Goal: Task Accomplishment & Management: Use online tool/utility

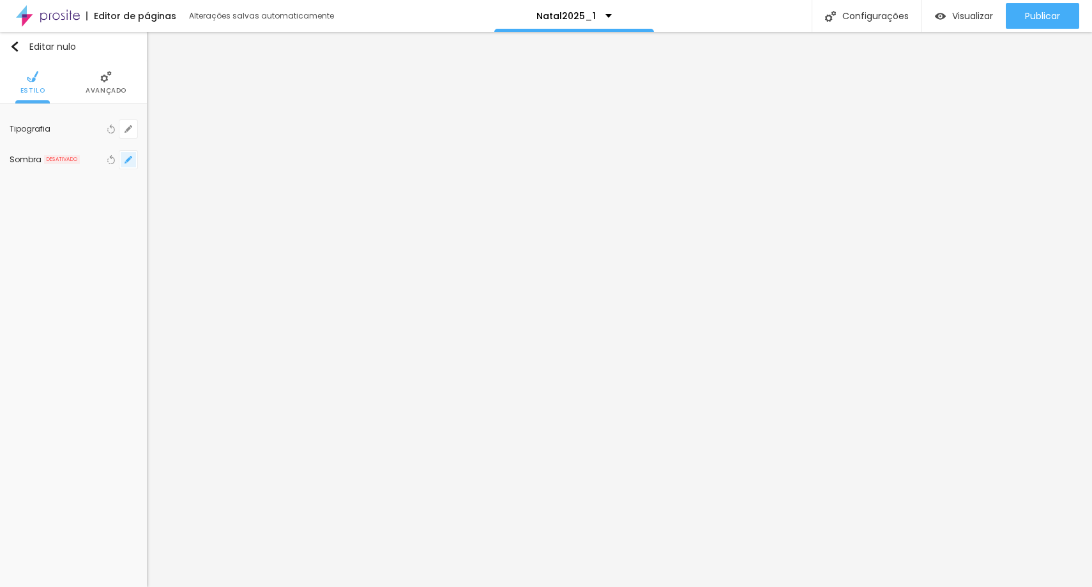
click at [135, 158] on button "button" at bounding box center [128, 160] width 18 height 18
click at [125, 226] on div at bounding box center [125, 220] width 0 height 12
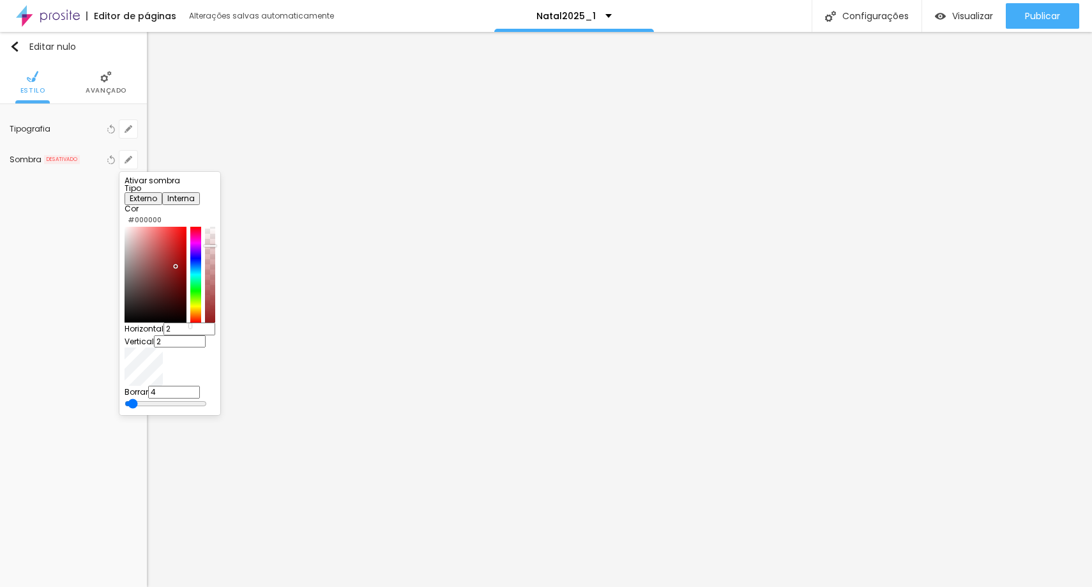
click at [187, 295] on div at bounding box center [156, 275] width 62 height 96
type input "#BC2121"
drag, startPoint x: 194, startPoint y: 292, endPoint x: 197, endPoint y: 280, distance: 12.4
click at [187, 280] on div at bounding box center [156, 275] width 62 height 96
click at [130, 165] on div at bounding box center [546, 293] width 1092 height 587
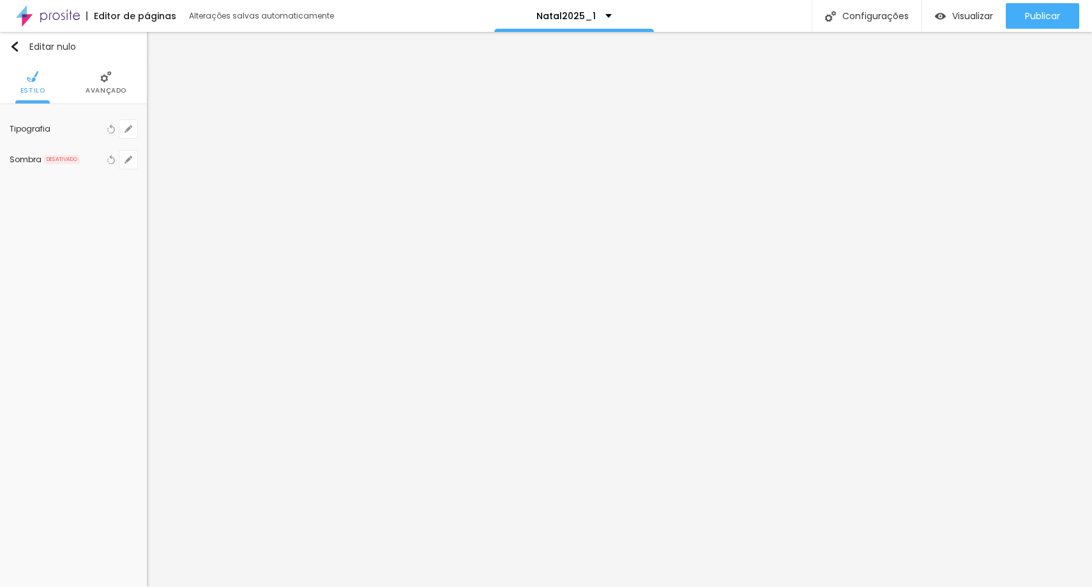
click at [98, 91] on font "Avançado" at bounding box center [106, 91] width 41 height 10
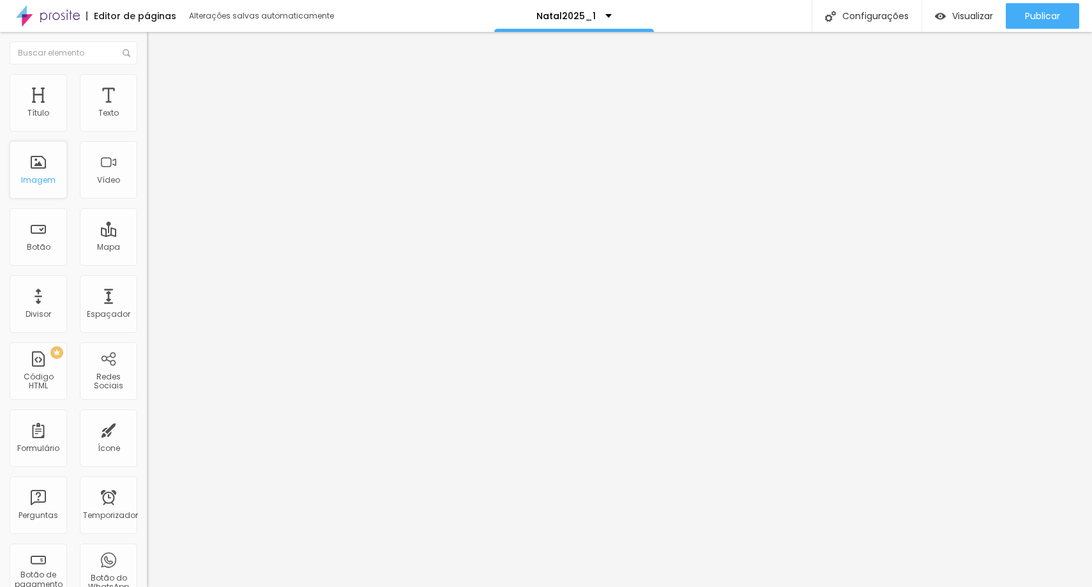
click at [42, 190] on div "Imagem" at bounding box center [38, 169] width 57 height 57
click at [80, 123] on div "Texto" at bounding box center [108, 102] width 57 height 57
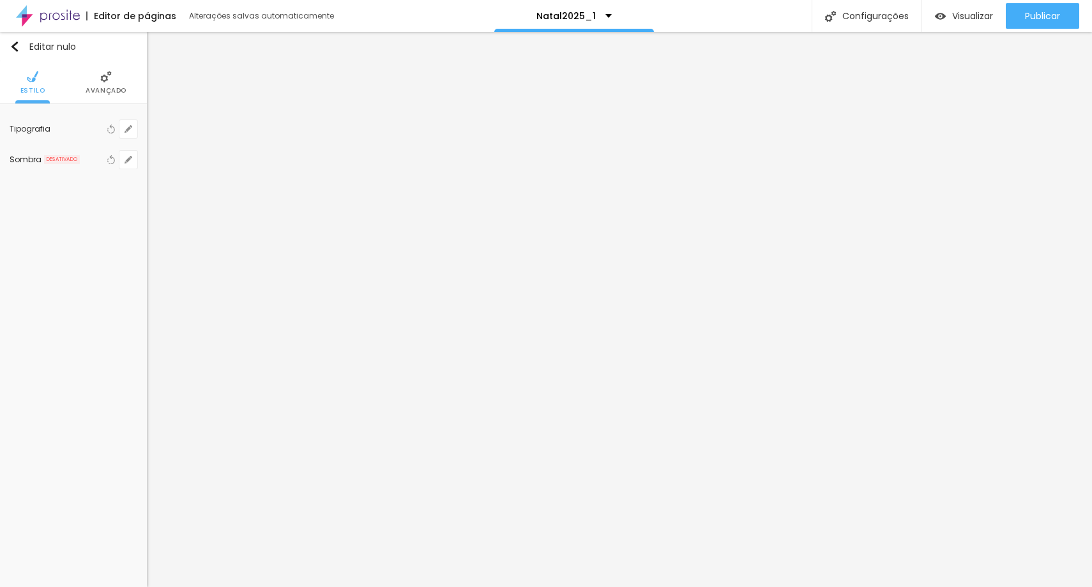
click at [106, 93] on font "Avançado" at bounding box center [106, 91] width 41 height 10
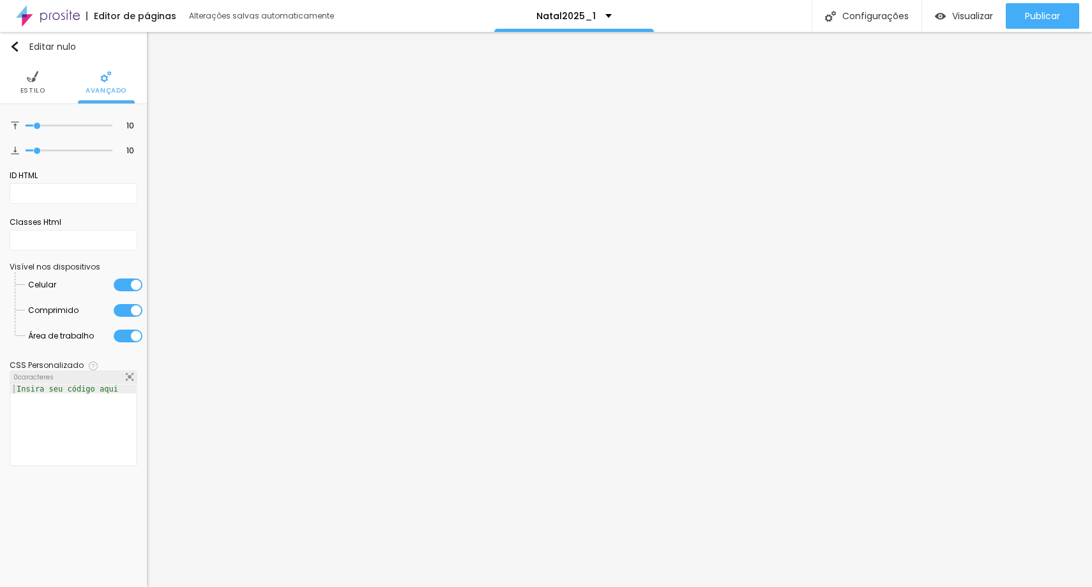
click at [45, 86] on ul "Estilo Avançado" at bounding box center [73, 82] width 147 height 43
click at [35, 81] on img at bounding box center [32, 76] width 11 height 11
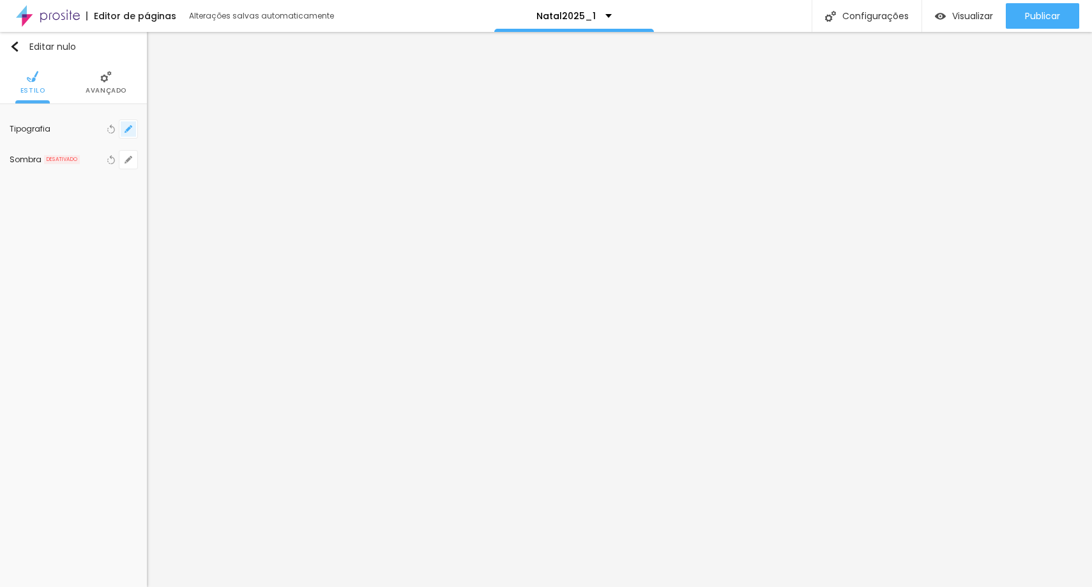
click at [125, 129] on icon "button" at bounding box center [129, 129] width 8 height 8
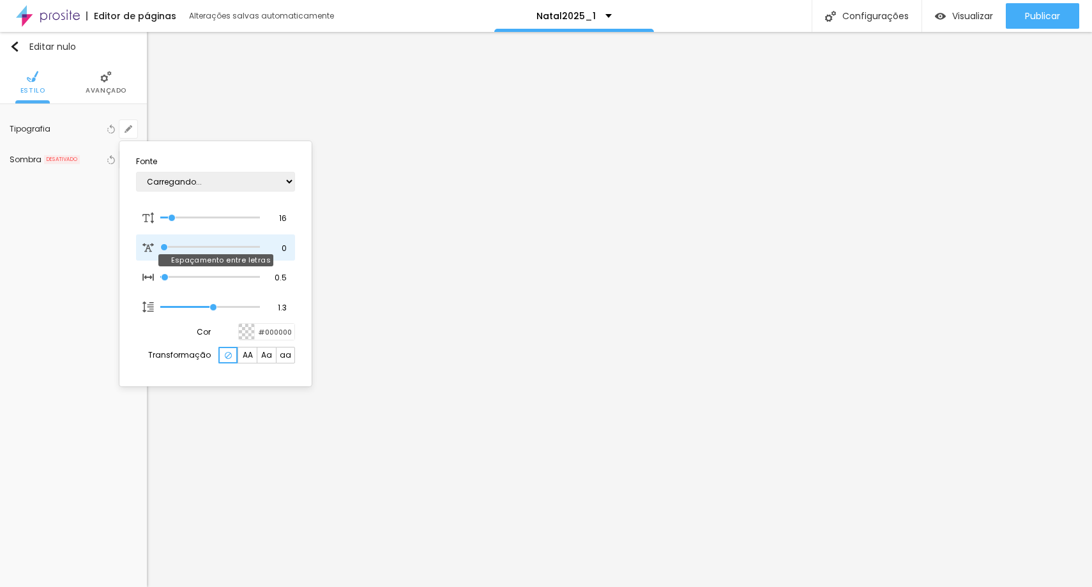
type input "1"
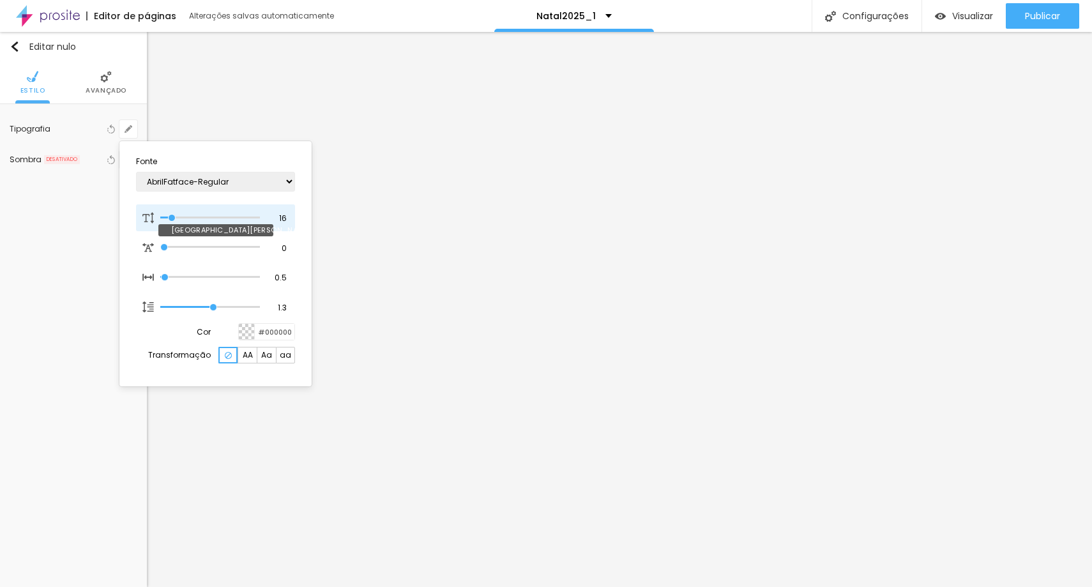
type input "14"
type input "1"
type input "15"
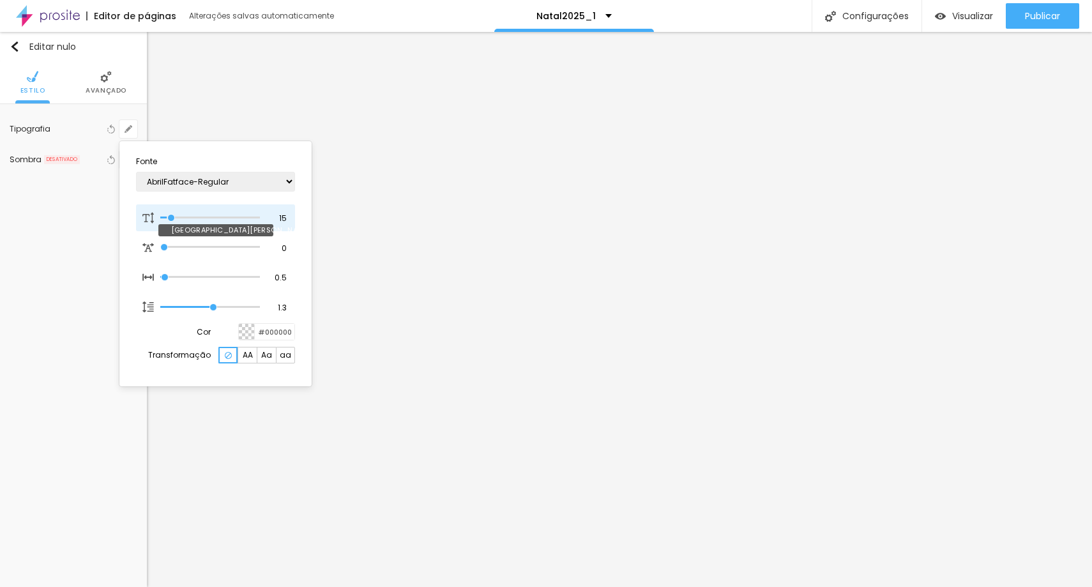
type input "1"
type input "16"
type input "1"
type input "17"
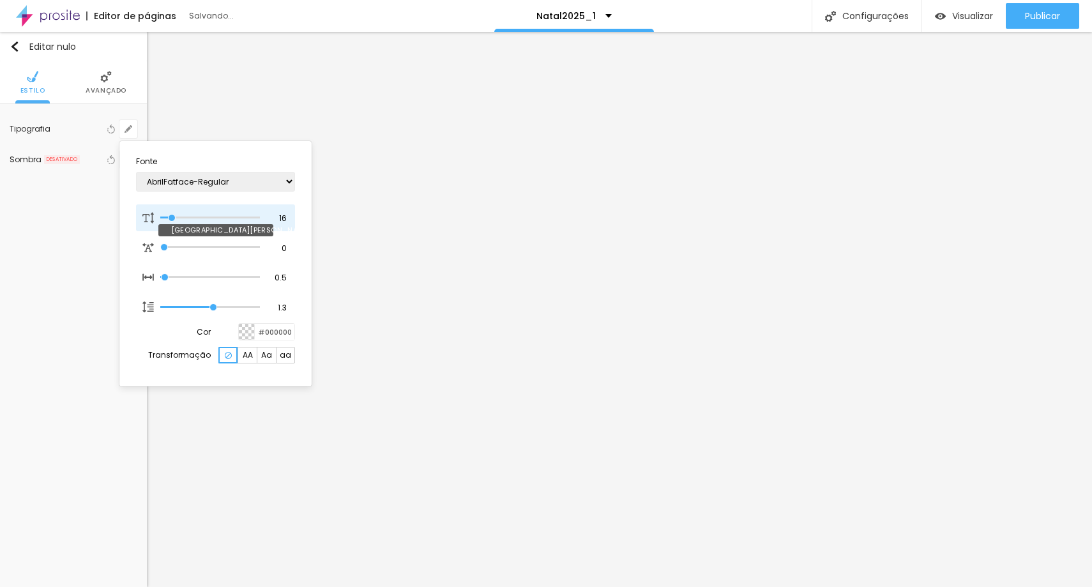
type input "17"
type input "1"
type input "18"
type input "1"
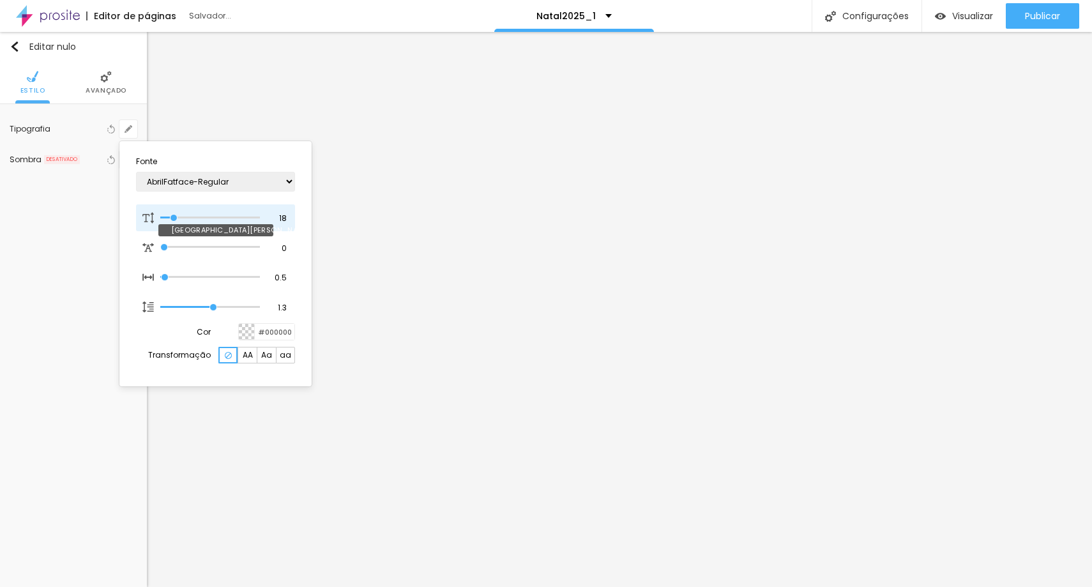
type input "19"
type input "1"
type input "19"
click at [175, 219] on input "range" at bounding box center [210, 218] width 100 height 6
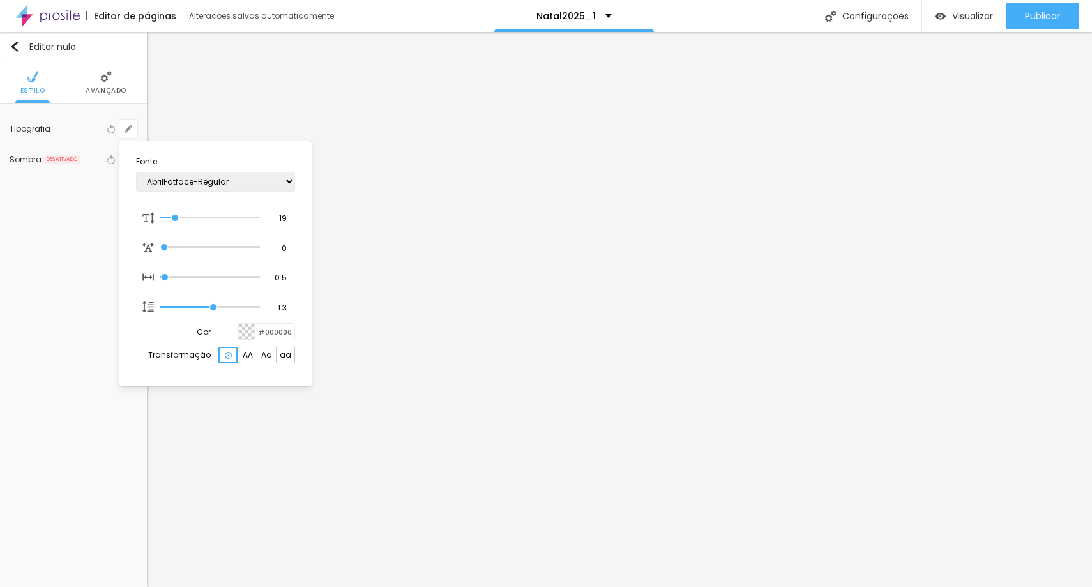
type input "1"
click at [715, 301] on div at bounding box center [546, 293] width 1092 height 587
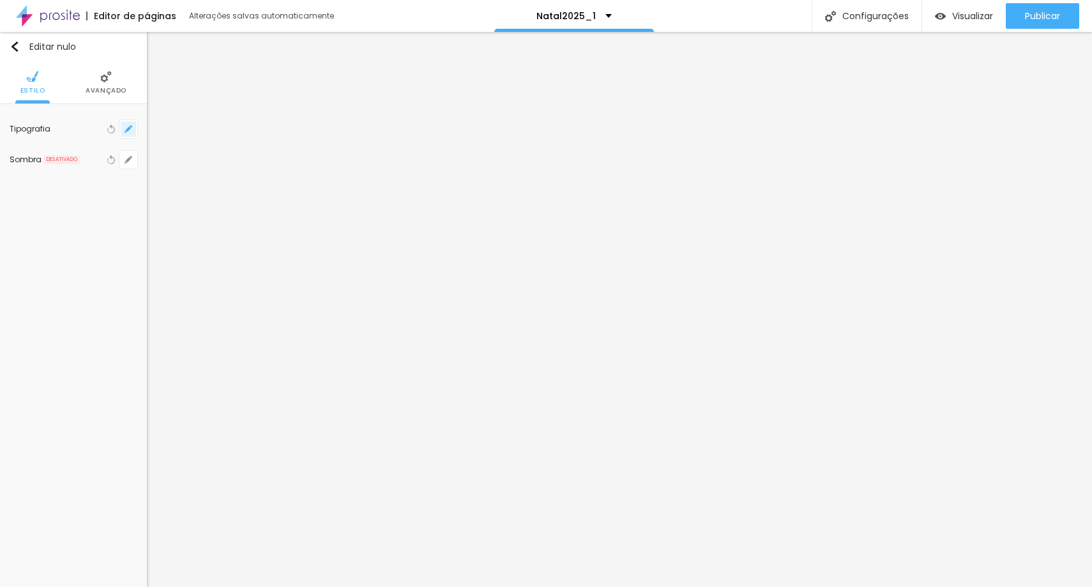
click at [125, 133] on button "button" at bounding box center [128, 129] width 18 height 18
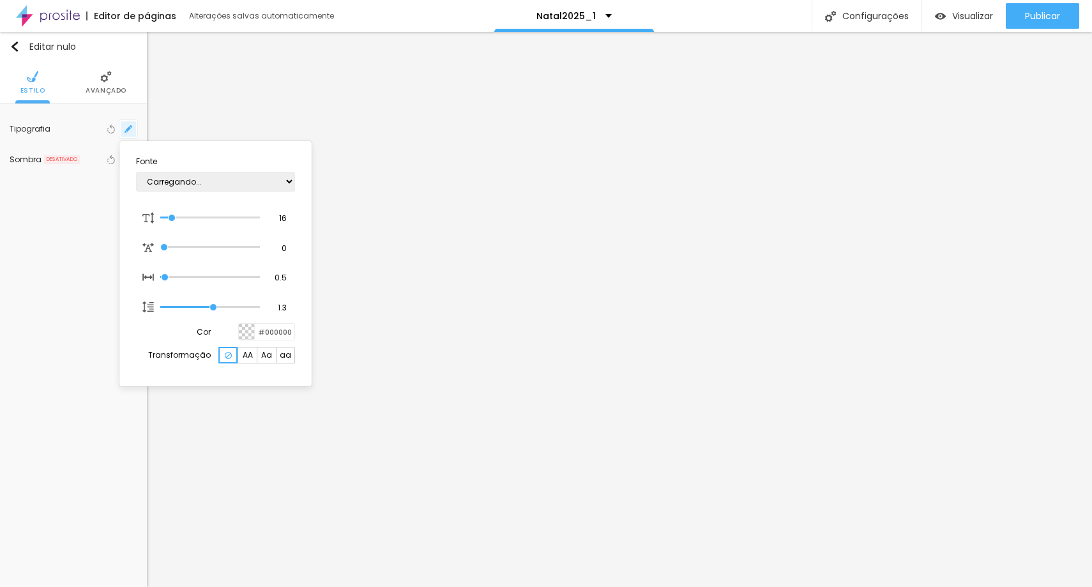
type input "1"
click at [452, 349] on div at bounding box center [546, 293] width 1092 height 587
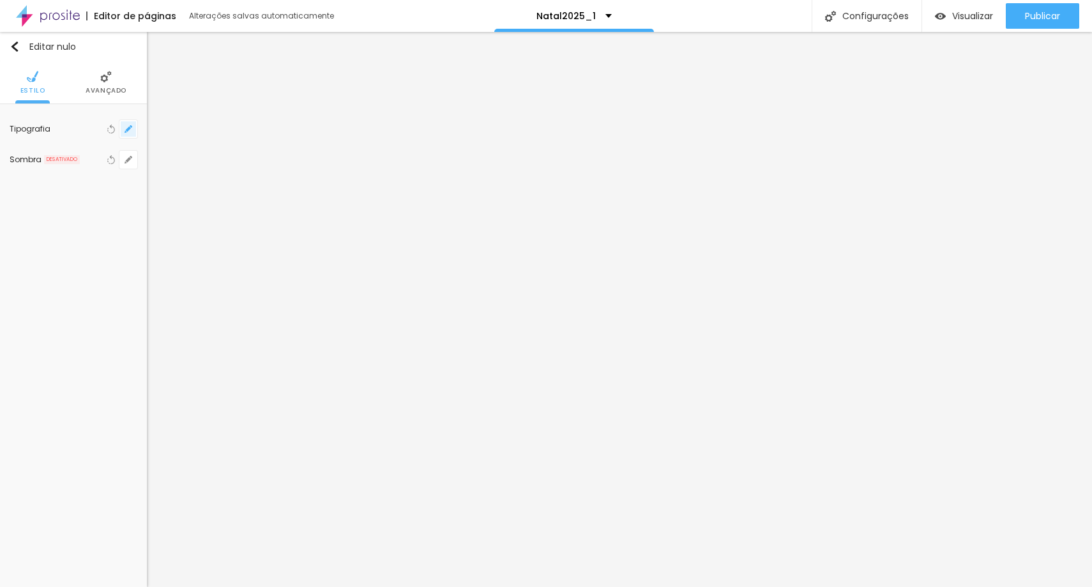
click at [130, 125] on icon "button" at bounding box center [129, 129] width 8 height 8
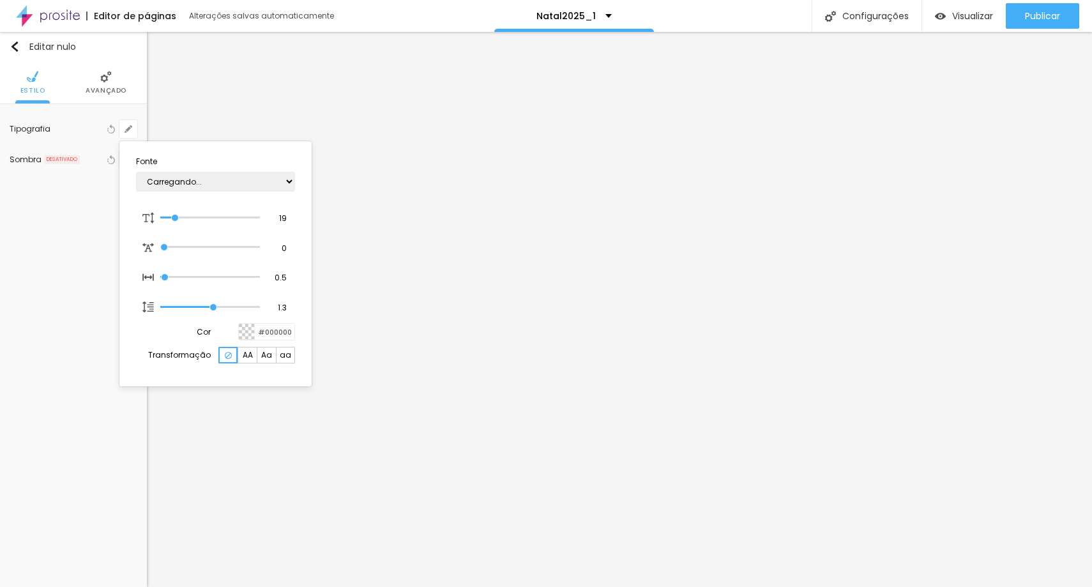
type input "1"
type input "18"
type input "1"
type input "16"
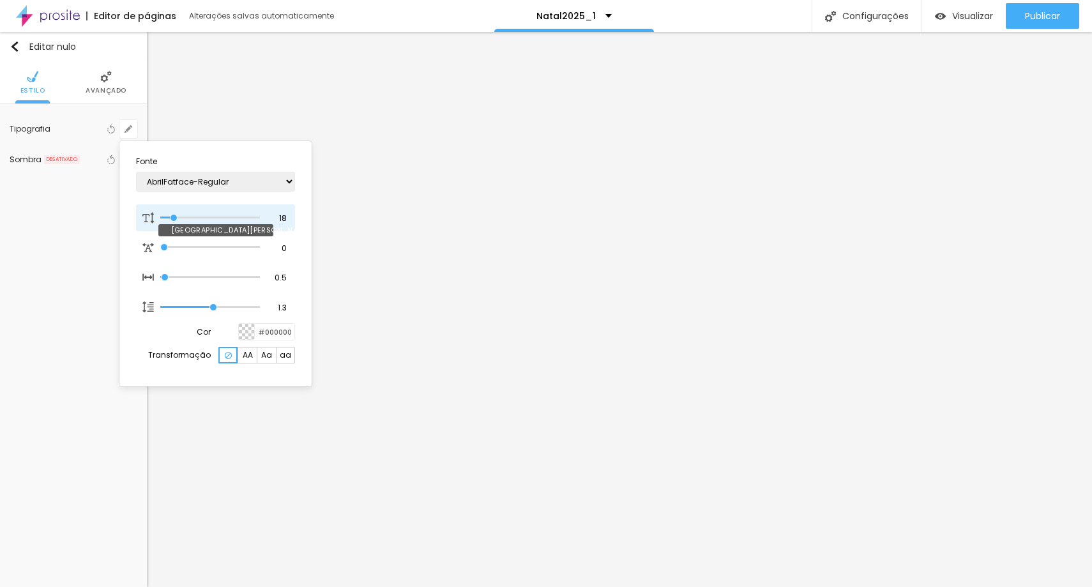
type input "16"
type input "1"
type input "15"
type input "1"
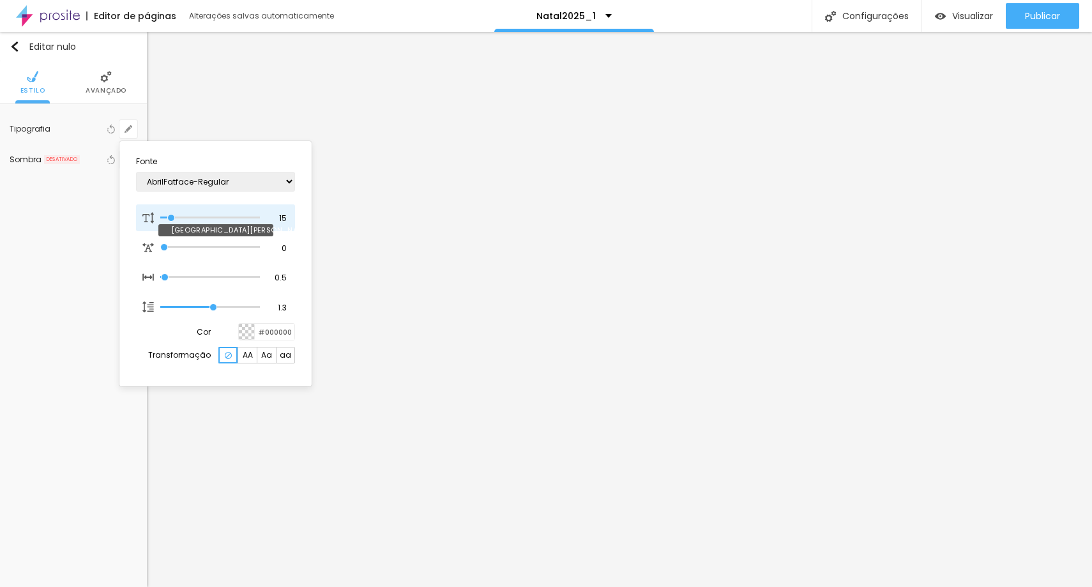
type input "14"
type input "1"
type input "15"
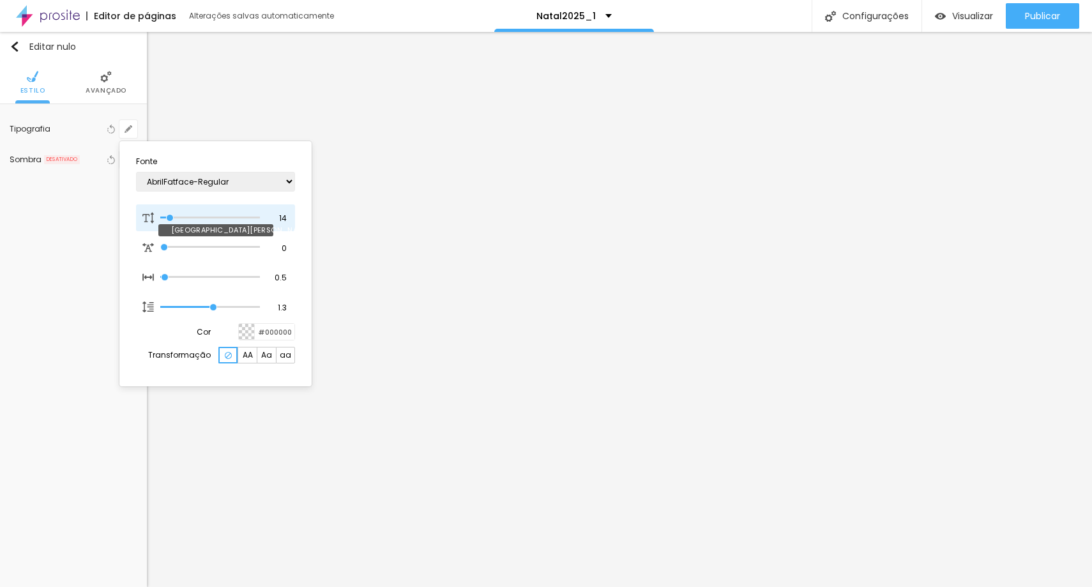
type input "1"
type input "16"
type input "1"
type input "15"
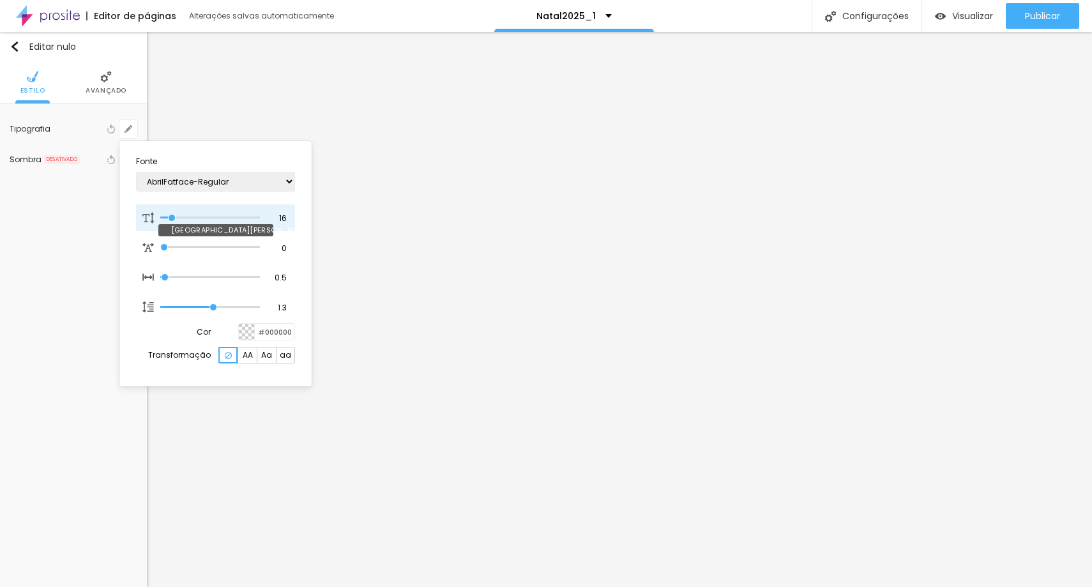
type input "15"
type input "1"
type input "15"
click at [171, 218] on input "range" at bounding box center [210, 218] width 100 height 6
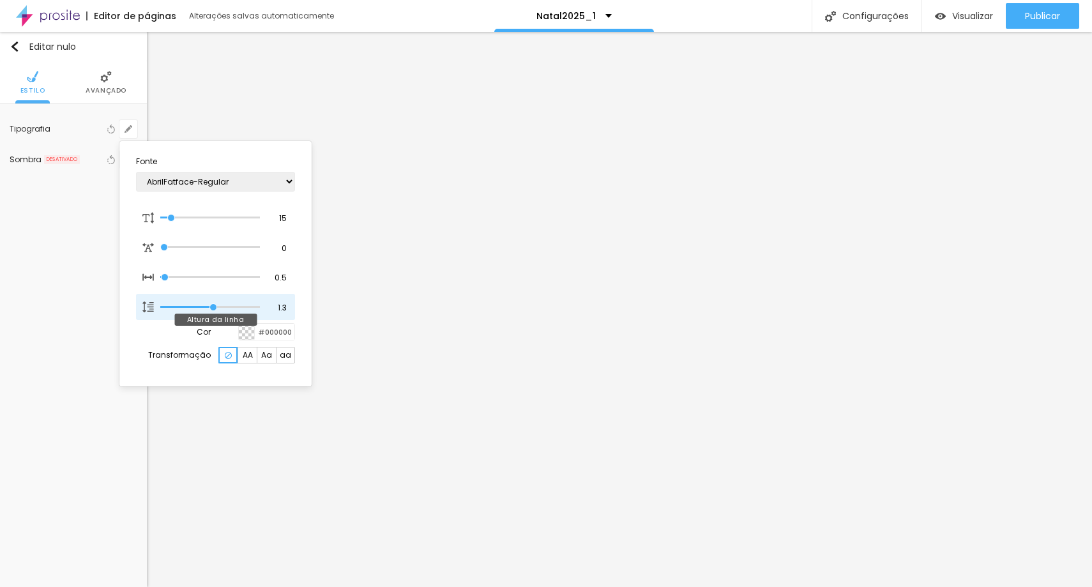
type input "1"
type input "1.4"
type input "1"
type input "1.5"
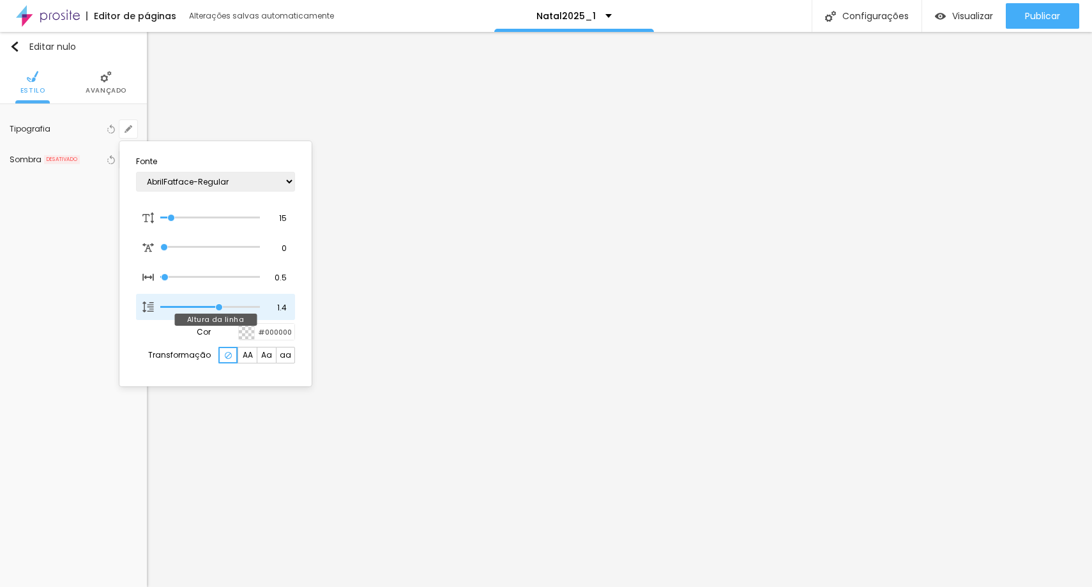
type input "1.5"
type input "1"
type input "1.6"
type input "1"
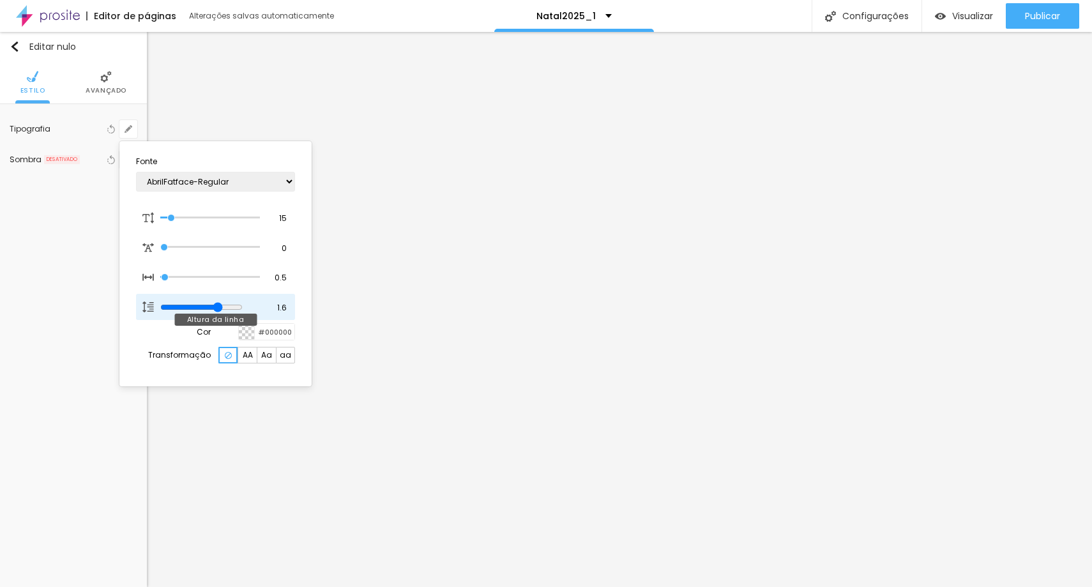
type input "1.7"
type input "1"
type input "1.8"
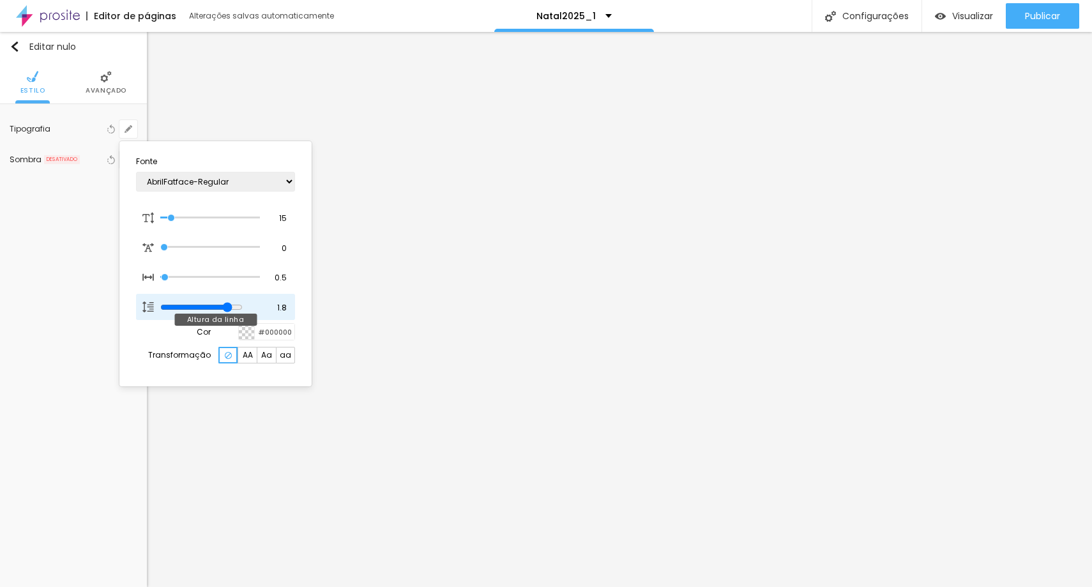
type input "1"
type input "1.7"
drag, startPoint x: 214, startPoint y: 307, endPoint x: 238, endPoint y: 312, distance: 24.9
type input "1.7"
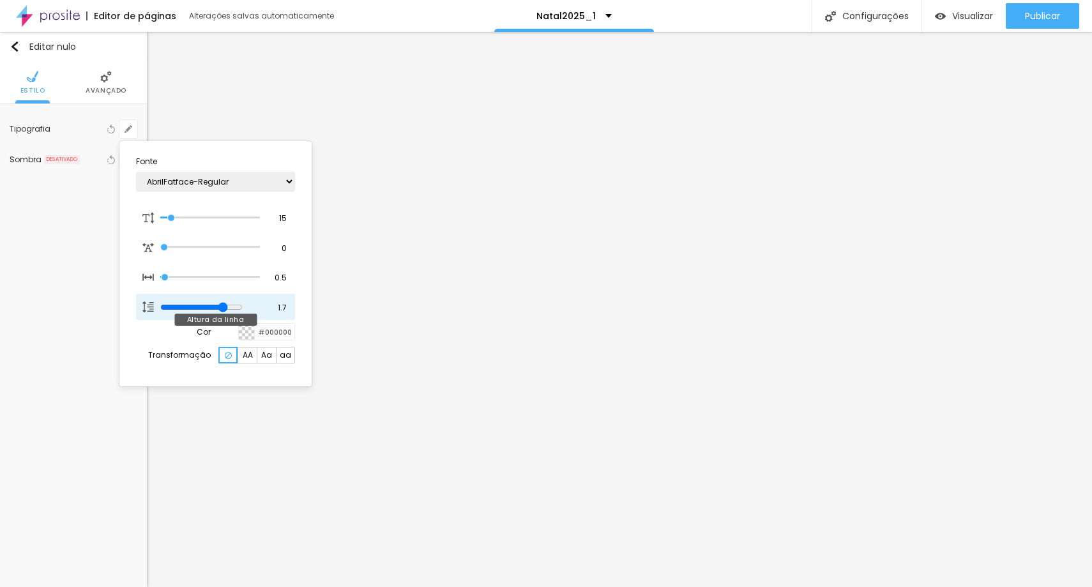
click at [238, 312] on input "range" at bounding box center [201, 307] width 82 height 10
click at [726, 323] on div at bounding box center [546, 293] width 1092 height 587
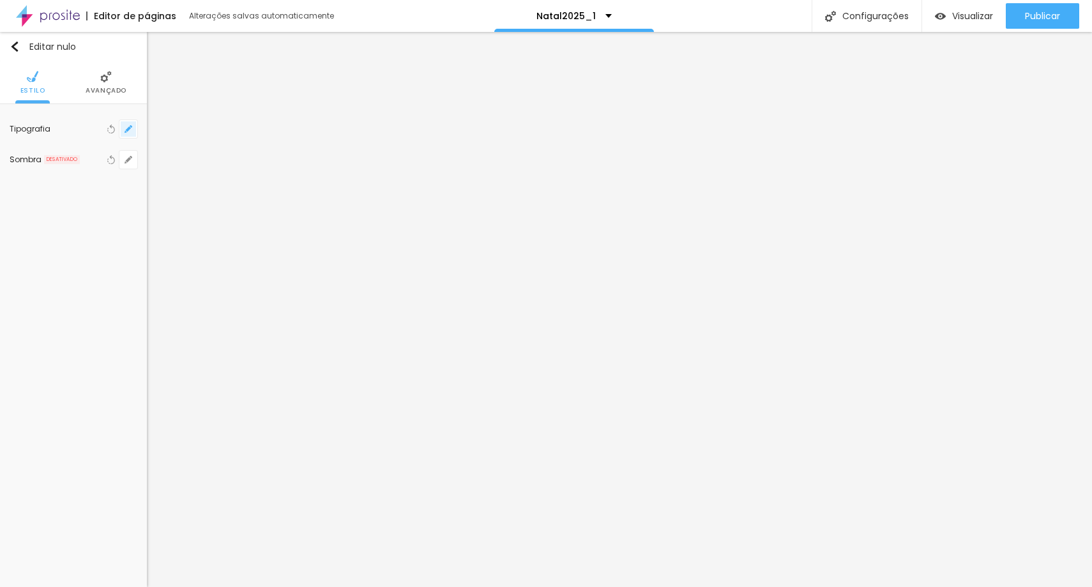
click at [132, 130] on icon "button" at bounding box center [129, 129] width 8 height 8
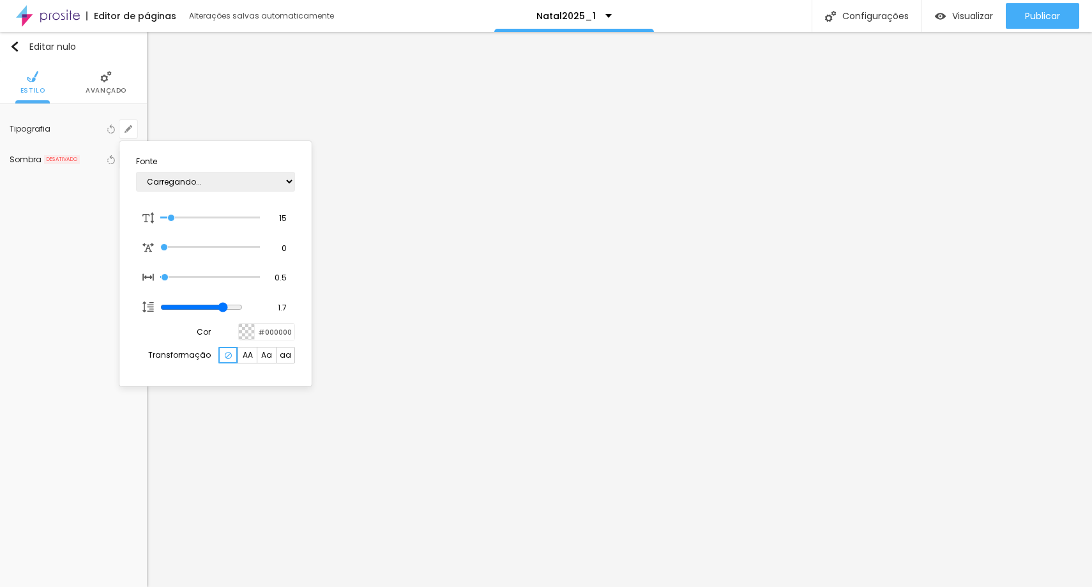
type input "1"
click at [738, 321] on div at bounding box center [546, 293] width 1092 height 587
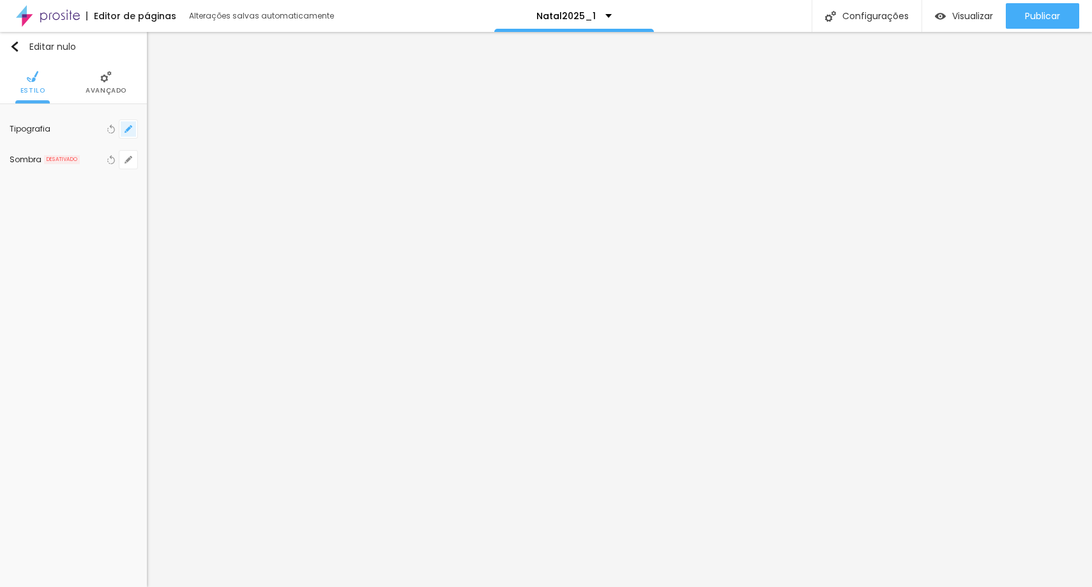
click at [127, 125] on icon "button" at bounding box center [129, 129] width 8 height 8
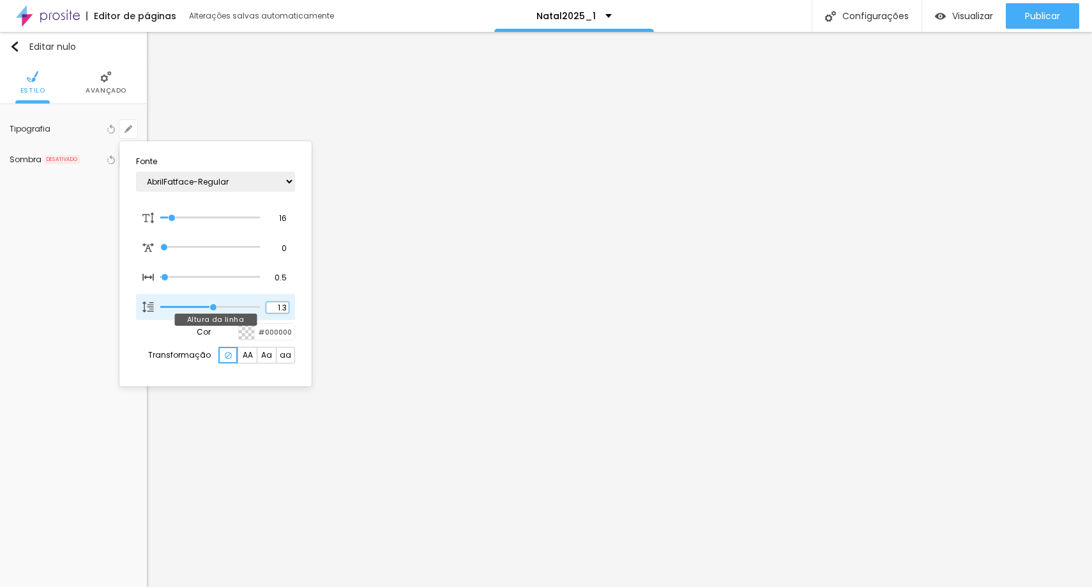
drag, startPoint x: 287, startPoint y: 308, endPoint x: 277, endPoint y: 308, distance: 10.9
click at [277, 308] on input "1.3" at bounding box center [277, 307] width 22 height 11
type input "1"
type input "2"
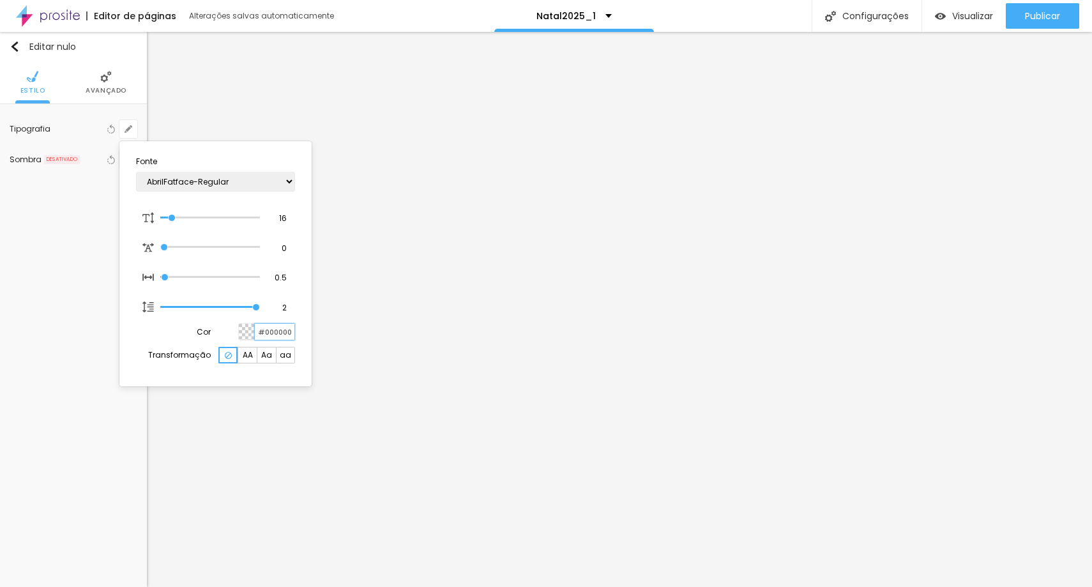
type input "1"
click at [780, 332] on div at bounding box center [546, 293] width 1092 height 587
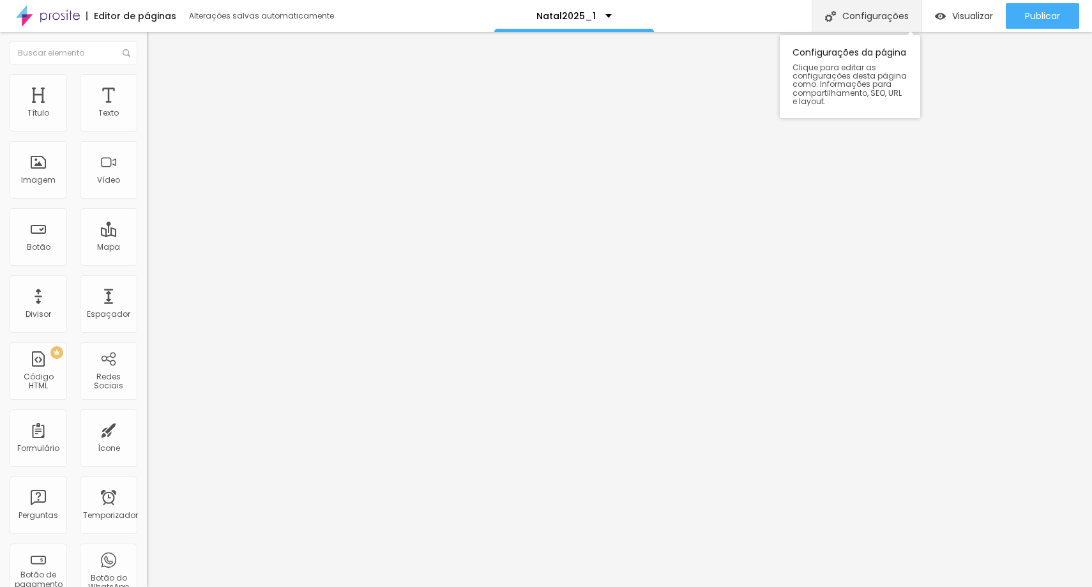
click at [858, 18] on font "Configurações" at bounding box center [876, 16] width 66 height 13
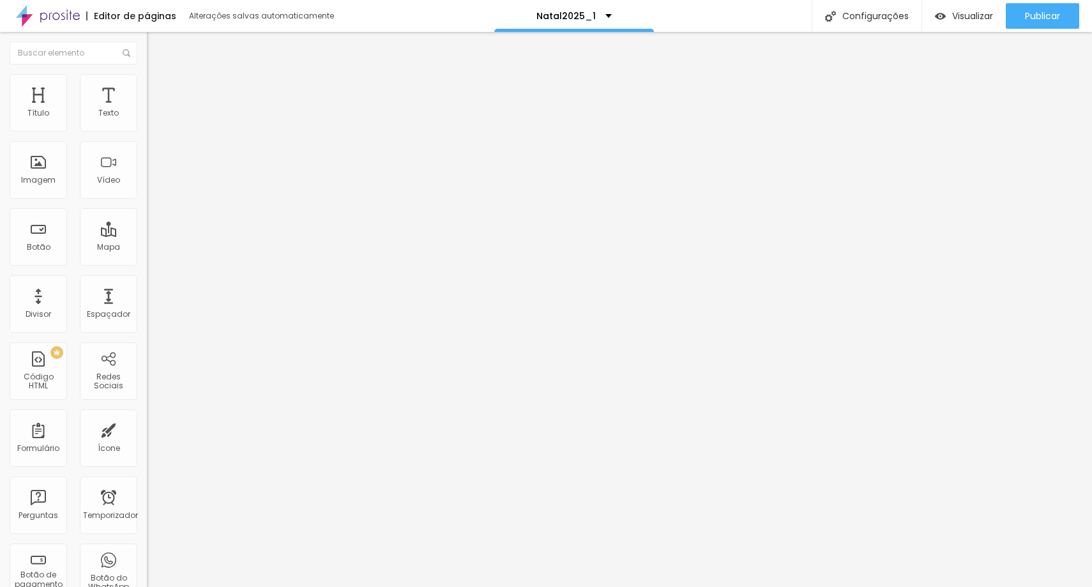
click at [941, 19] on img "button" at bounding box center [940, 16] width 11 height 11
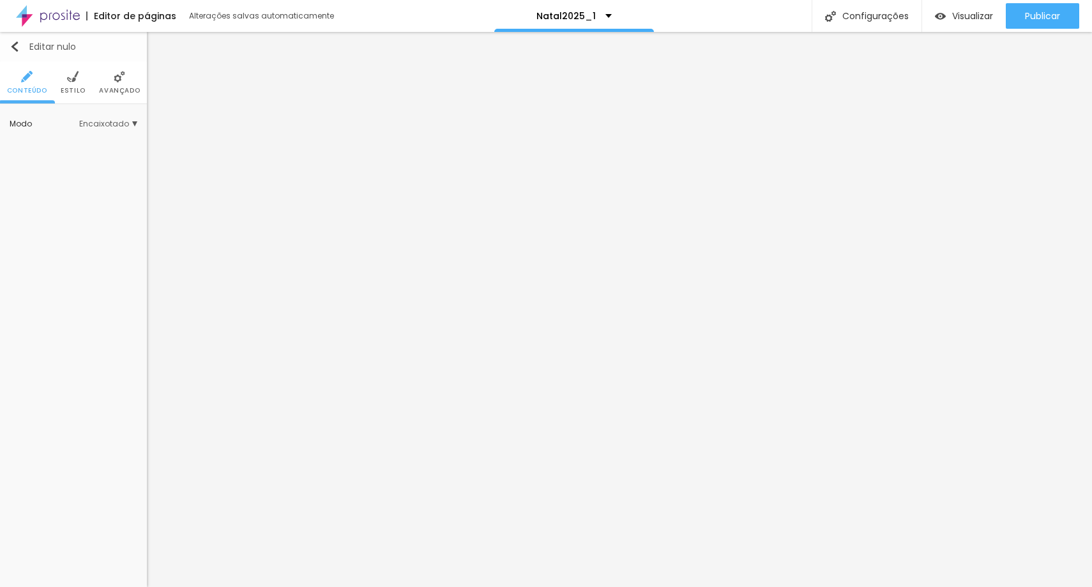
click at [12, 45] on img "button" at bounding box center [15, 47] width 10 height 10
click at [70, 76] on img at bounding box center [72, 76] width 11 height 11
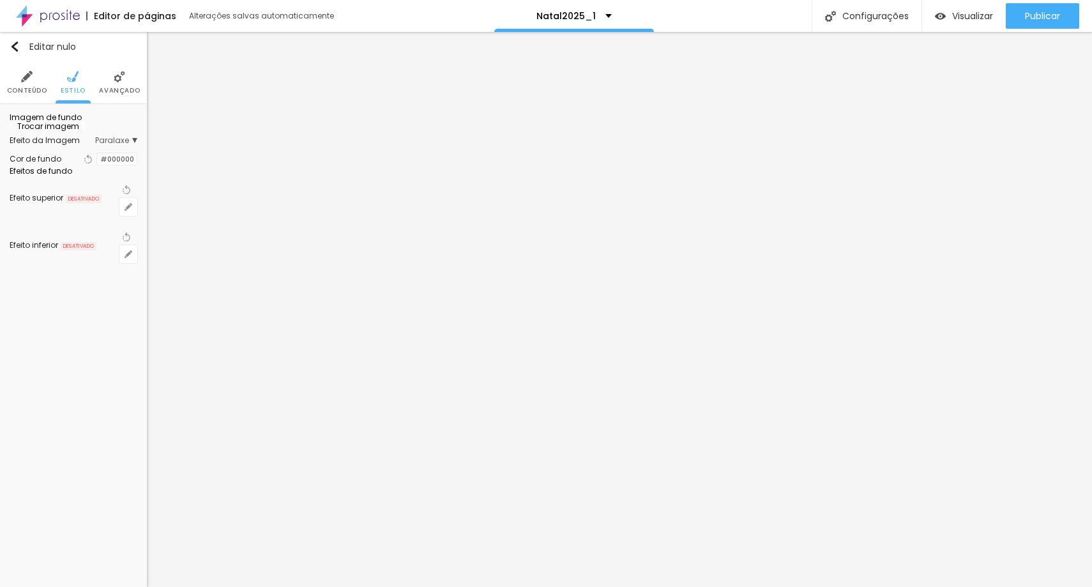
click at [79, 132] on font "Trocar imagem" at bounding box center [48, 126] width 62 height 11
click at [273, 586] on div at bounding box center [546, 595] width 1092 height 0
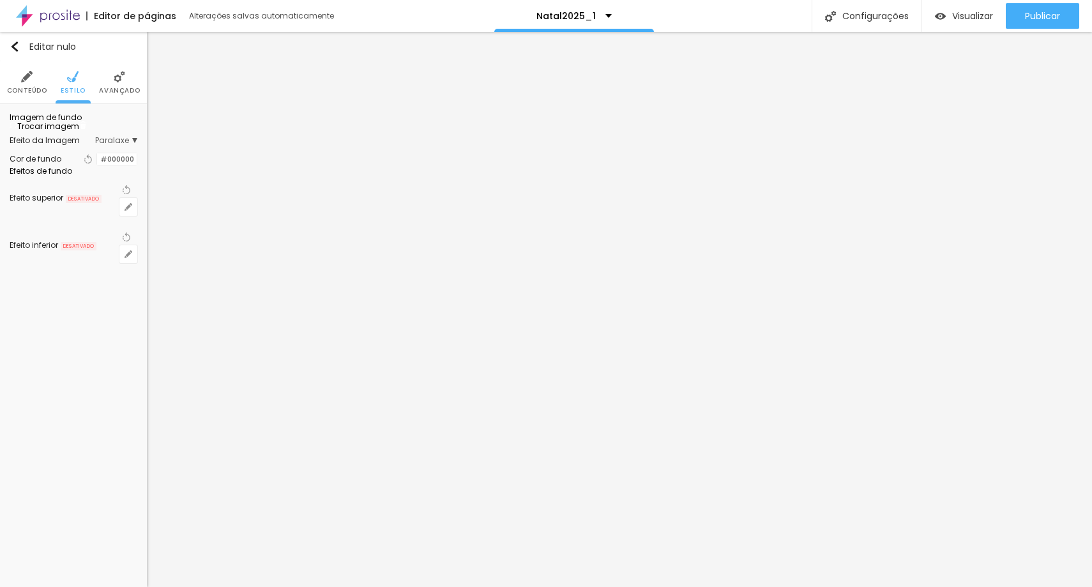
click at [273, 586] on div at bounding box center [546, 595] width 1092 height 0
click at [269, 586] on div "Subindo 0/0 arquivos" at bounding box center [546, 591] width 1092 height 8
click at [244, 586] on div "Subindo 0/0 arquivos" at bounding box center [546, 591] width 1092 height 8
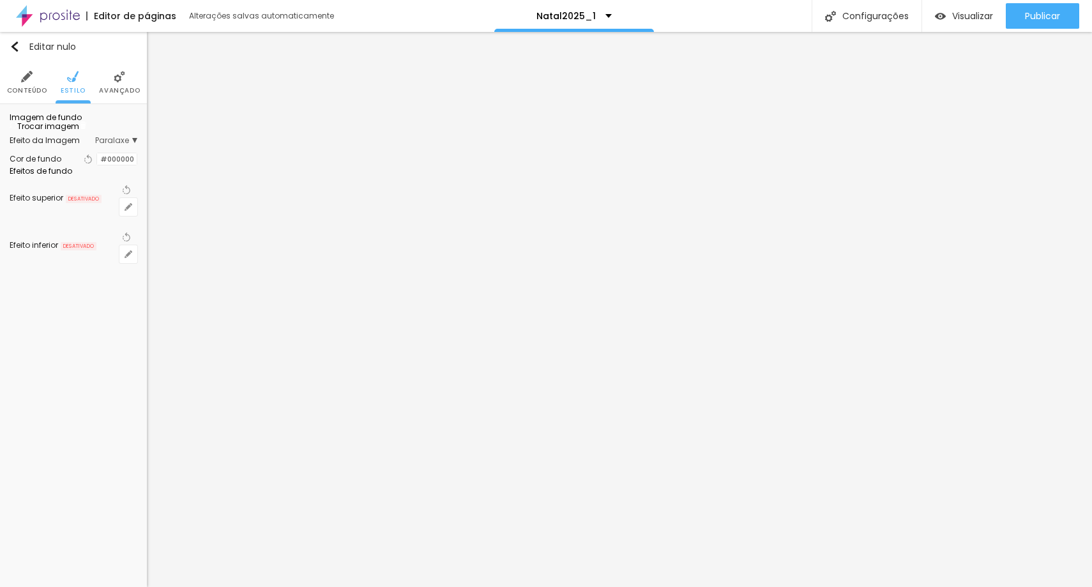
click at [59, 123] on div "Imagem de fundo Trocar imagem" at bounding box center [74, 122] width 128 height 17
click at [71, 132] on font "Trocar imagem" at bounding box center [48, 126] width 62 height 11
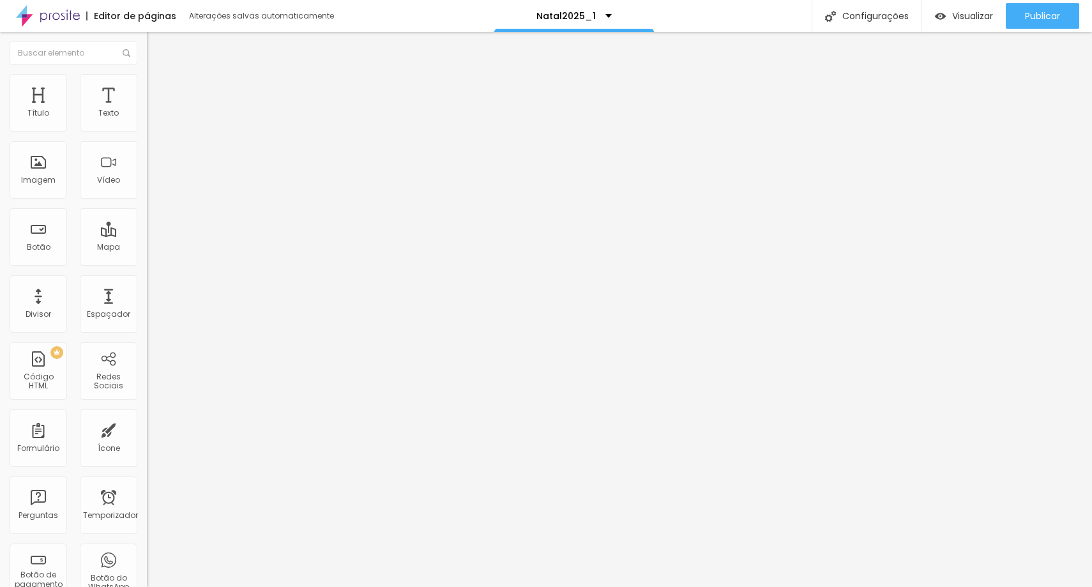
click at [147, 87] on li "Estilo" at bounding box center [220, 80] width 147 height 13
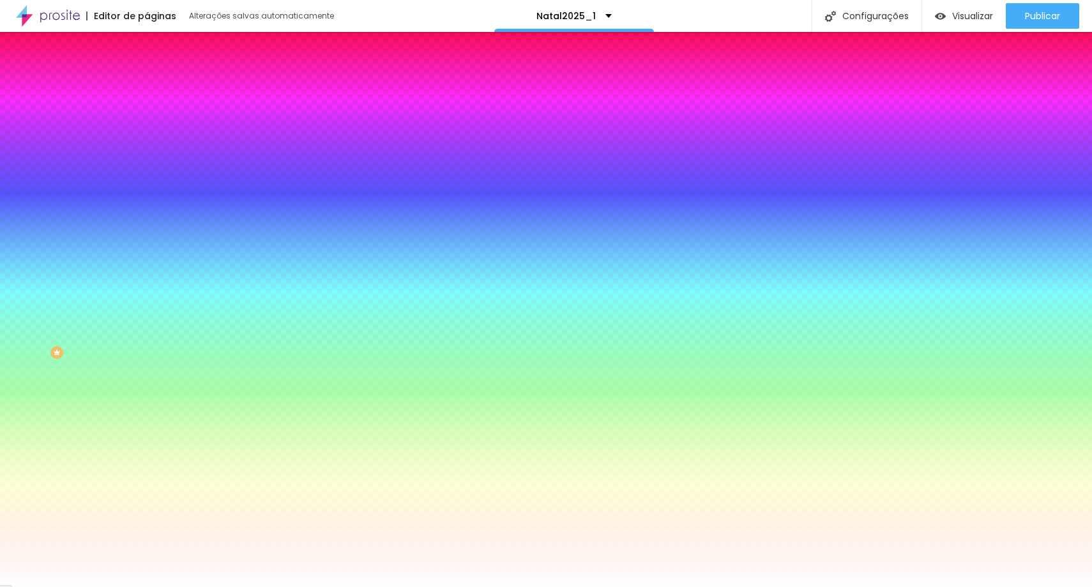
click at [147, 131] on input "#FFFFFF" at bounding box center [223, 128] width 153 height 13
click at [147, 122] on div at bounding box center [220, 122] width 147 height 0
type input "#F0F0F0"
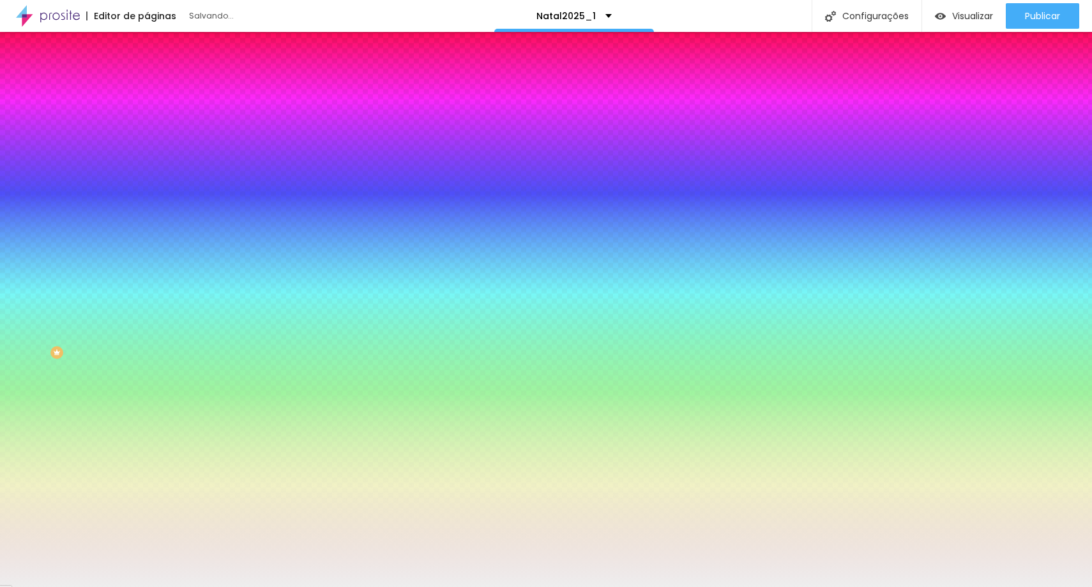
drag, startPoint x: 42, startPoint y: 162, endPoint x: 13, endPoint y: 151, distance: 30.7
click at [147, 151] on div "Cor de fundo Voltar ao padrão #F0F0F0 0 [PERSON_NAME] arredondada" at bounding box center [220, 208] width 147 height 216
click at [147, 228] on div "Editar nulo Conteúdo Estilo Avançado Cor de fundo Voltar ao padrão #F0F0F0 0 [P…" at bounding box center [220, 309] width 147 height 555
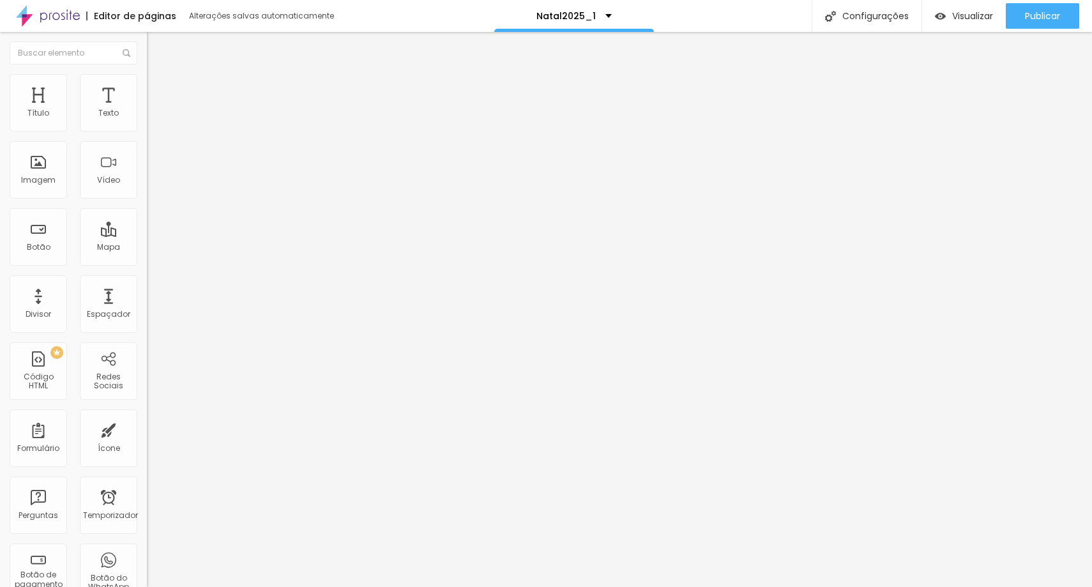
click at [147, 85] on li "Avançado" at bounding box center [220, 80] width 147 height 13
click at [147, 74] on li "Estilo" at bounding box center [220, 67] width 147 height 13
drag, startPoint x: 59, startPoint y: 146, endPoint x: 19, endPoint y: 141, distance: 41.2
click at [147, 120] on input "Click me" at bounding box center [223, 113] width 153 height 13
drag, startPoint x: 65, startPoint y: 261, endPoint x: 0, endPoint y: 260, distance: 64.5
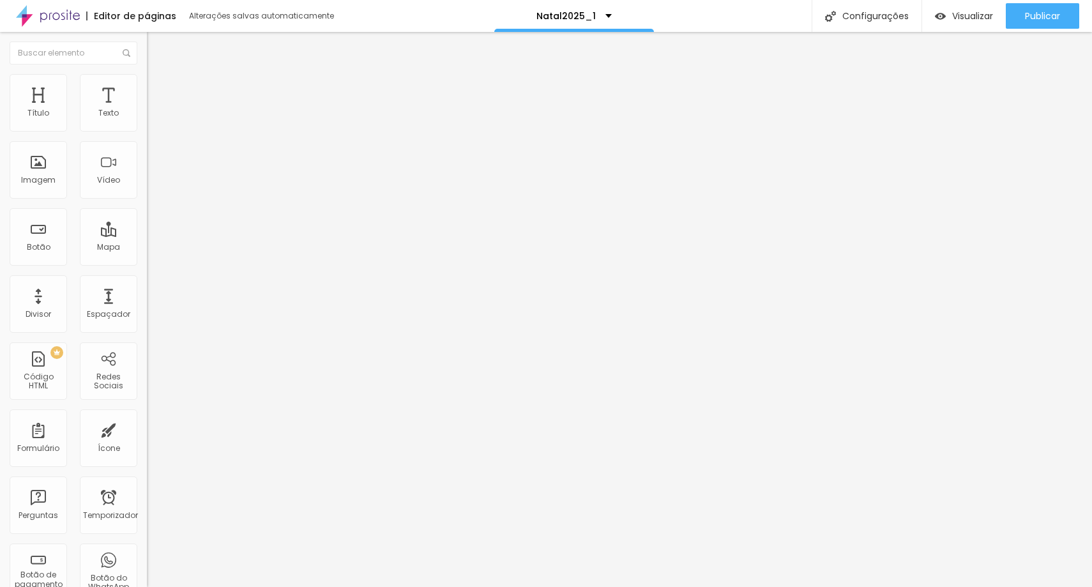
click at [147, 260] on div "Texto Click me Alinhamento [GEOGRAPHIC_DATA] Link URL https:// Abrir em uma nov…" at bounding box center [220, 193] width 147 height 186
drag, startPoint x: 52, startPoint y: 146, endPoint x: 7, endPoint y: 147, distance: 44.7
click at [147, 147] on div "Texto Click me Alinhamento Tamanho Normal Pequeno Normal Grande Link URL Abrir …" at bounding box center [220, 193] width 147 height 186
paste input "R$ 350,00 ou 3x de R$ 130,00"
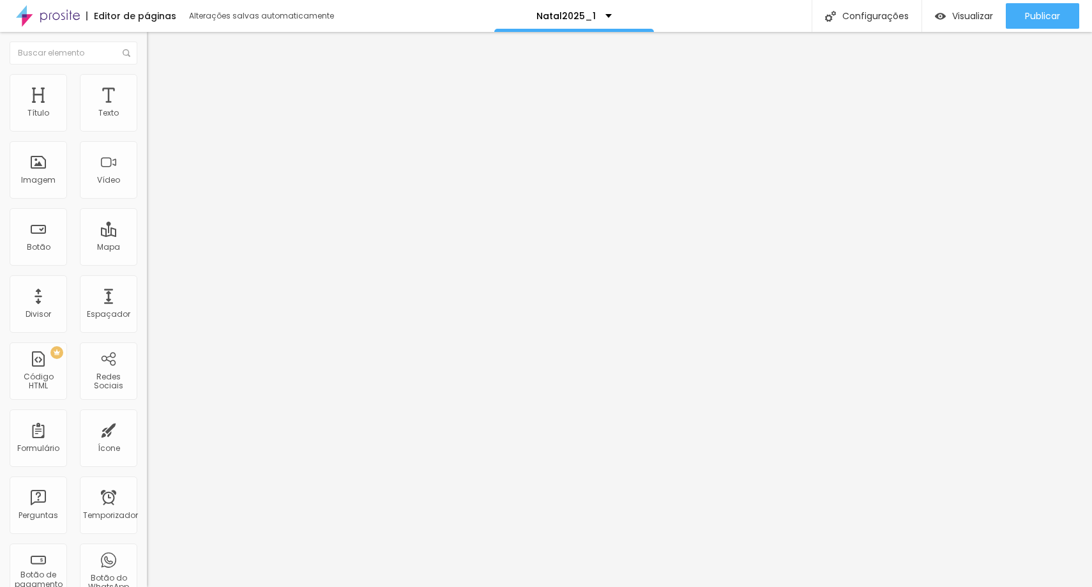
type input "R$ 350,00 ou 3x de R$ 130,00"
drag, startPoint x: 84, startPoint y: 75, endPoint x: 90, endPoint y: 79, distance: 7.1
click at [147, 75] on li "Estilo" at bounding box center [220, 80] width 147 height 13
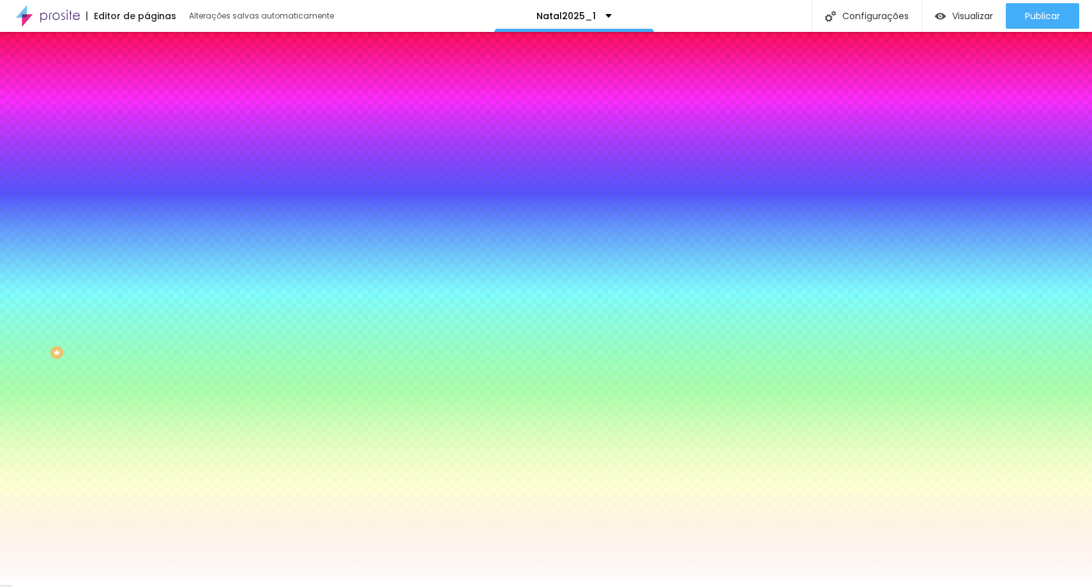
click at [147, 122] on div at bounding box center [220, 122] width 147 height 0
drag, startPoint x: 32, startPoint y: 151, endPoint x: 50, endPoint y: 173, distance: 29.0
click at [50, 173] on div at bounding box center [546, 293] width 1092 height 587
drag, startPoint x: 119, startPoint y: 225, endPoint x: 112, endPoint y: 224, distance: 6.5
click at [147, 135] on div at bounding box center [220, 135] width 147 height 0
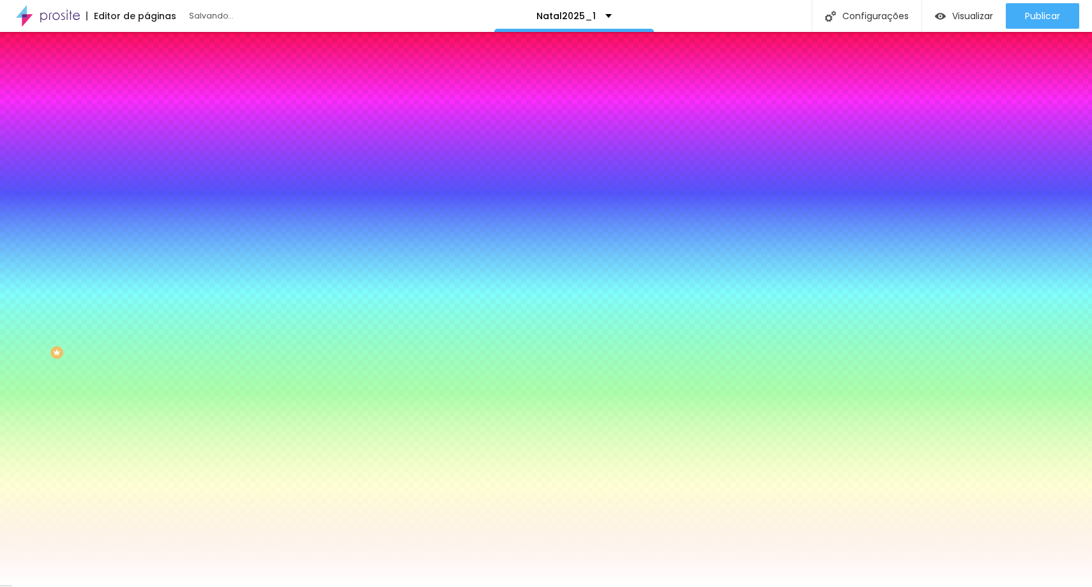
click at [118, 219] on div at bounding box center [546, 293] width 1092 height 587
type input "#74864A"
drag, startPoint x: 51, startPoint y: 177, endPoint x: 57, endPoint y: 189, distance: 13.7
click at [57, 189] on div at bounding box center [546, 293] width 1092 height 587
click at [158, 90] on font "Avançado" at bounding box center [179, 95] width 42 height 11
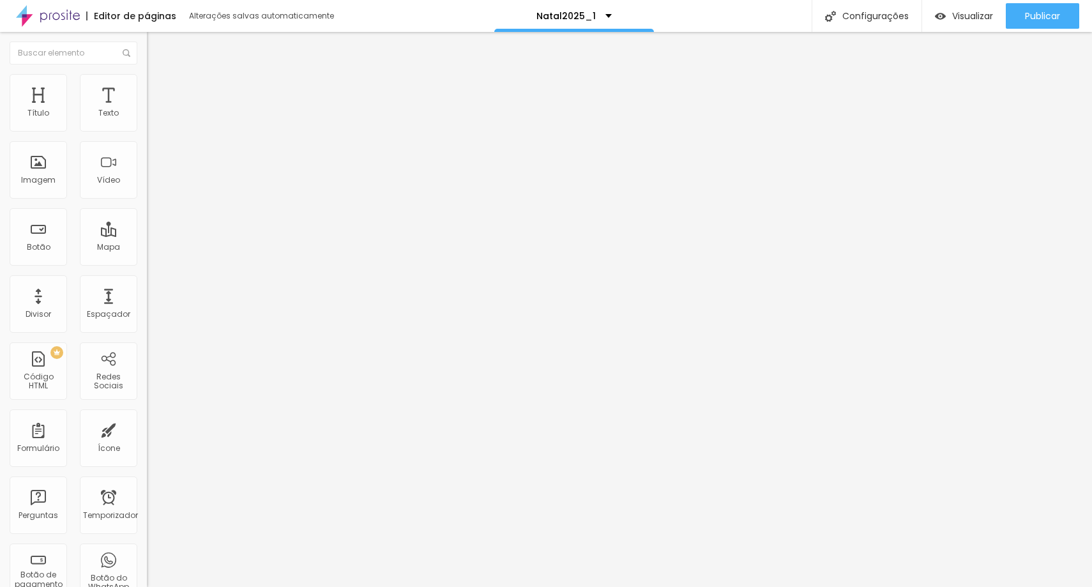
click at [147, 74] on li "Conteúdo" at bounding box center [220, 67] width 147 height 13
click at [147, 81] on li "Estilo" at bounding box center [220, 80] width 147 height 13
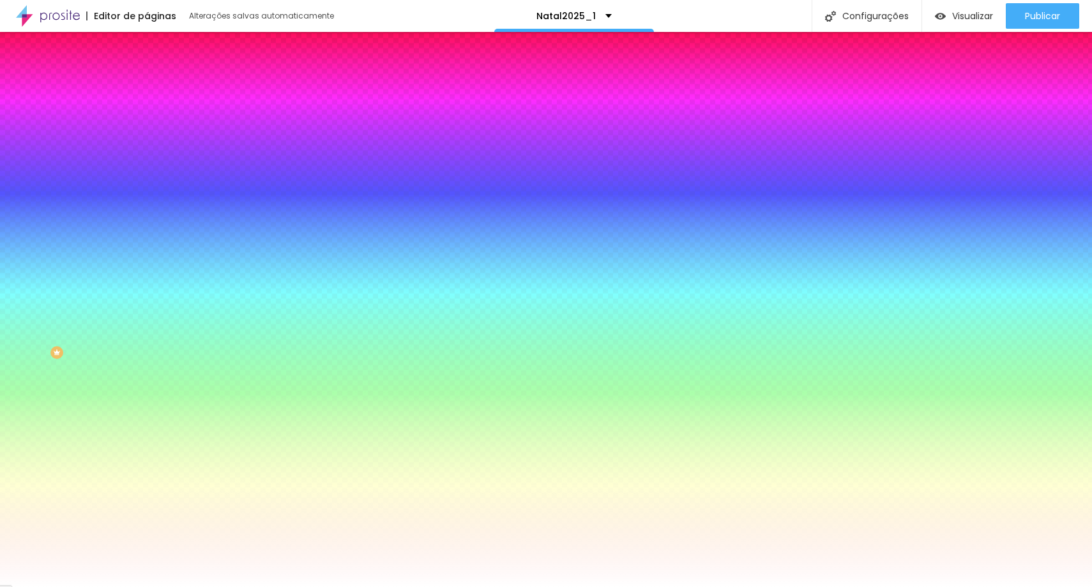
click at [152, 158] on icon "button" at bounding box center [156, 162] width 8 height 8
type input "15"
type input "14"
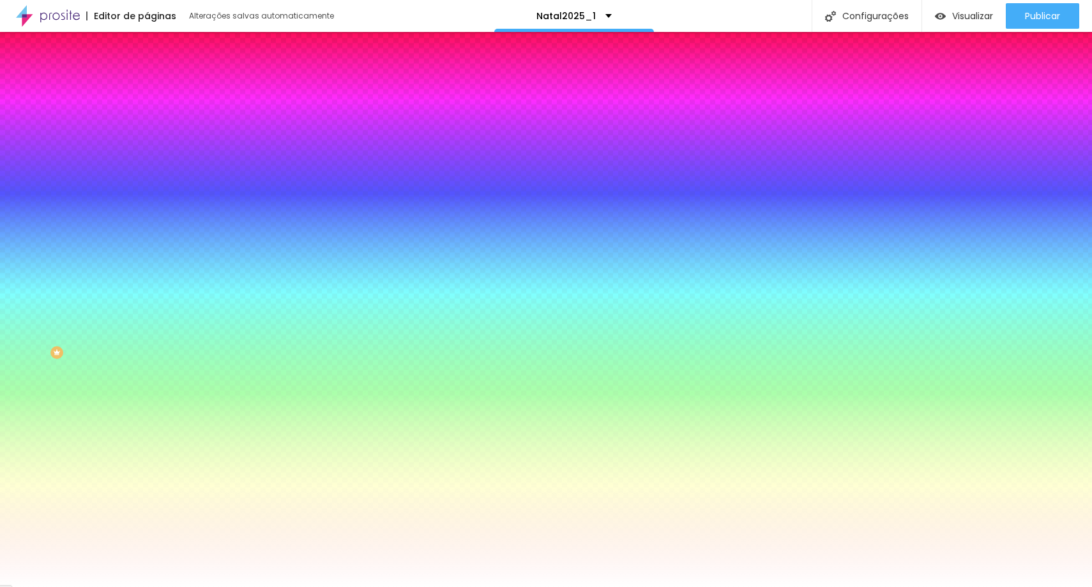
type input "14"
drag, startPoint x: 195, startPoint y: 246, endPoint x: 187, endPoint y: 251, distance: 9.8
type input "14"
click at [208, 586] on div at bounding box center [546, 587] width 1092 height 0
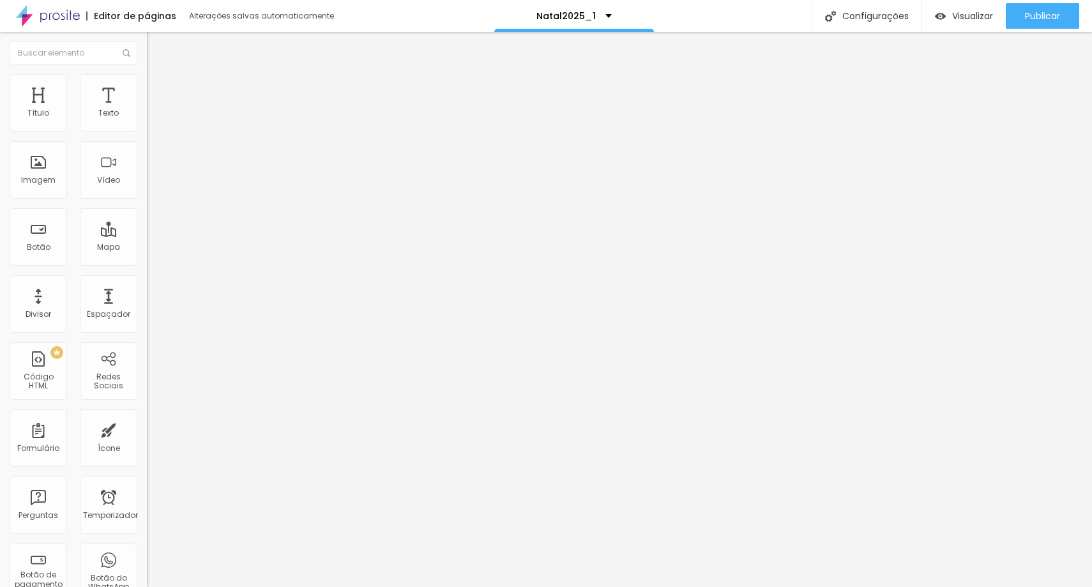
click at [152, 119] on icon "button" at bounding box center [156, 115] width 8 height 8
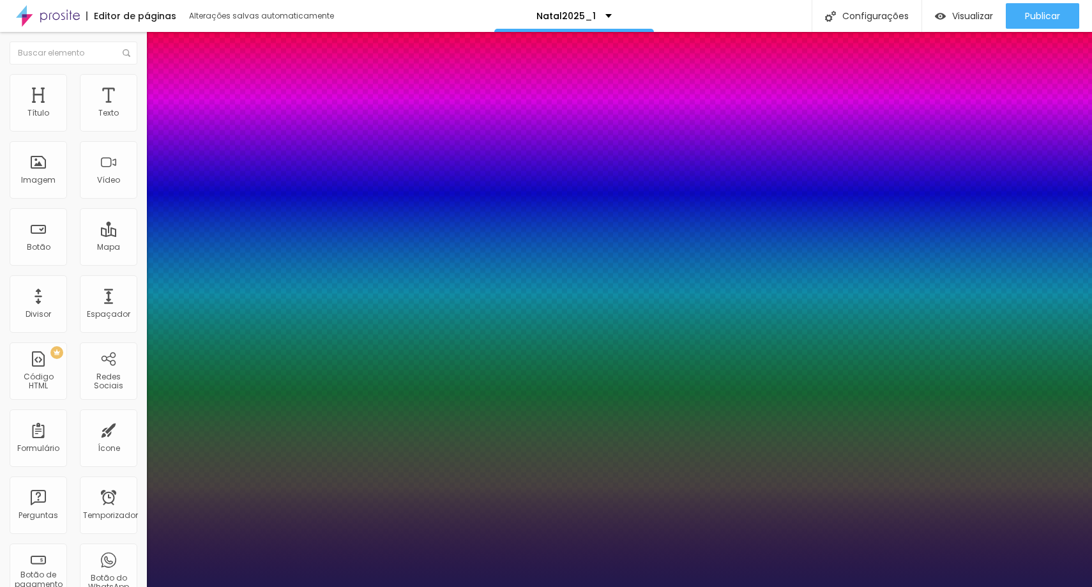
click at [250, 367] on div at bounding box center [546, 293] width 1092 height 587
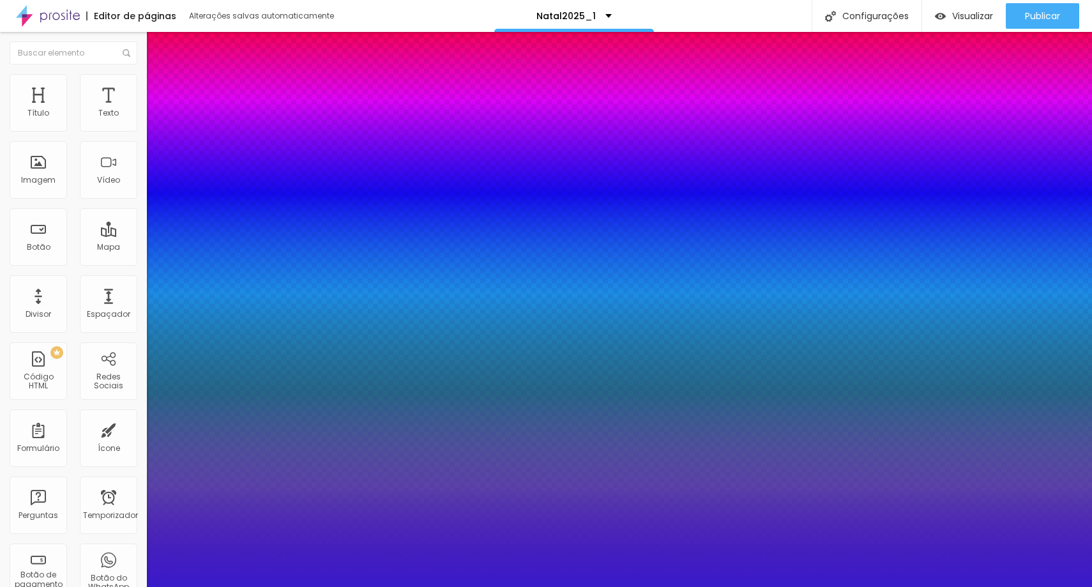
type input "1"
type input "#391BCA"
type input "1"
type input "#3B21B8"
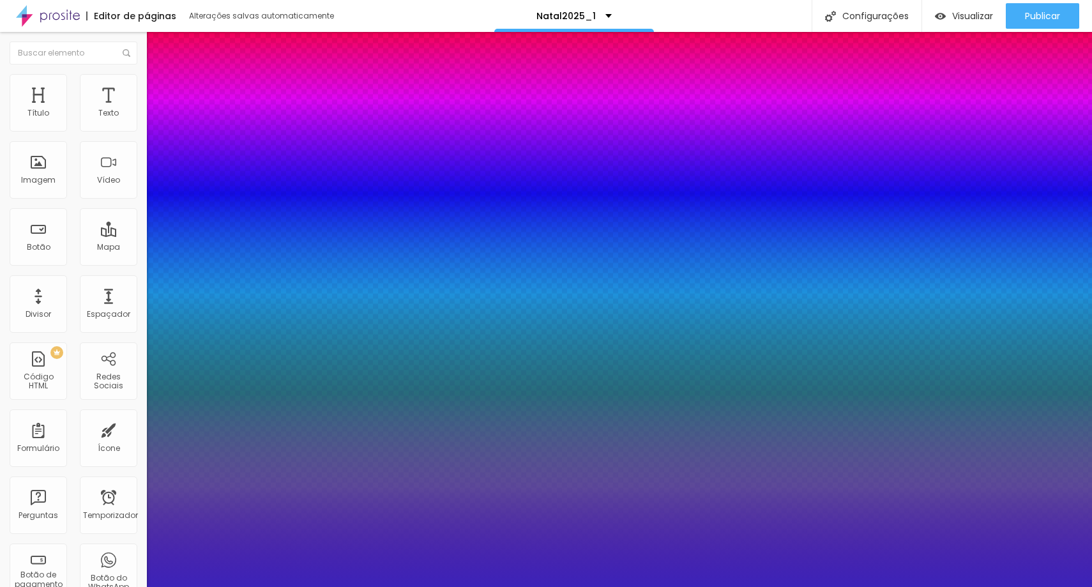
type input "1"
type input "#3C23B8"
type input "1"
type input "#3D24B8"
type input "1"
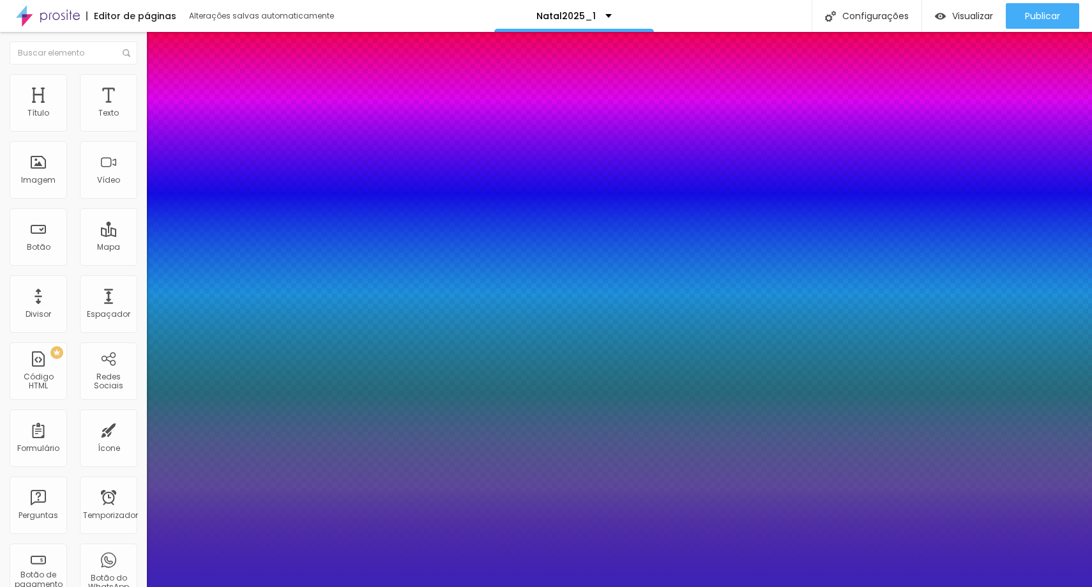
type input "#4028B6"
type input "1"
type input "#432CB4"
type input "1"
type input "#442DB4"
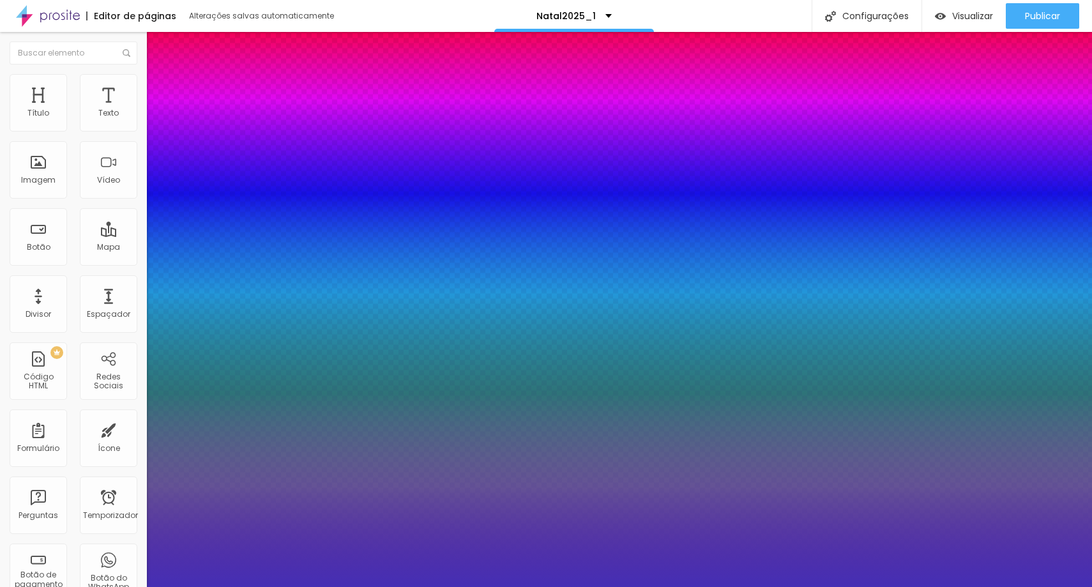
type input "1"
type input "#452FB4"
type input "1"
type input "#4630B4"
type input "1"
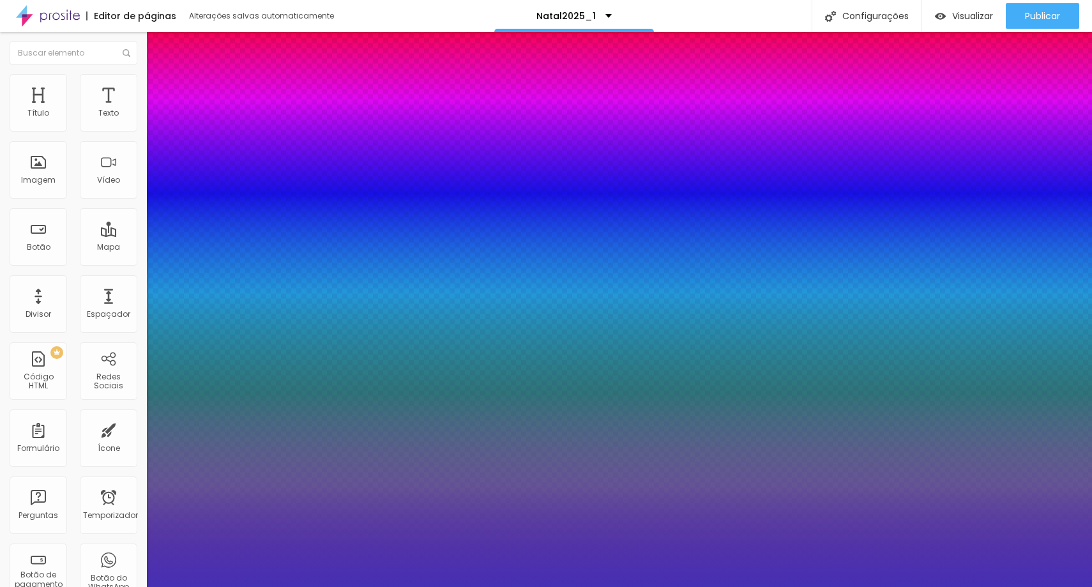
type input "#4731B8"
type input "1"
type input "#4B36B9"
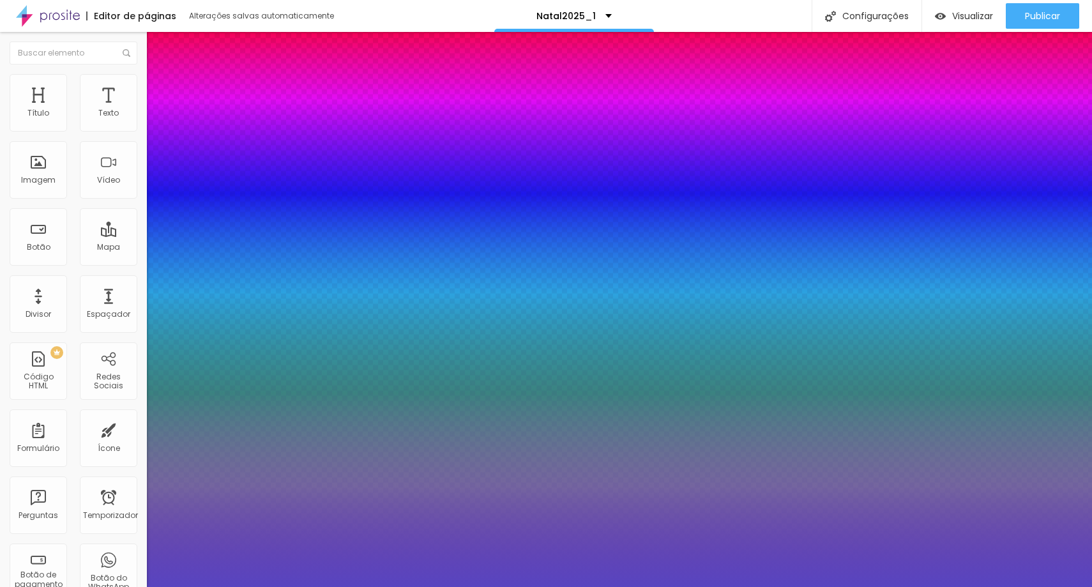
type input "1"
type input "#5845C0"
type input "1"
type input "#5E4BC5"
type input "1"
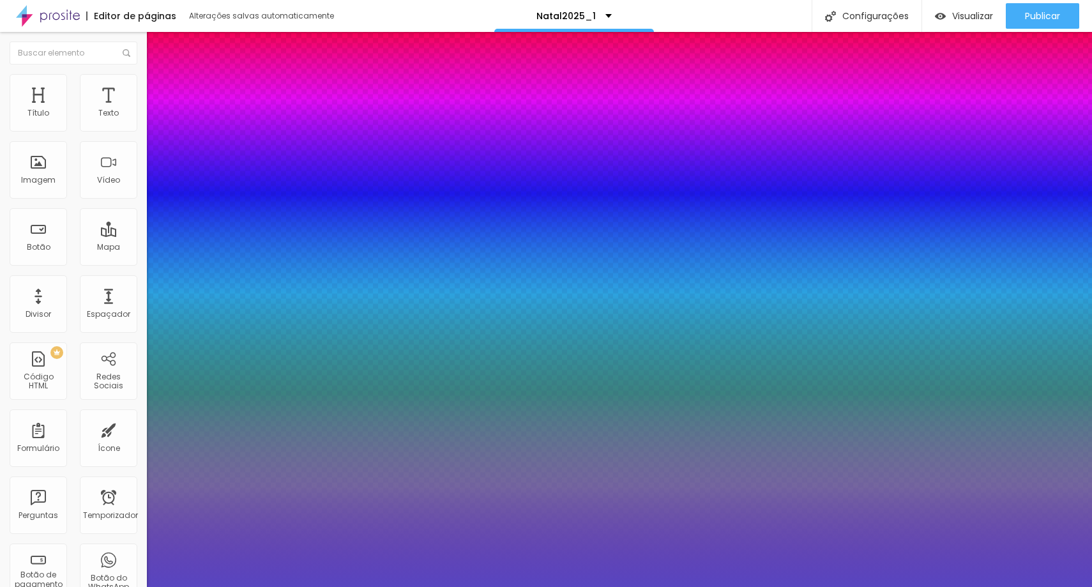
type input "#614FC7"
type input "1"
type input "#604EC5"
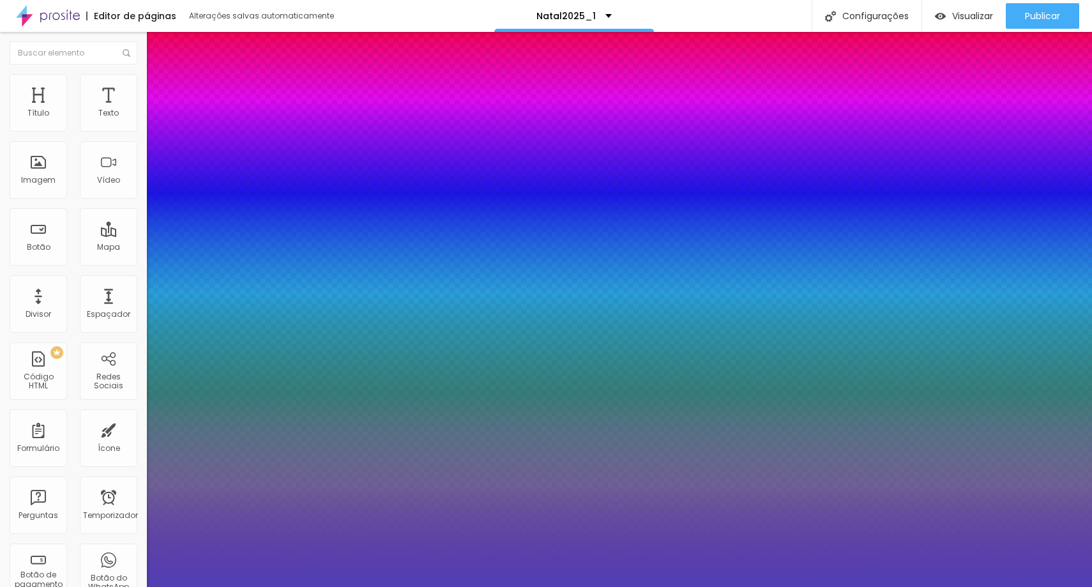
type input "1"
type input "#513FB4"
type input "1"
type input "#4937AF"
type input "1"
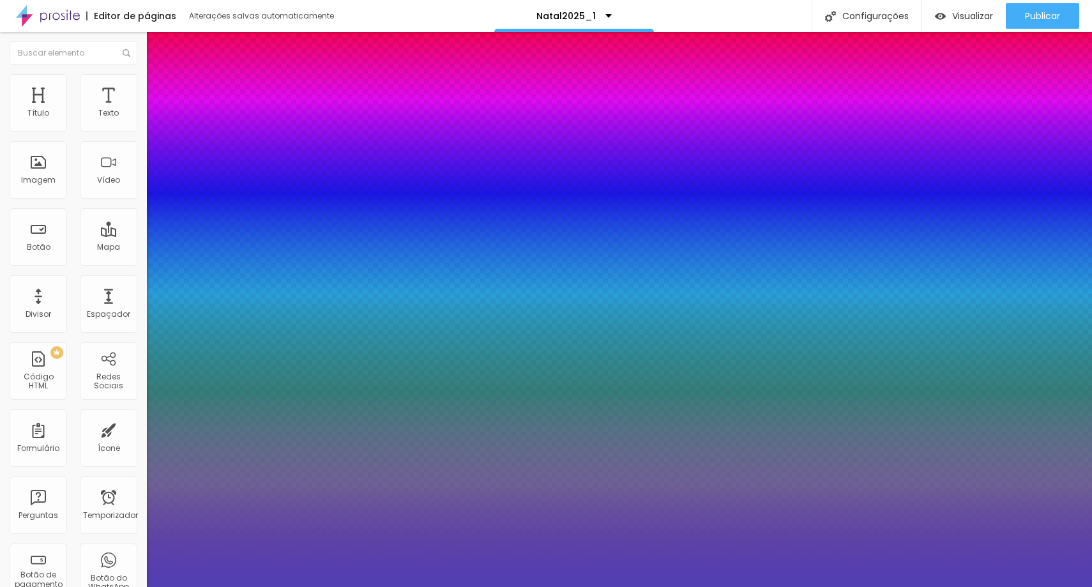
type input "#4230AA"
type input "1"
type input "#3F2EA7"
drag, startPoint x: 245, startPoint y: 374, endPoint x: 240, endPoint y: 384, distance: 10.9
click at [240, 383] on div at bounding box center [546, 293] width 1092 height 587
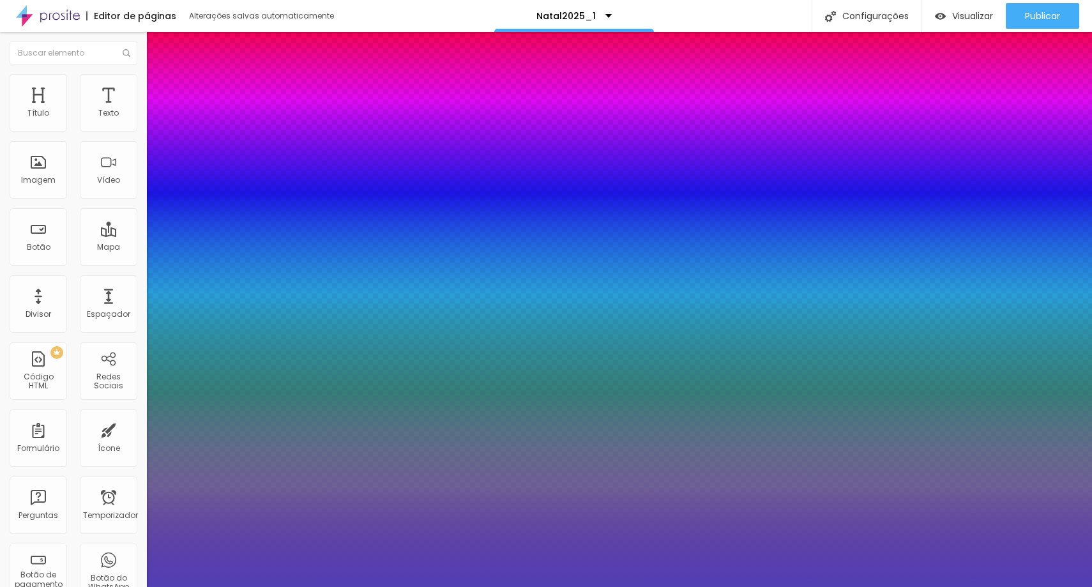
type input "1"
type input "#3B2AA3"
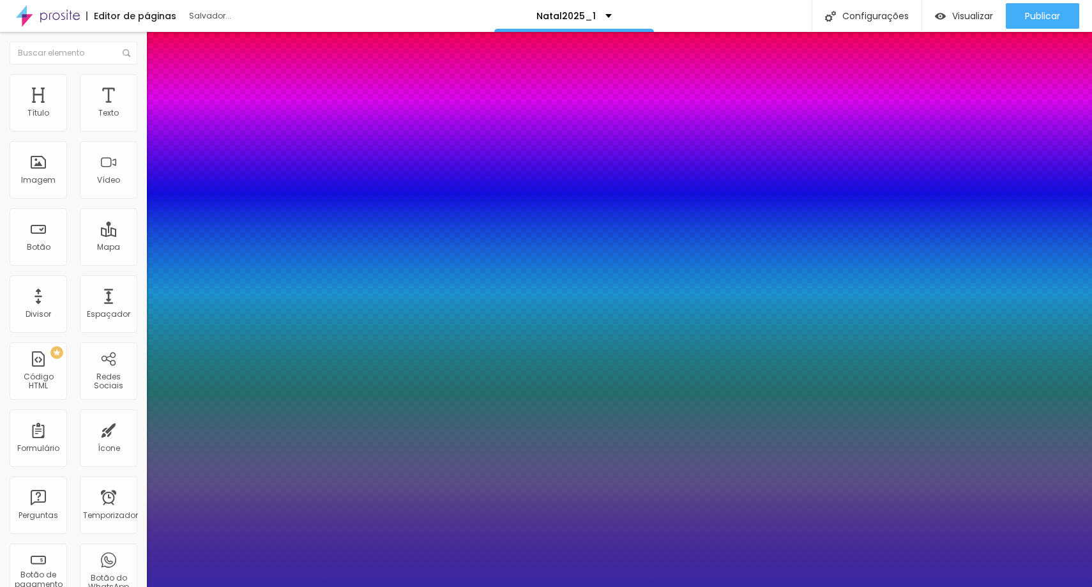
type input "1"
type input "#28A241"
type input "1"
type input "#28A237"
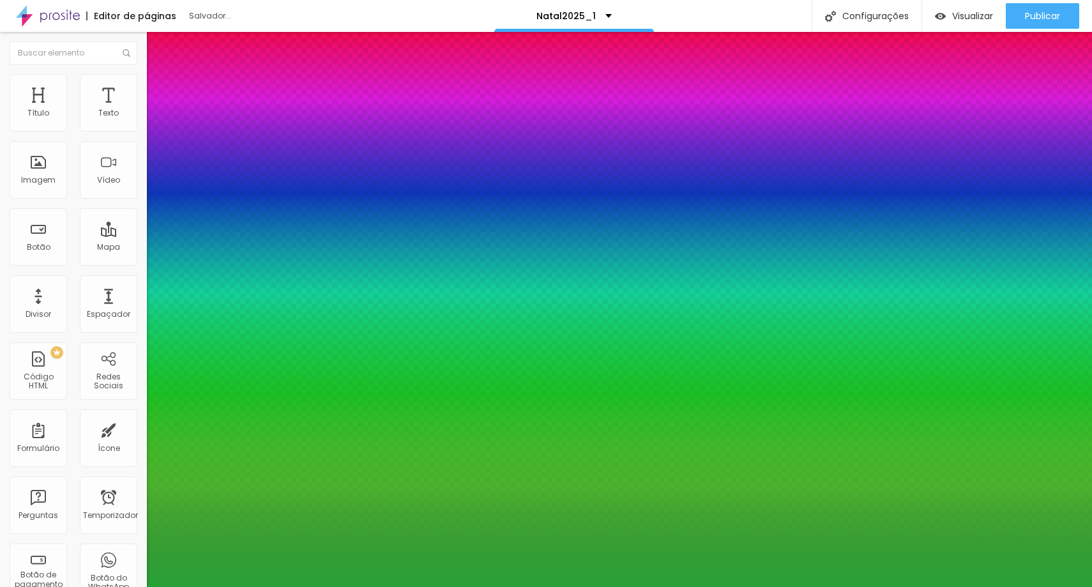
type input "1"
type input "#28A232"
type input "1"
type input "#2DA228"
type input "1"
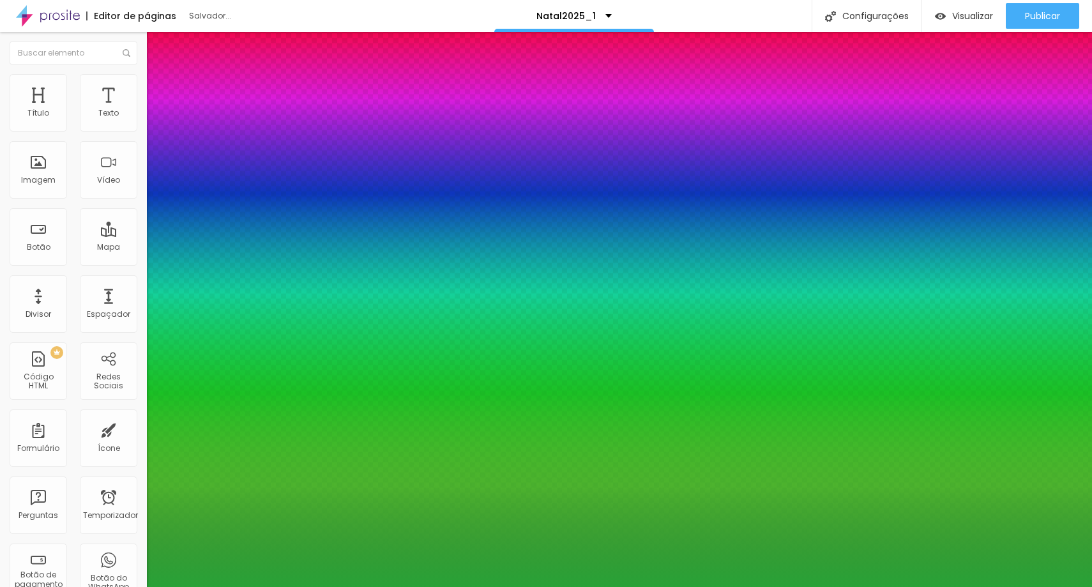
type input "#36A228"
type input "1"
type input "#40A228"
type input "1"
type input "#45A228"
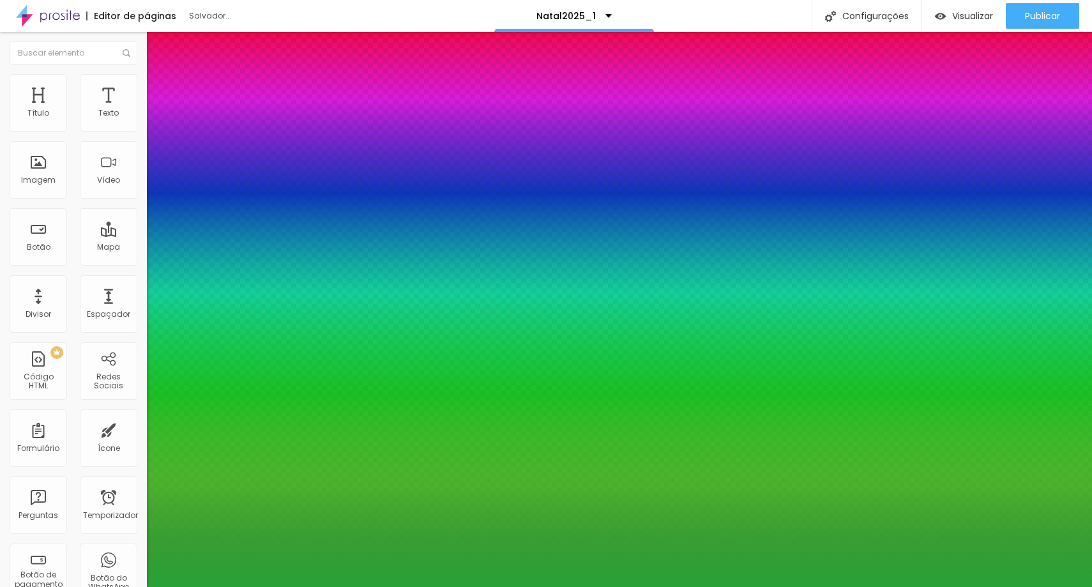
type input "1"
type input "#4AA228"
type input "1"
type input "#4FA228"
type input "1"
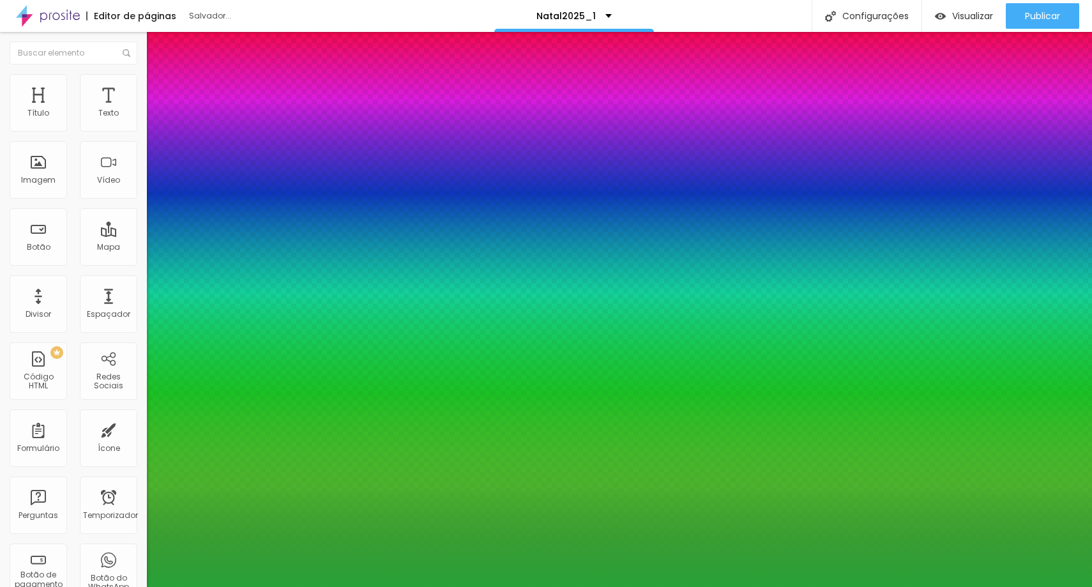
type input "#54A228"
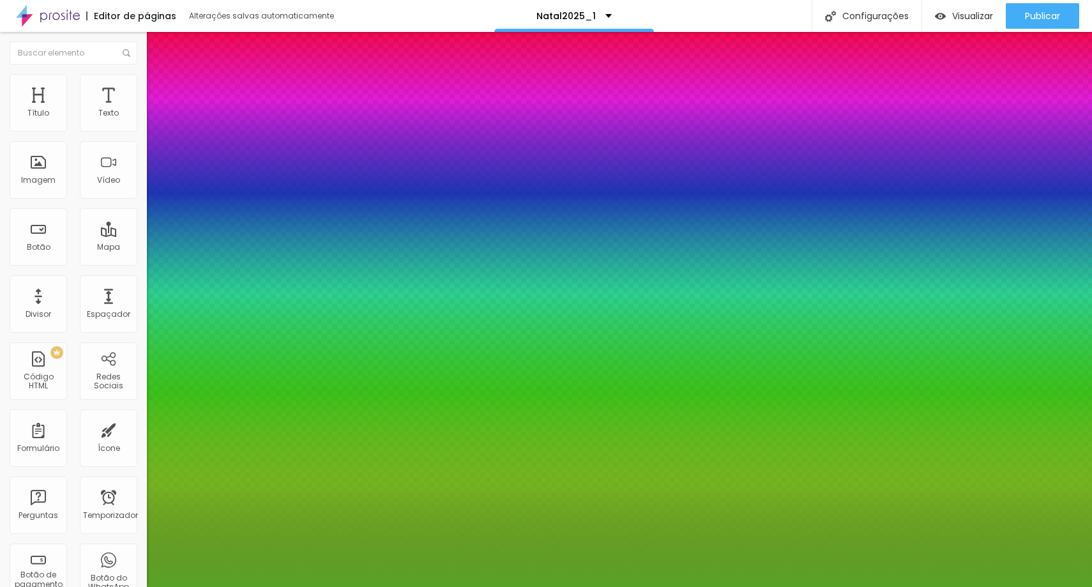
type input "1"
type input "#59A228"
type input "1"
type input "#54A228"
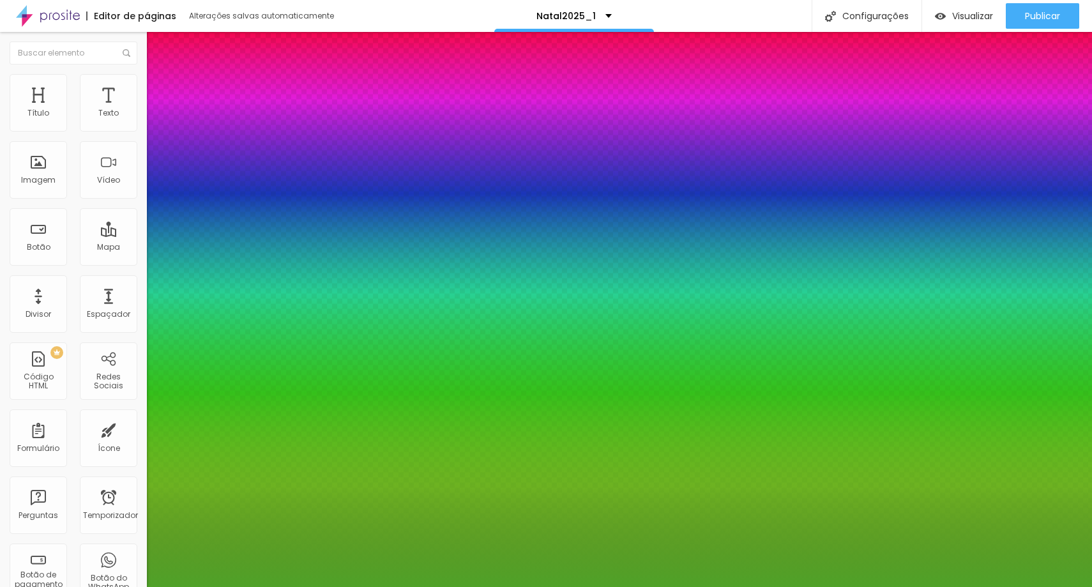
type input "1"
type input "#4FA228"
type input "1"
type input "#4AA228"
type input "1"
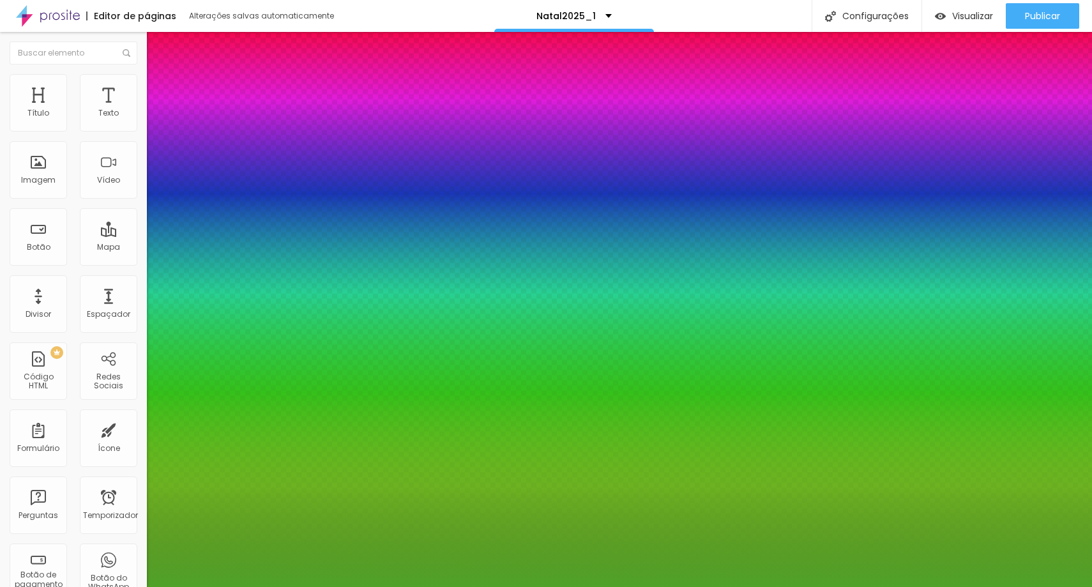
type input "#45A228"
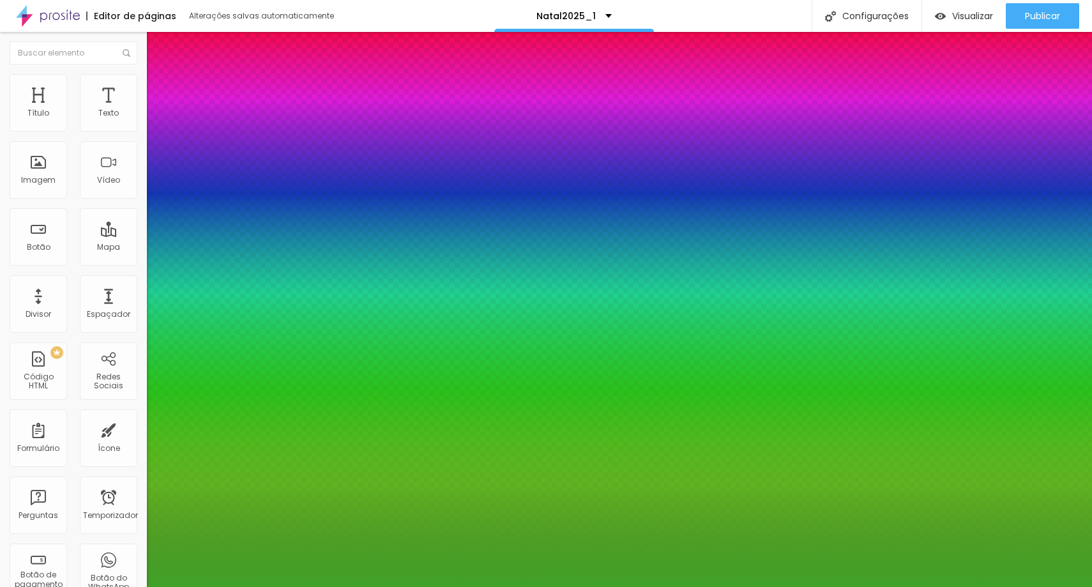
type input "1"
type input "#40A228"
type input "1"
type input "#45A228"
type input "1"
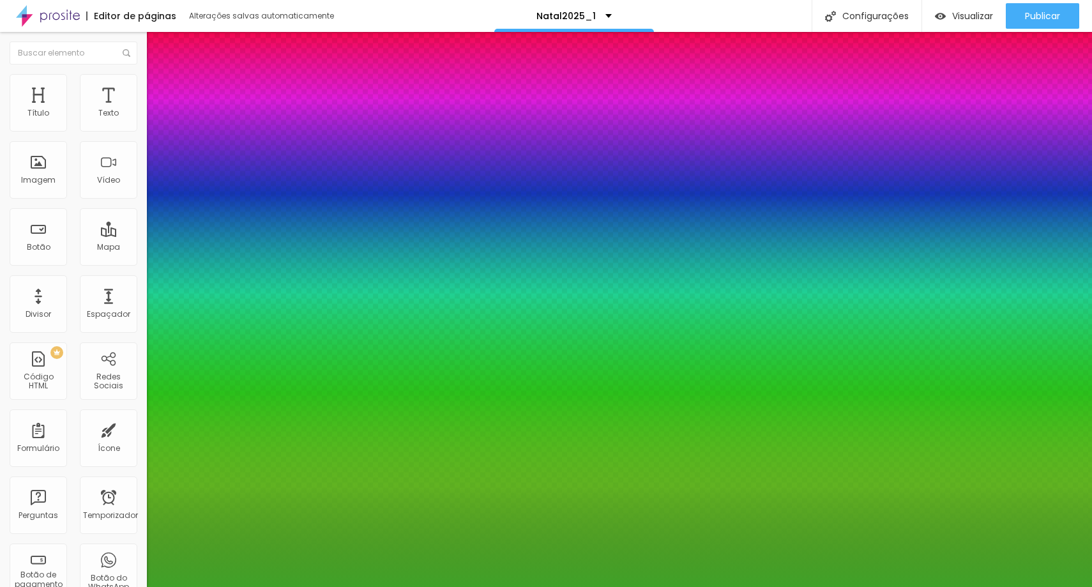
type input "#4AA228"
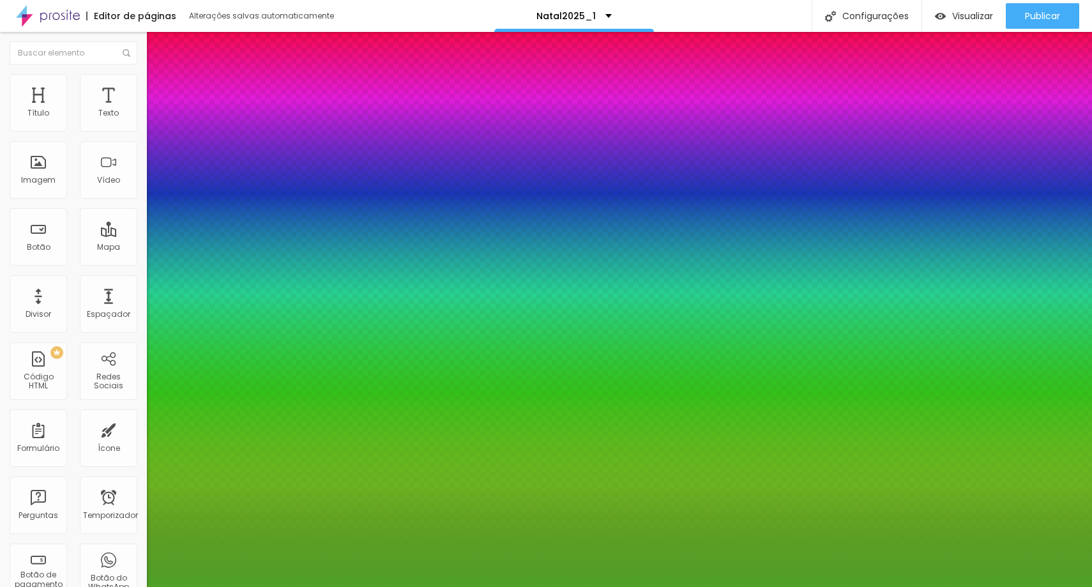
drag, startPoint x: 270, startPoint y: 409, endPoint x: 273, endPoint y: 416, distance: 8.0
click at [273, 416] on div at bounding box center [546, 293] width 1092 height 587
type input "1"
type input "#4FA228"
type input "1"
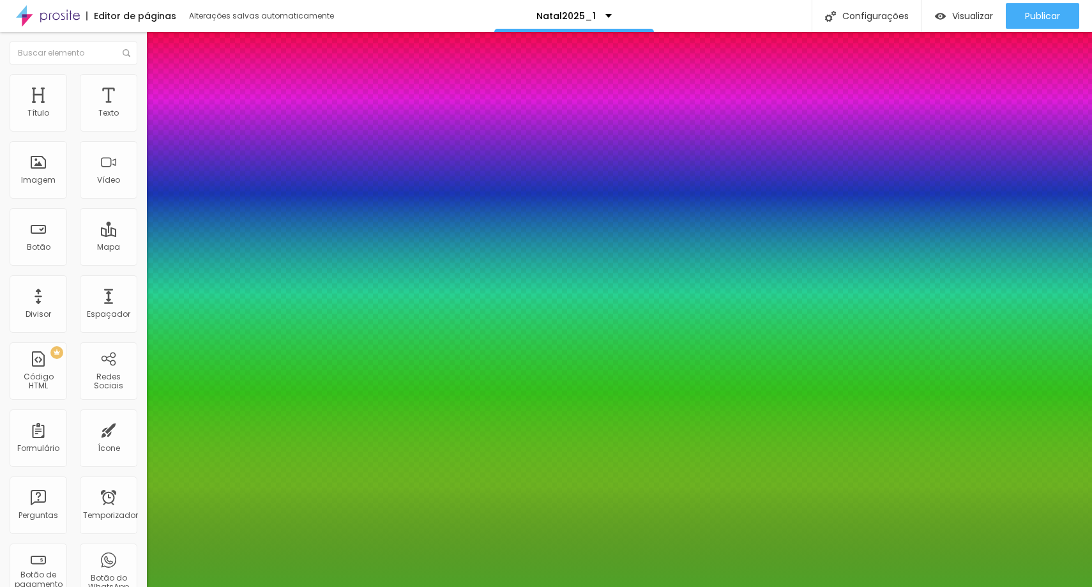
type input "#4D8632"
type input "1"
type input "#4E8533"
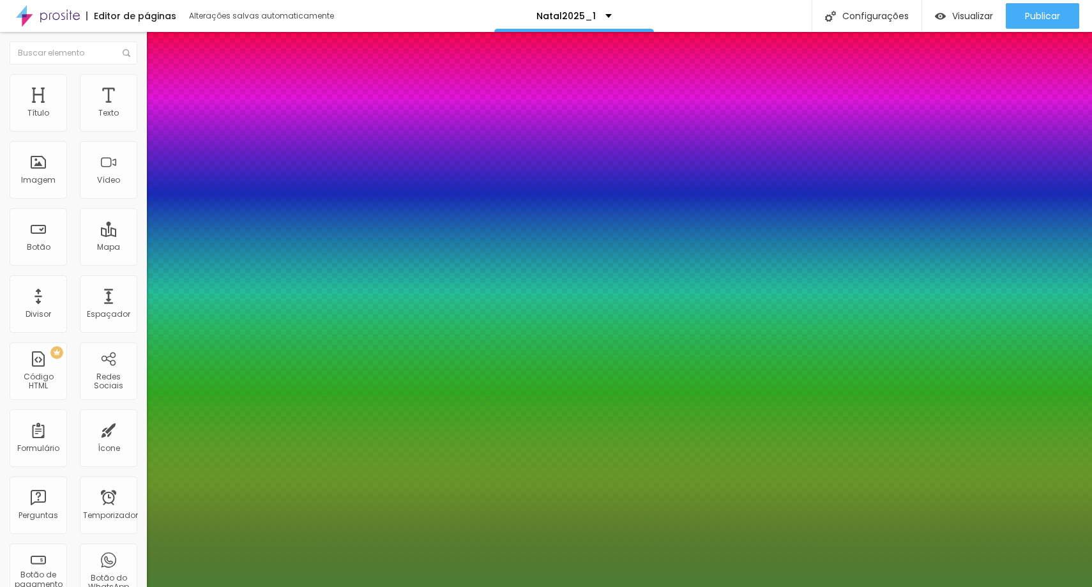
type input "1"
type input "#4B7E33"
type input "1"
type input "#487732"
type input "1"
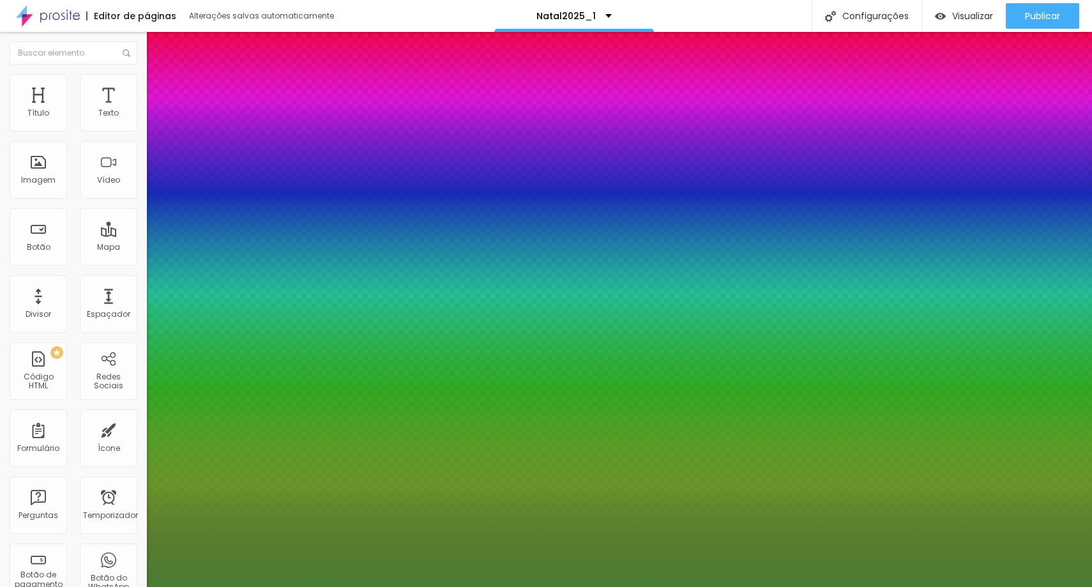
type input "#477531"
type input "1"
type input "#477431"
type input "1"
type input "#487432"
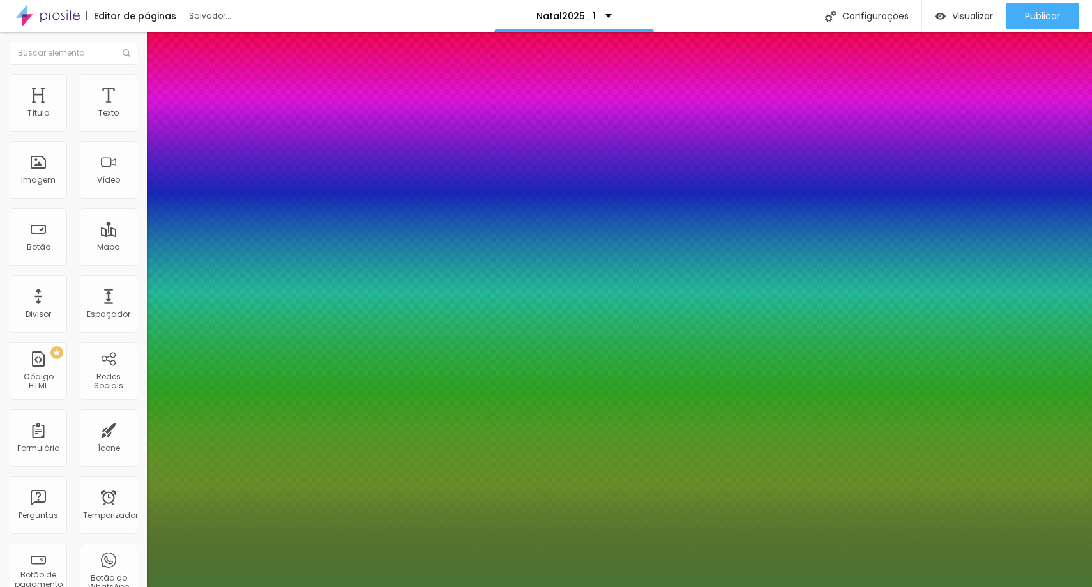
type input "1"
type input "#497433"
type input "1"
type input "#4A7435"
type input "1"
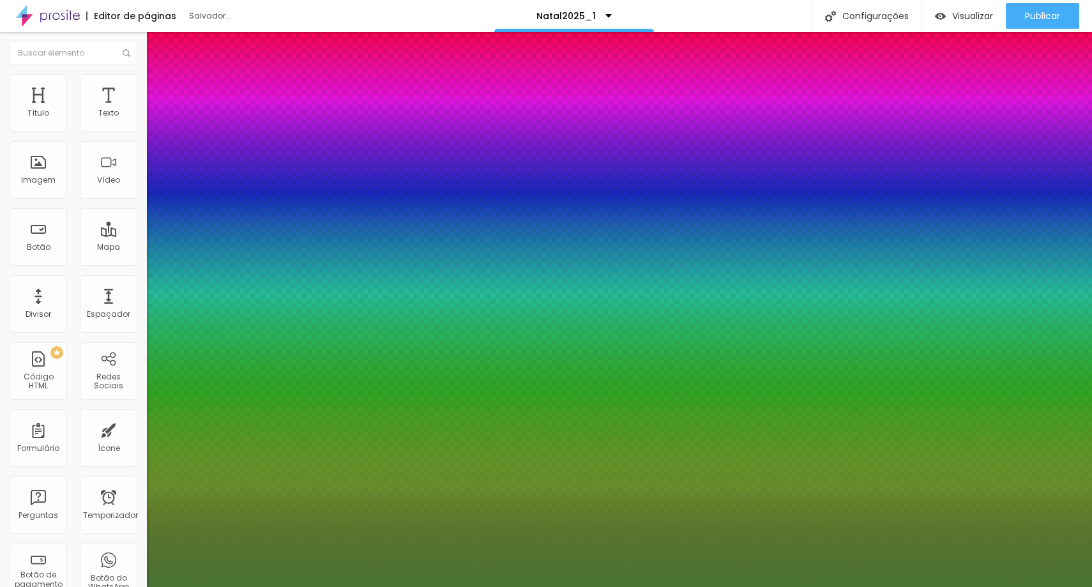
type input "#487034"
type input "1"
type input "#486F35"
type input "1"
type input "#476F34"
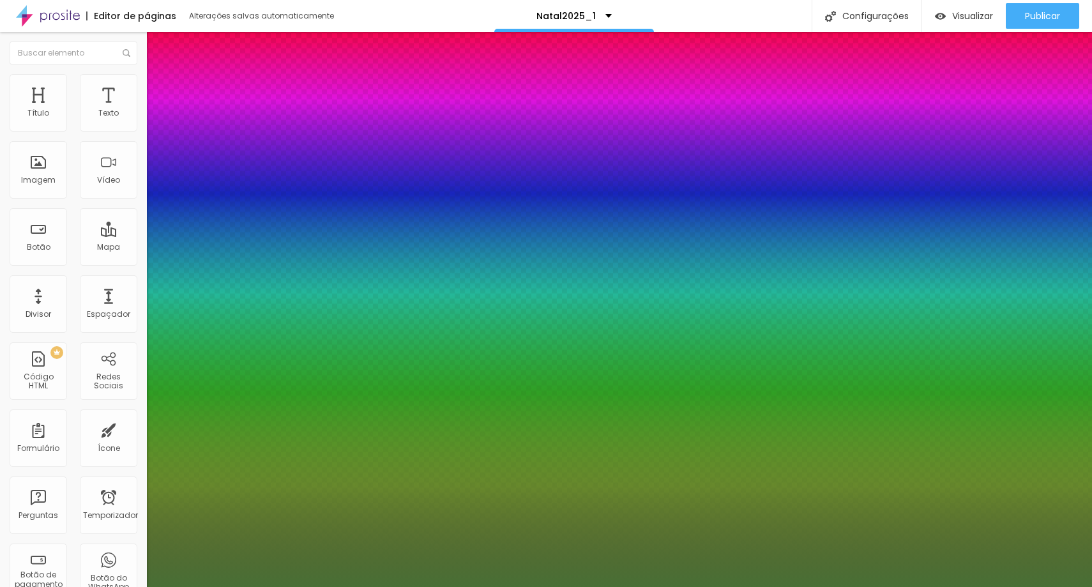
type input "1"
type input "#487034"
type input "1"
type input "#497234"
type input "1"
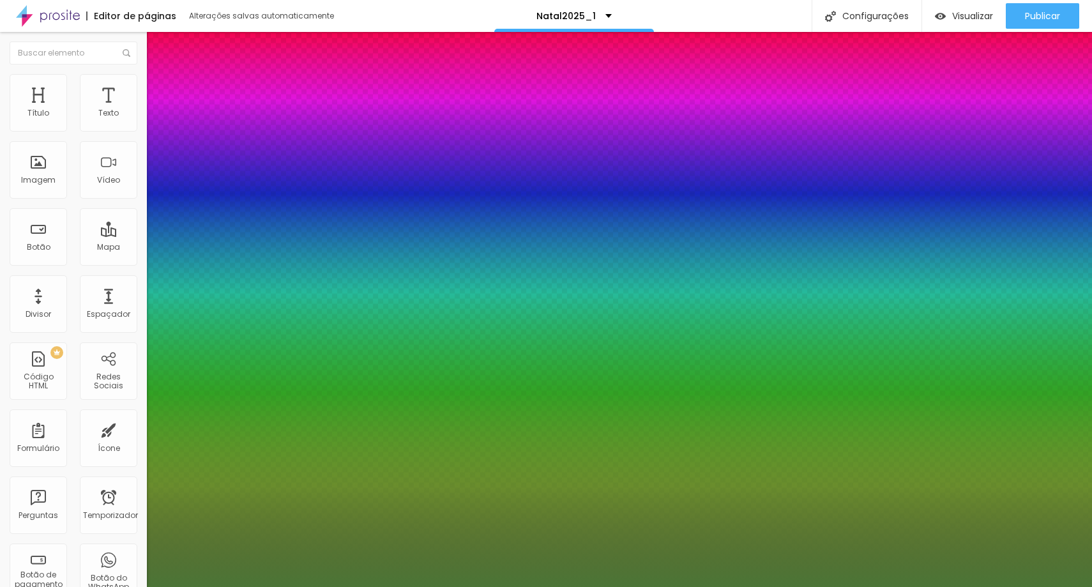
type input "#4B7536"
type input "1"
type input "#4B7735"
type input "1"
type input "#4C7935"
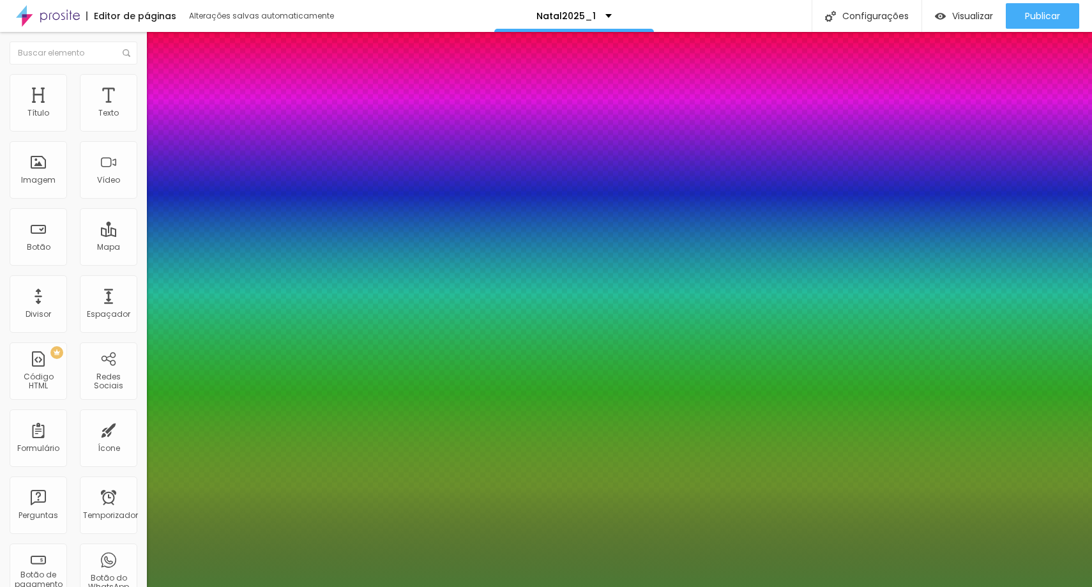
type input "1"
type input "#4C7934"
drag, startPoint x: 230, startPoint y: 393, endPoint x: 225, endPoint y: 397, distance: 6.8
click at [225, 397] on div at bounding box center [546, 293] width 1092 height 587
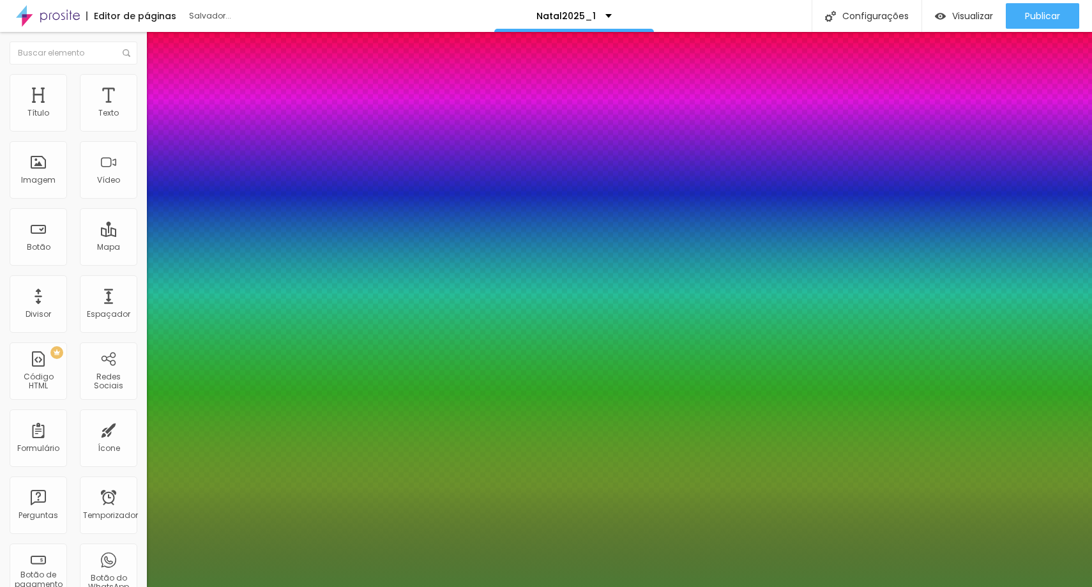
type input "1"
click at [77, 586] on div at bounding box center [546, 587] width 1092 height 0
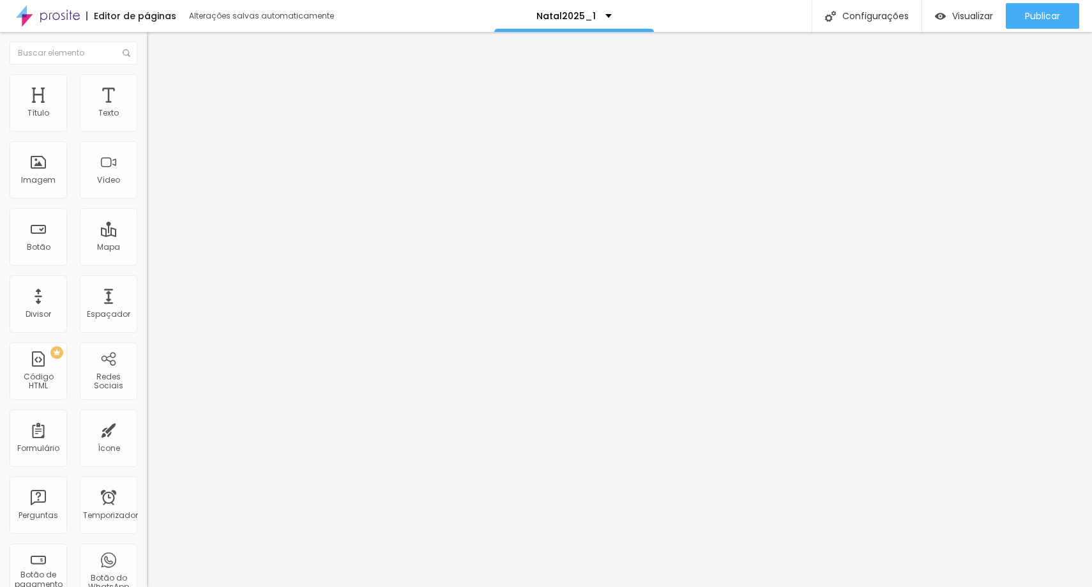
click at [147, 162] on button "button" at bounding box center [156, 158] width 18 height 13
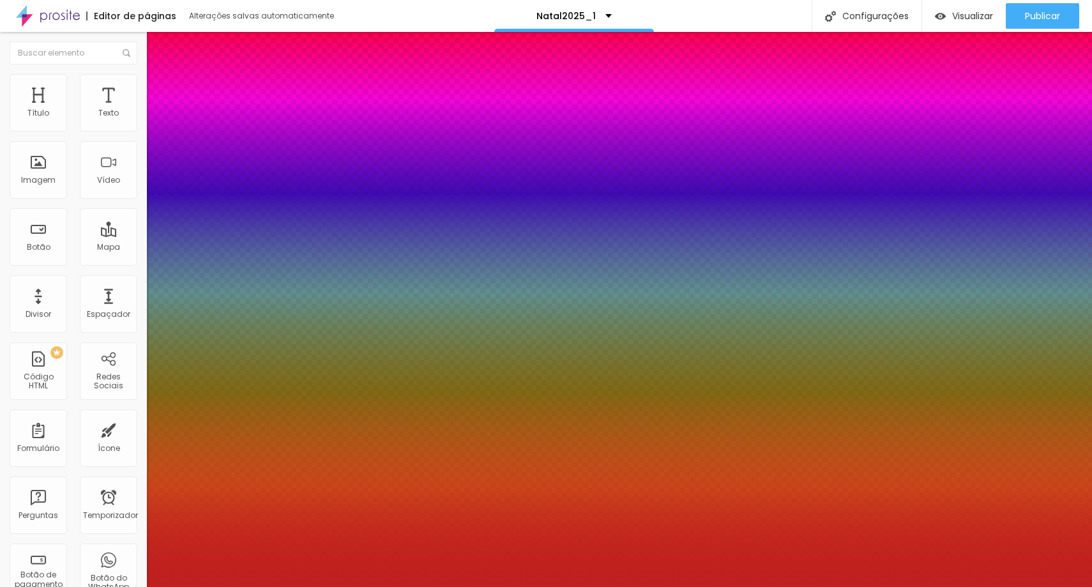
click at [139, 586] on div at bounding box center [546, 587] width 1092 height 0
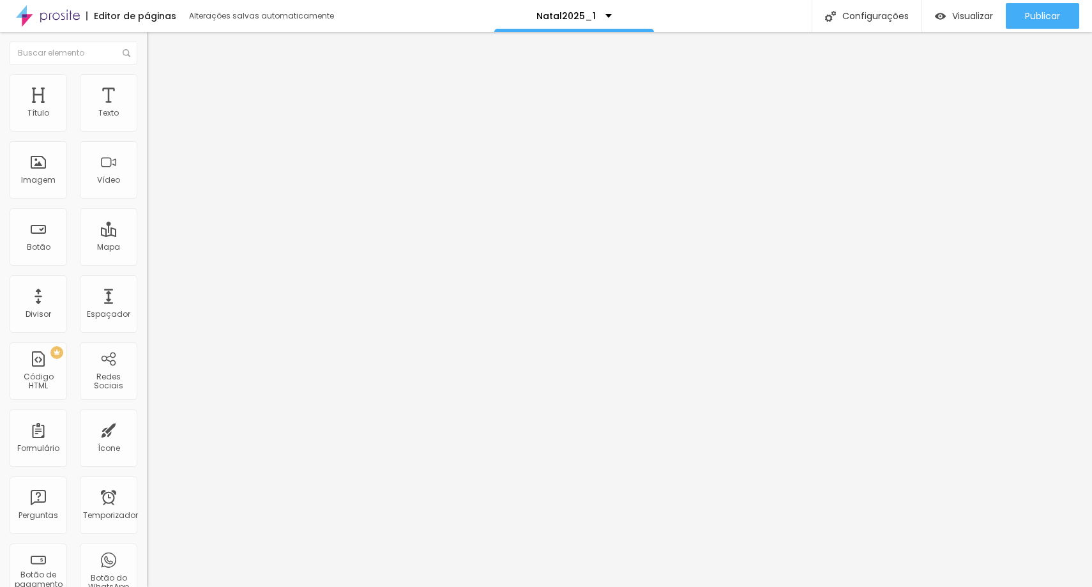
click at [152, 119] on icon "button" at bounding box center [156, 115] width 8 height 8
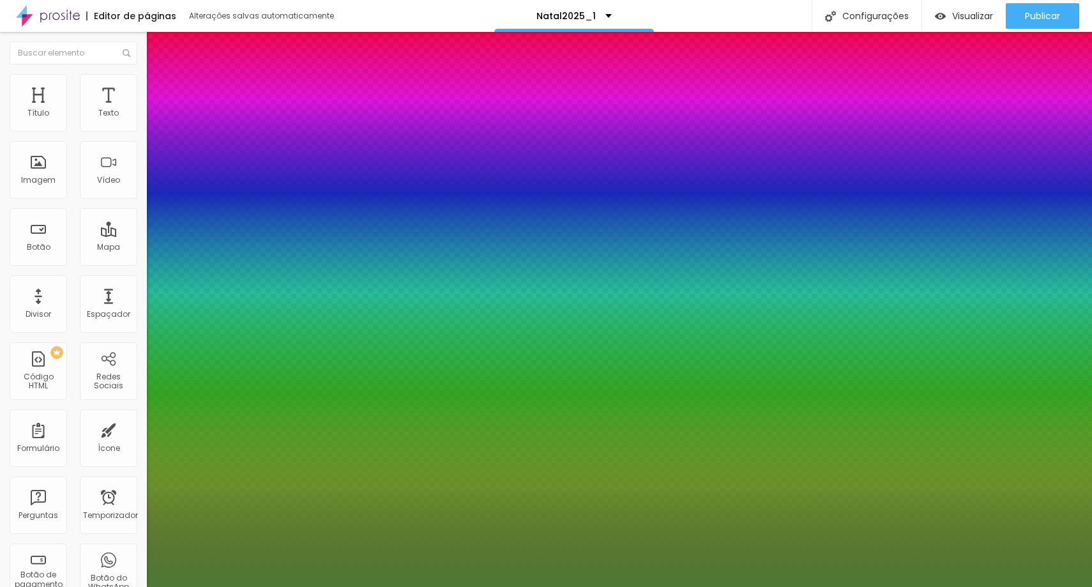
type input "1"
click at [132, 586] on div at bounding box center [546, 587] width 1092 height 0
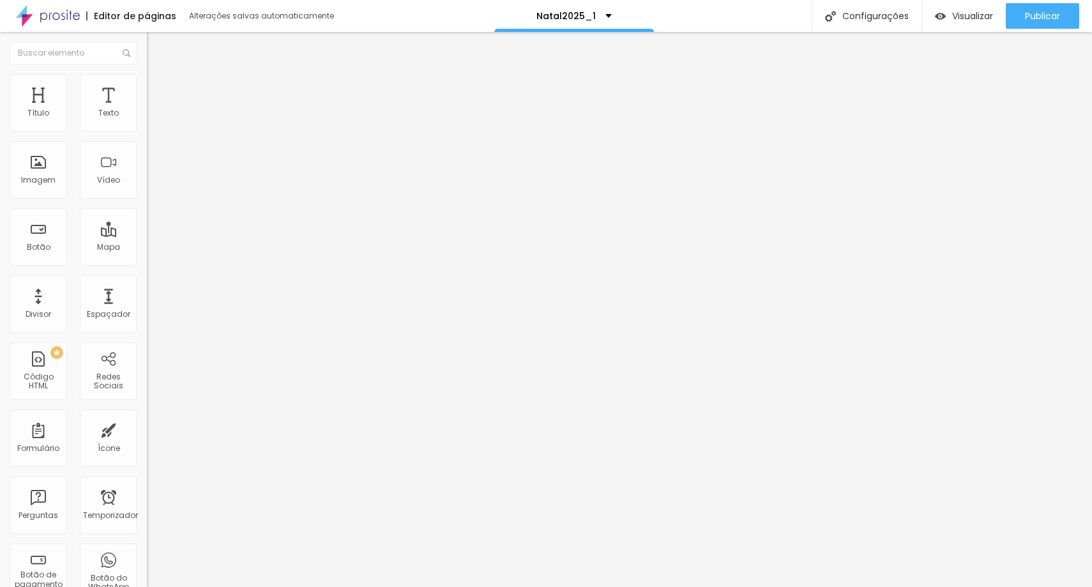
click at [147, 84] on li "Avançado" at bounding box center [220, 80] width 147 height 13
click at [147, 74] on li "Estilo" at bounding box center [220, 67] width 147 height 13
click at [156, 51] on img "button" at bounding box center [161, 47] width 10 height 10
click at [983, 16] on font "Visualizar" at bounding box center [972, 16] width 41 height 13
click at [158, 88] on font "Estilo" at bounding box center [168, 82] width 20 height 11
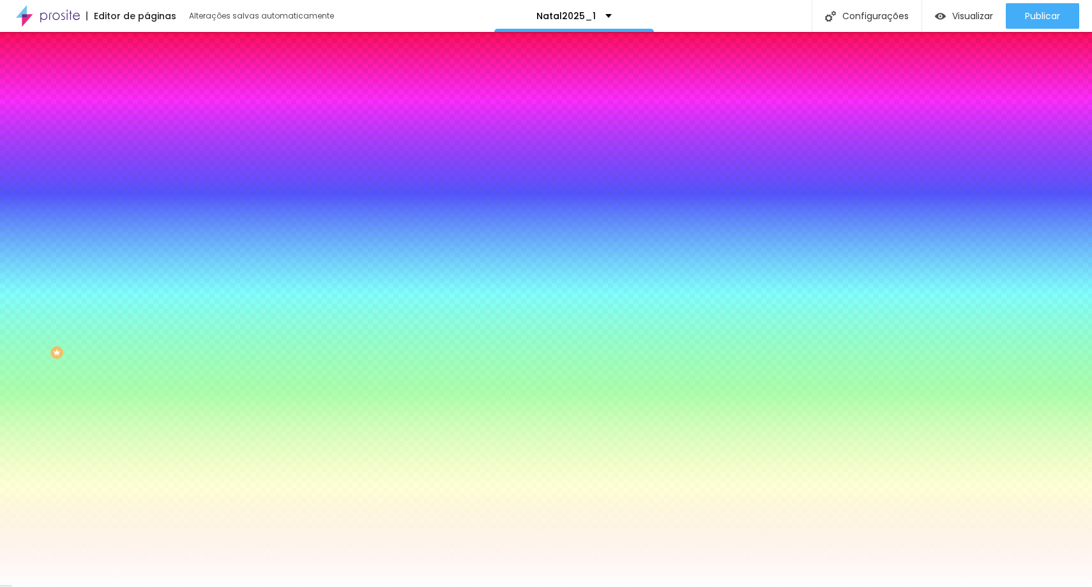
click at [158, 90] on font "Avançado" at bounding box center [179, 95] width 42 height 11
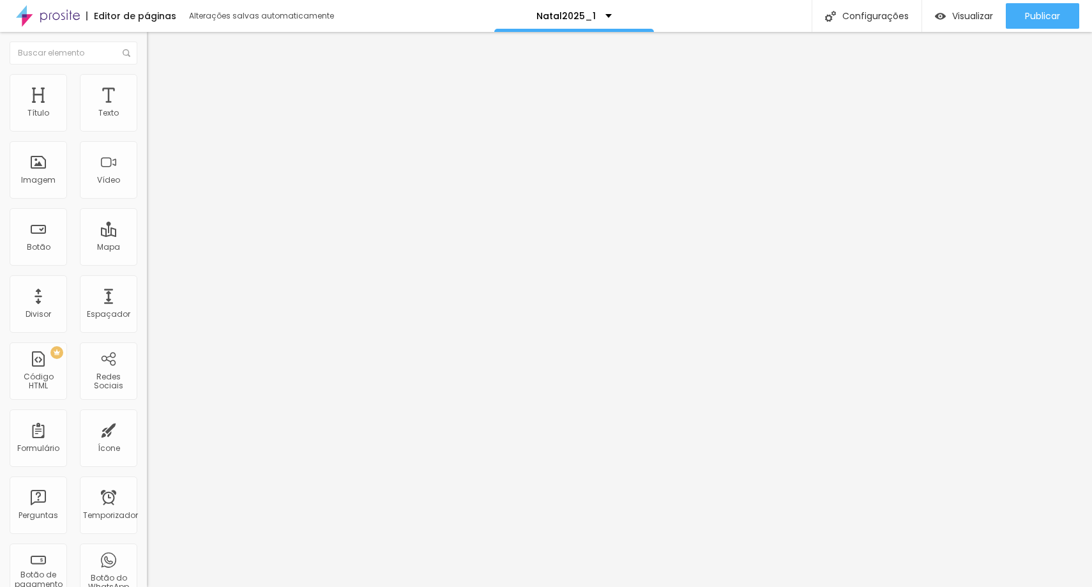
click at [147, 376] on div at bounding box center [220, 376] width 147 height 0
click at [147, 80] on li "Estilo" at bounding box center [220, 80] width 147 height 13
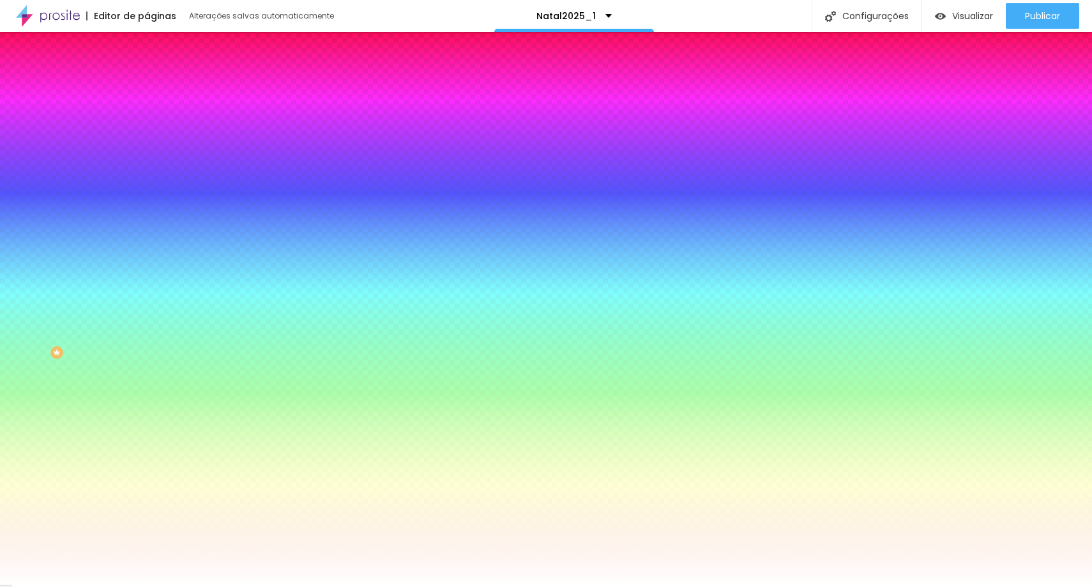
click at [147, 73] on img at bounding box center [152, 66] width 11 height 11
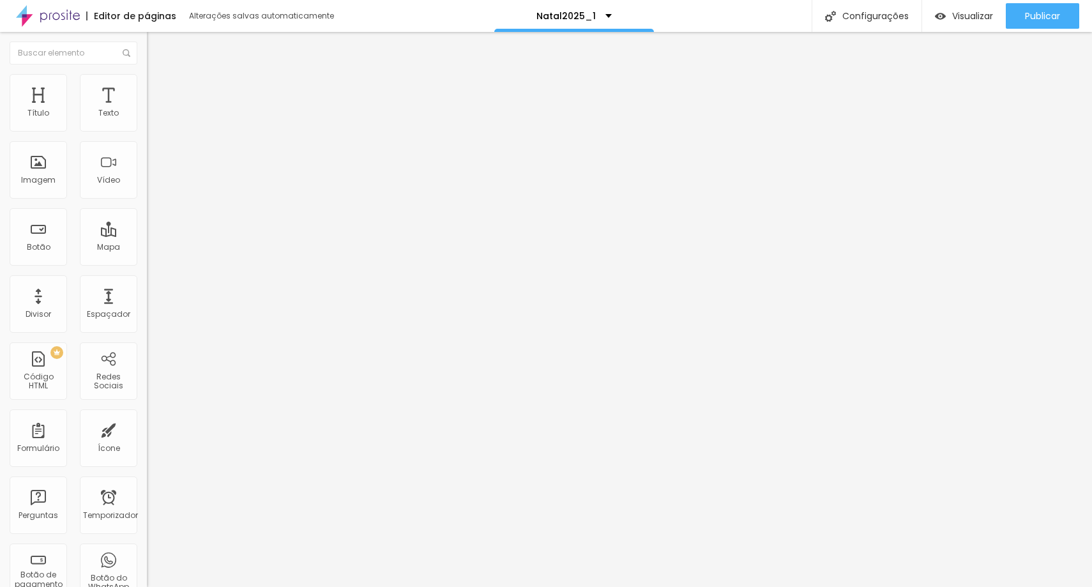
click at [147, 123] on button "button" at bounding box center [156, 115] width 18 height 13
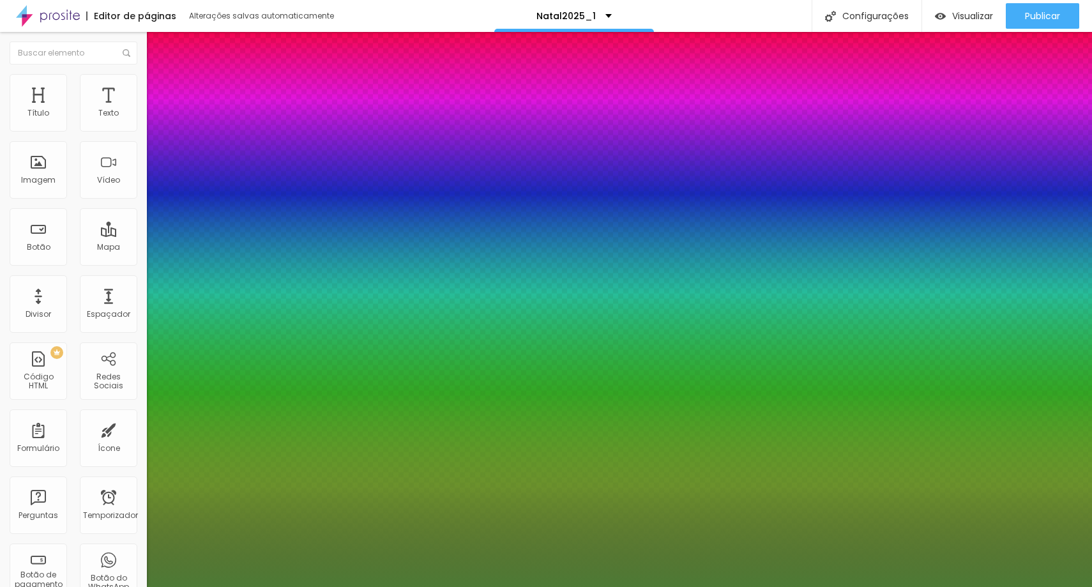
type input "1"
select select "Bentham-Regular"
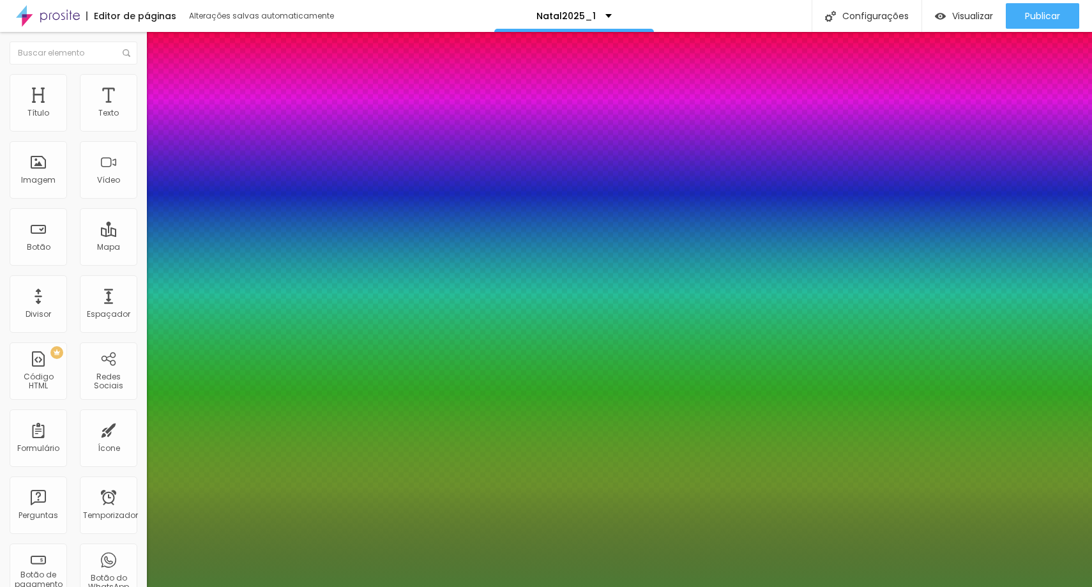
type input "1"
select select "Comfortaa-Light"
type input "1"
select select "ComingSoon"
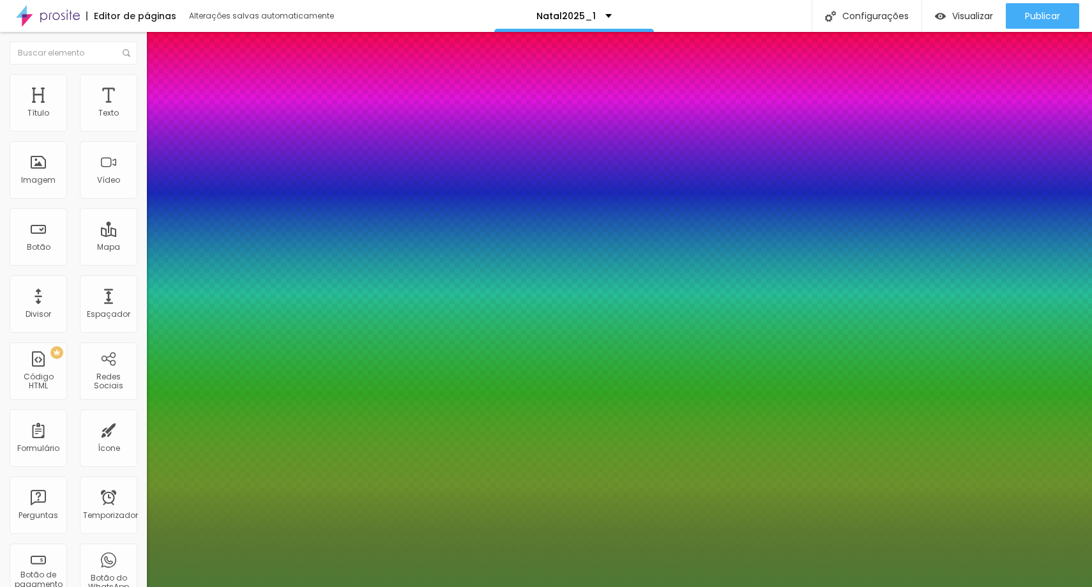
type input "1"
select select "Cookie-Regular"
type input "1"
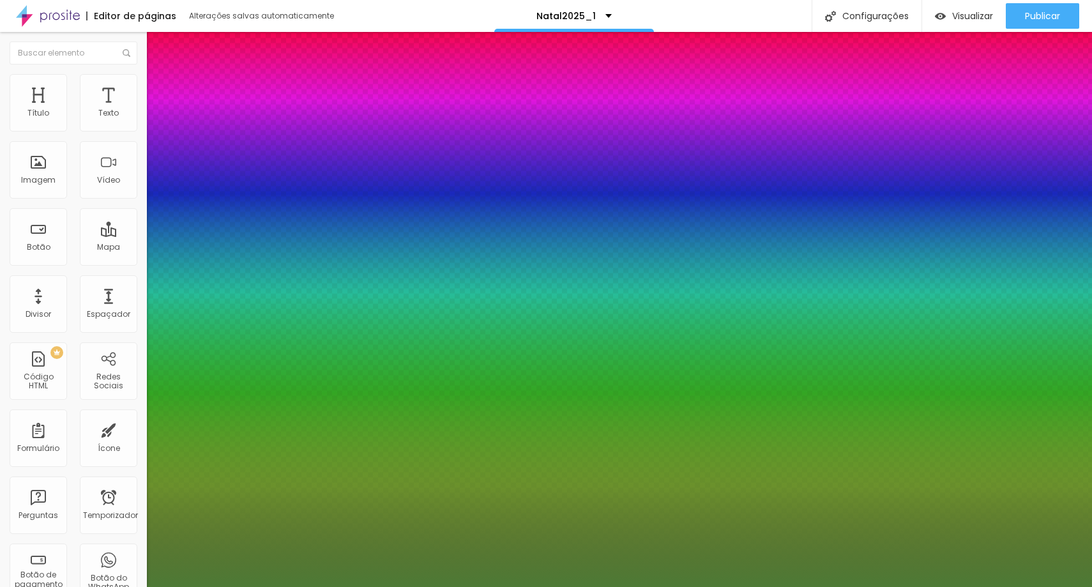
select select "Corben-Bold"
type input "1"
select select "Corben-Regular"
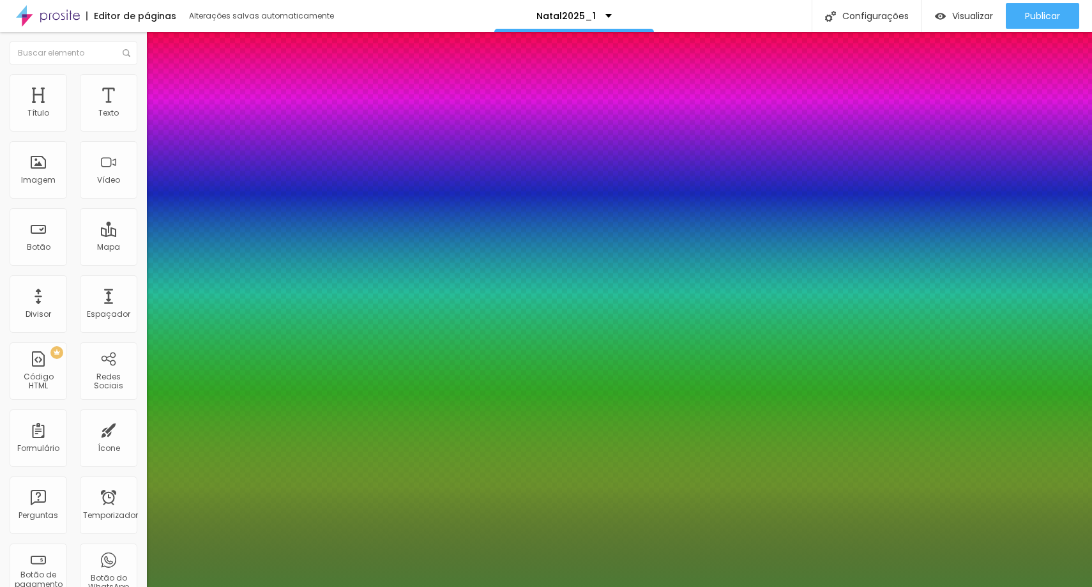
type input "1"
select select "Cormorant"
type input "1"
select select "CormorantGeramond-Bold"
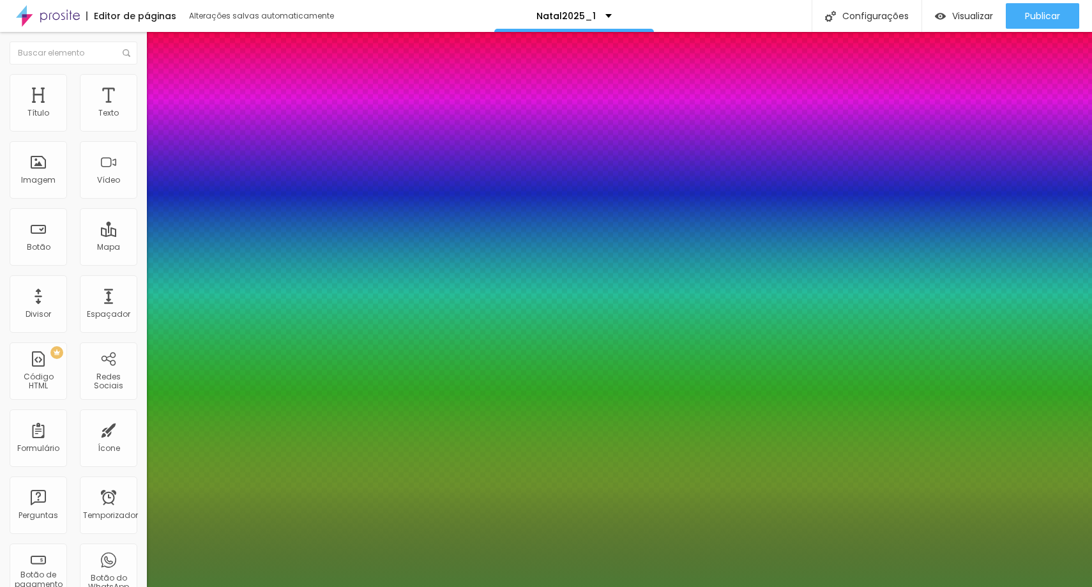
type input "1"
select select "CormorantGeramond-Italic"
type input "1"
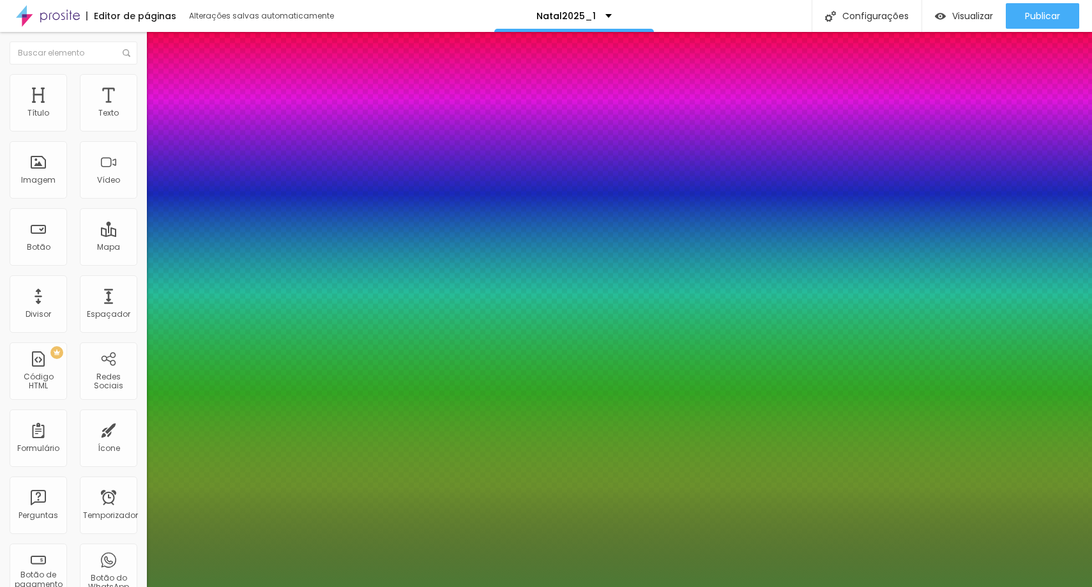
select select "CormorantGeramond-Medium"
type input "1"
select select "CormorantGeramond-Regular"
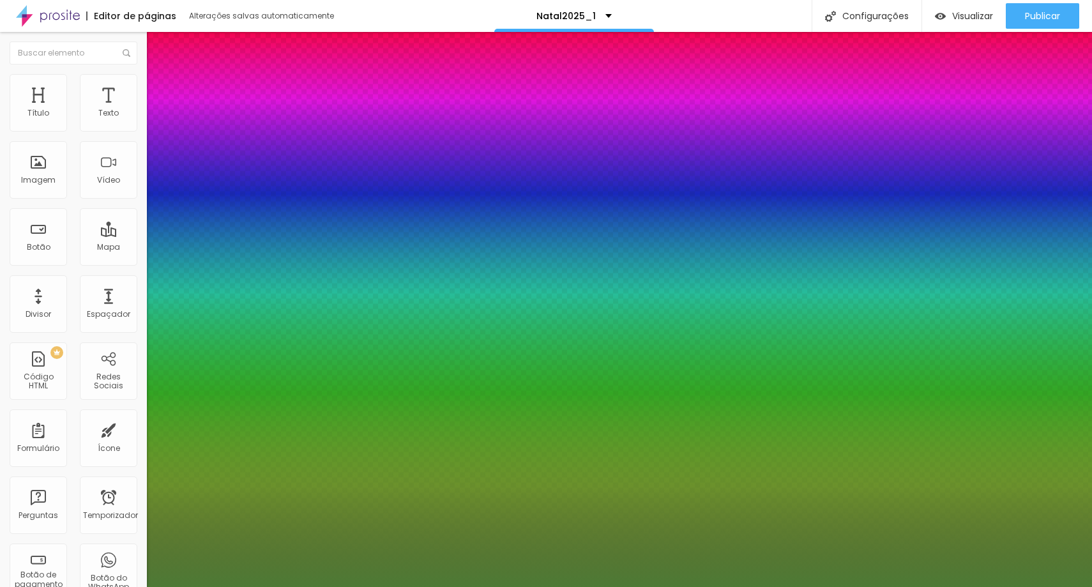
type input "1"
select select "CormorantLight"
type input "1"
select select "Cousine-Bold"
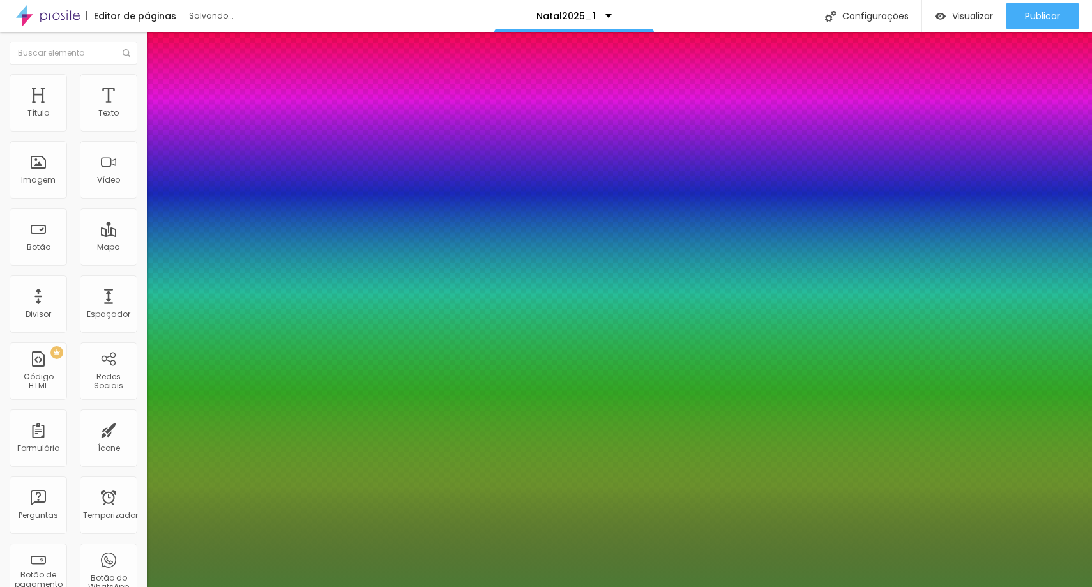
type input "1"
select select "Cousine-Italic"
type input "1"
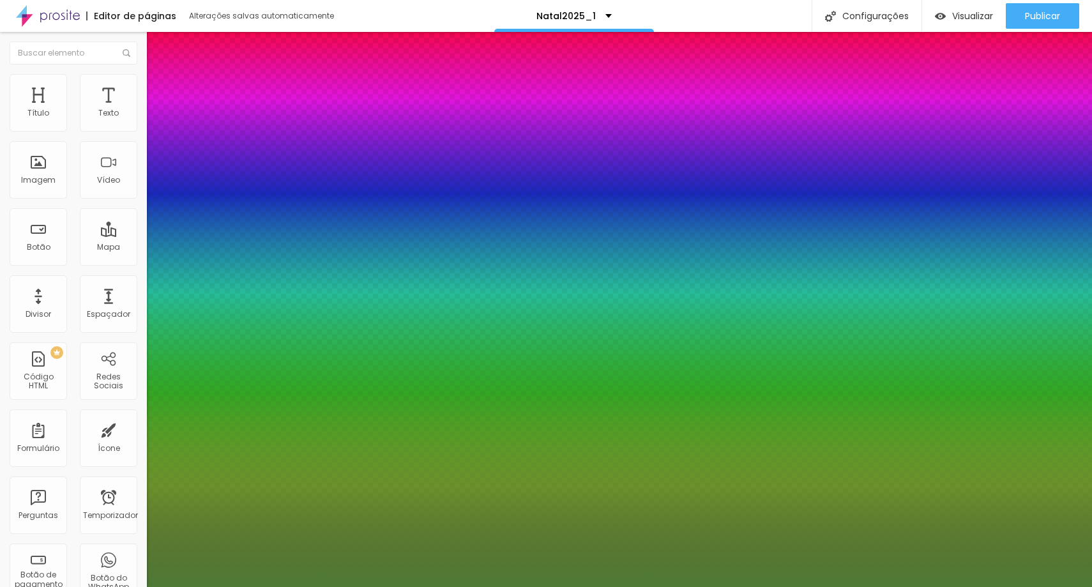
select select "Cousine-Regular"
type input "1"
select select "Creepster-Regular"
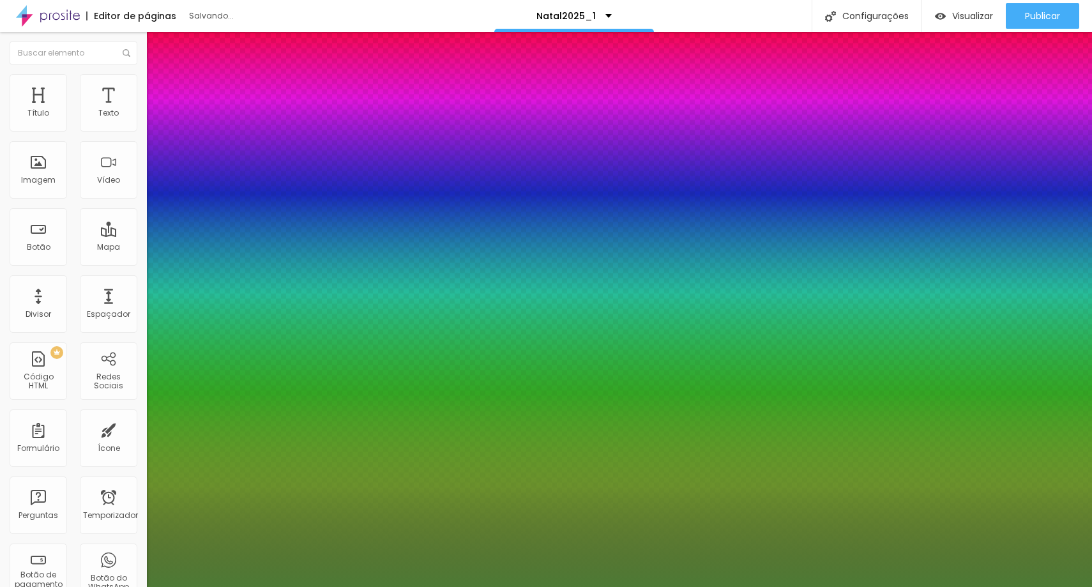
type input "1"
select select "CrimsonText"
type input "1"
select select "CrimsonTextBold"
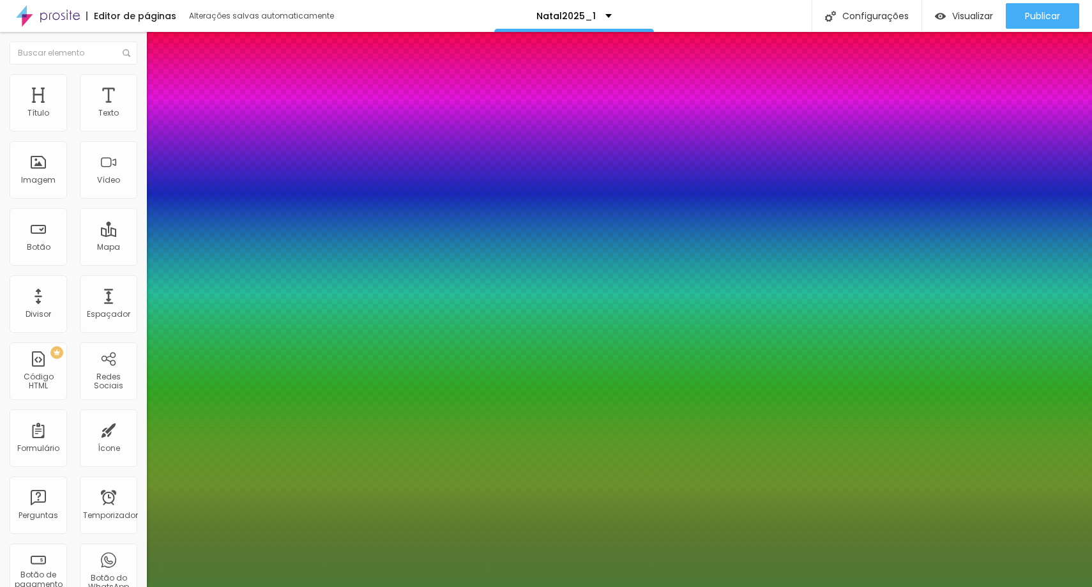
type input "1"
click at [495, 586] on div at bounding box center [546, 587] width 1092 height 0
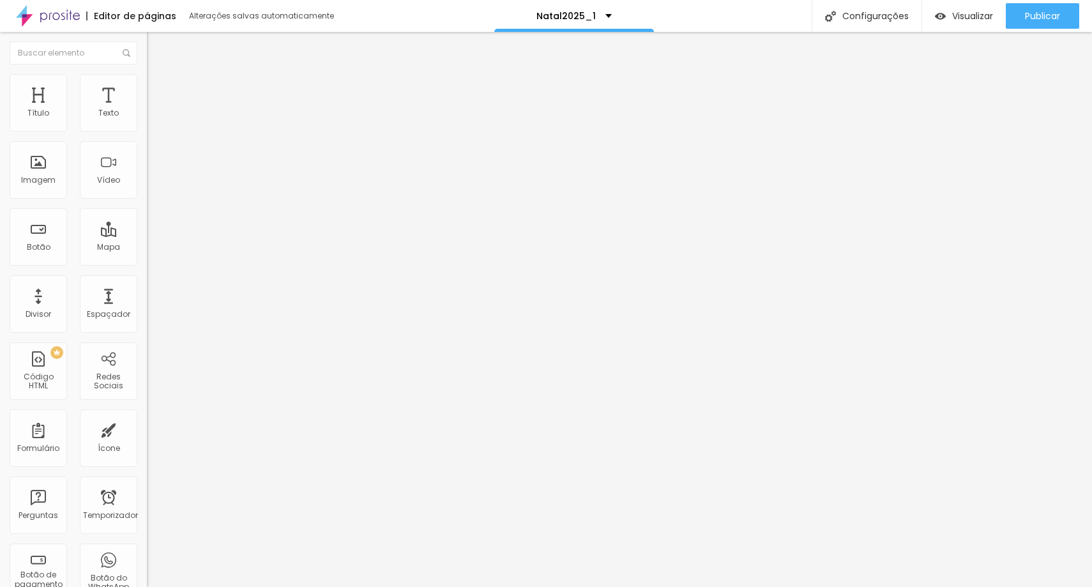
click at [147, 84] on ul "Estilo Avançado" at bounding box center [220, 74] width 147 height 26
click at [147, 85] on li "Avançado" at bounding box center [220, 80] width 147 height 13
type input "3"
type input "2"
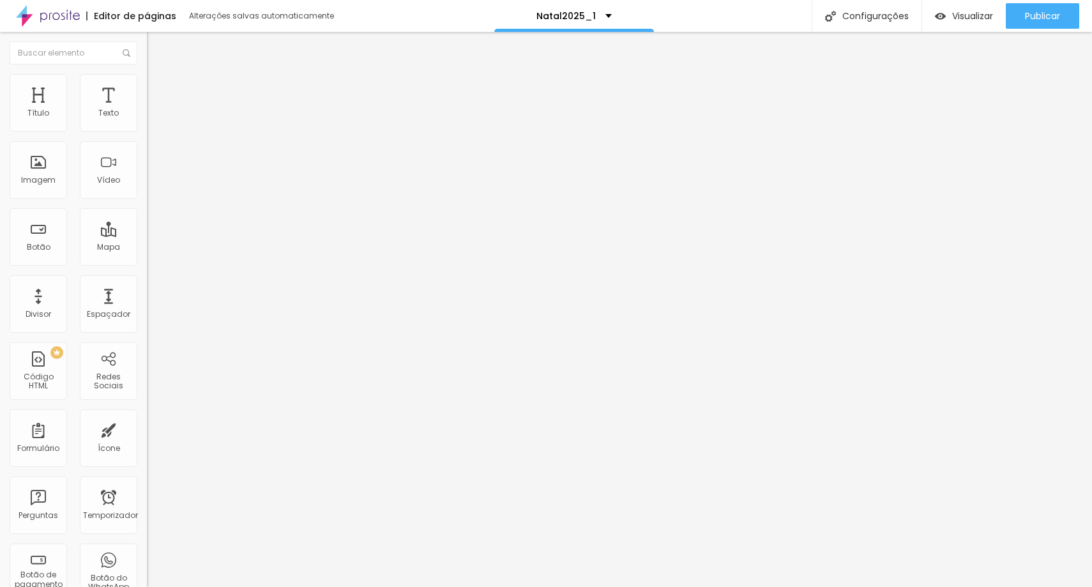
type input "2"
type input "1"
type input "0"
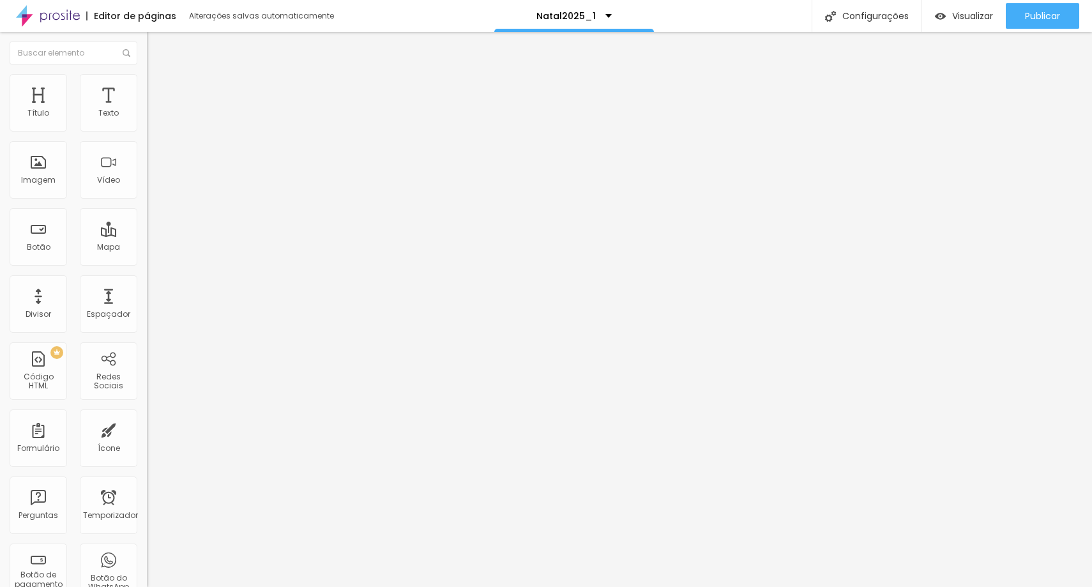
drag, startPoint x: 32, startPoint y: 151, endPoint x: 15, endPoint y: 157, distance: 18.2
type input "0"
click at [147, 416] on input "range" at bounding box center [188, 421] width 82 height 10
drag, startPoint x: 118, startPoint y: 90, endPoint x: 119, endPoint y: 102, distance: 11.5
click at [158, 88] on font "Avançado" at bounding box center [179, 82] width 42 height 11
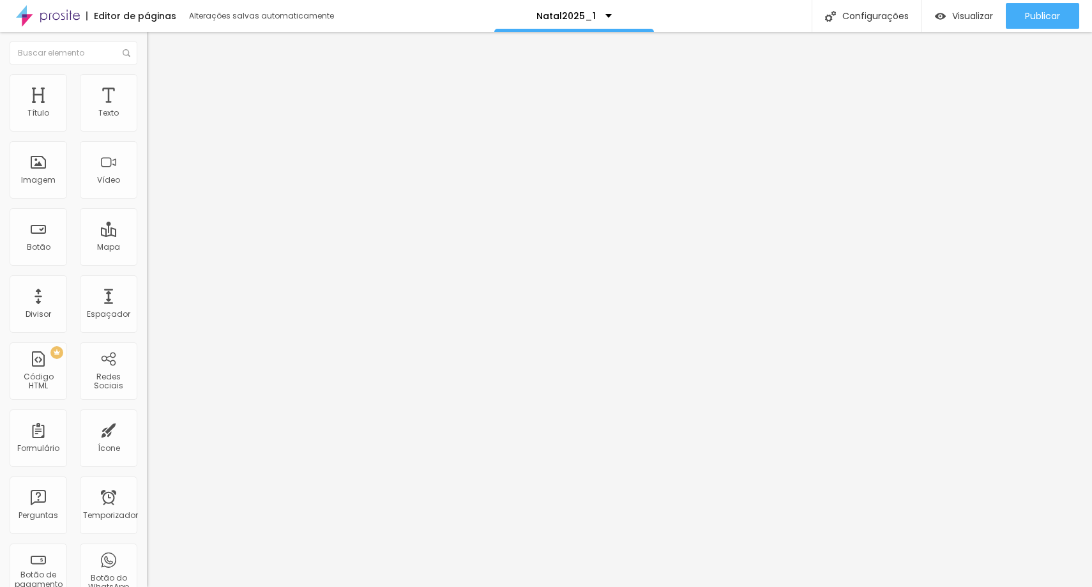
type input "8"
type input "6"
type input "0"
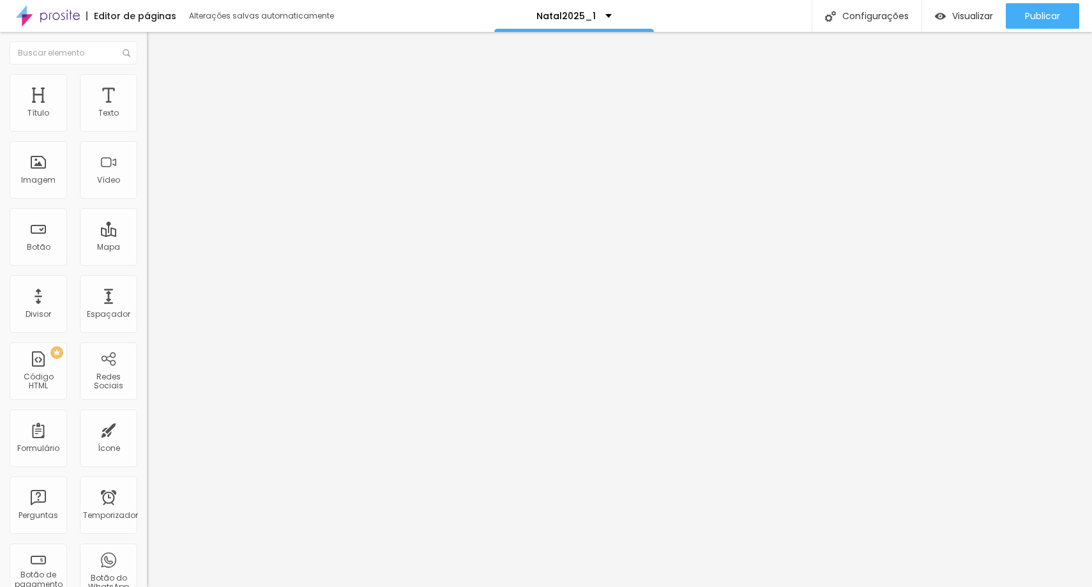
type input "0"
drag, startPoint x: 38, startPoint y: 124, endPoint x: 0, endPoint y: 130, distance: 38.8
type input "0"
click at [147, 235] on input "range" at bounding box center [188, 240] width 82 height 10
drag, startPoint x: 91, startPoint y: 66, endPoint x: 97, endPoint y: 78, distance: 13.2
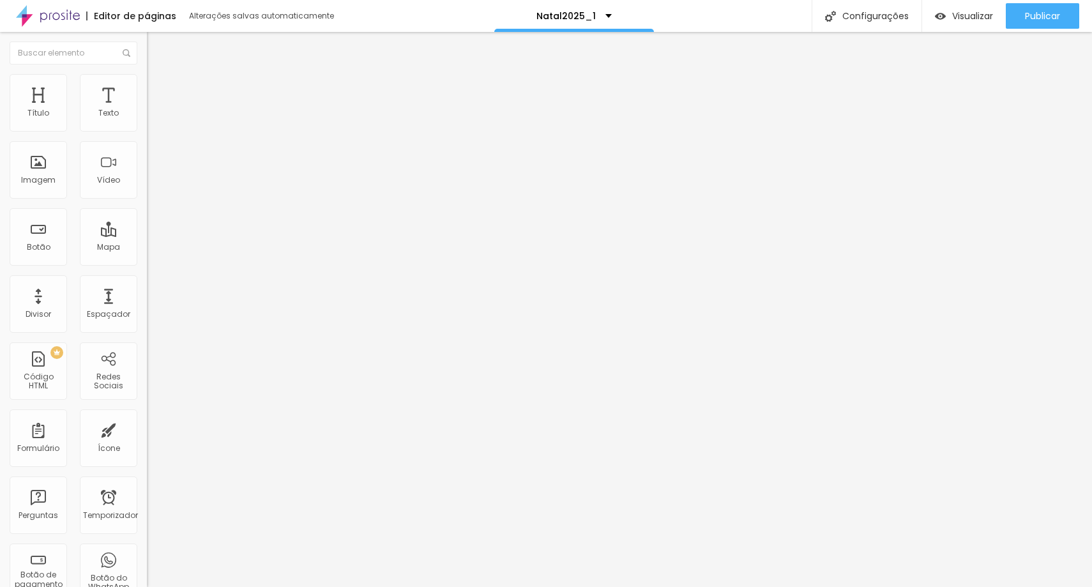
click at [147, 74] on li "Avançado" at bounding box center [220, 80] width 147 height 13
type input "11"
type input "10"
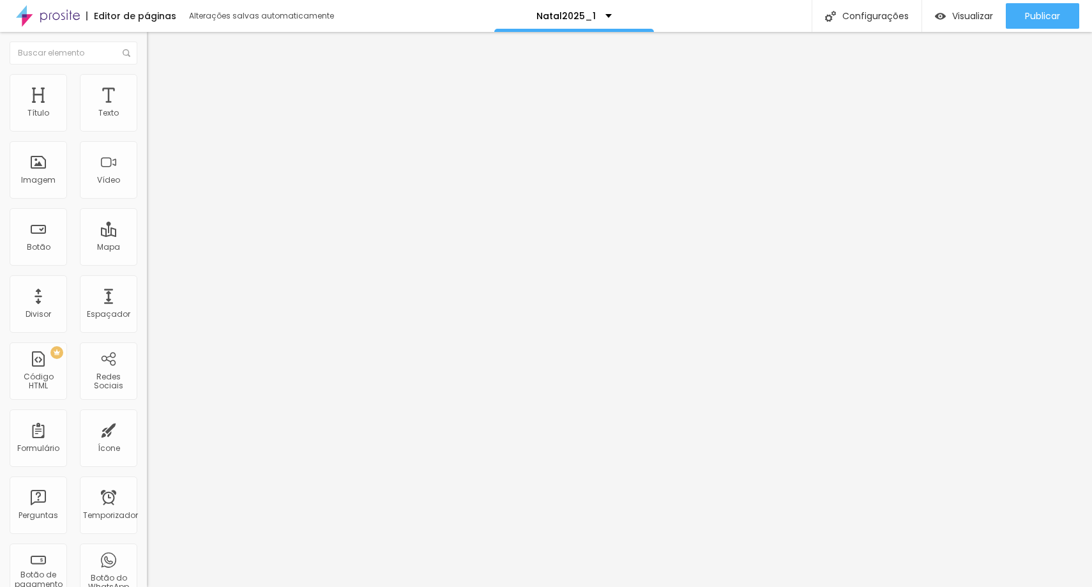
type input "9"
type input "8"
type input "6"
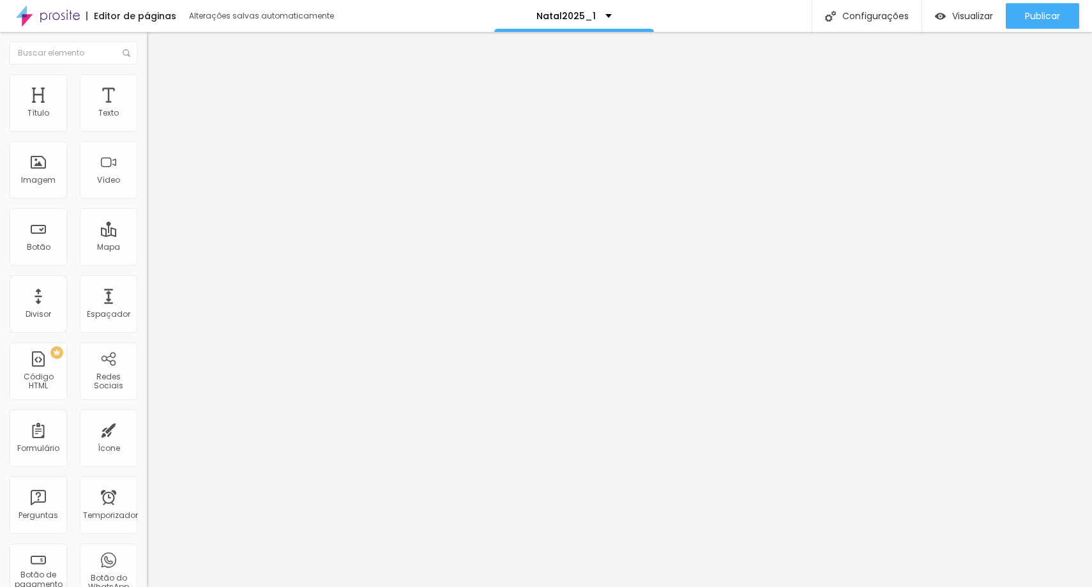
type input "6"
type input "5"
type input "2"
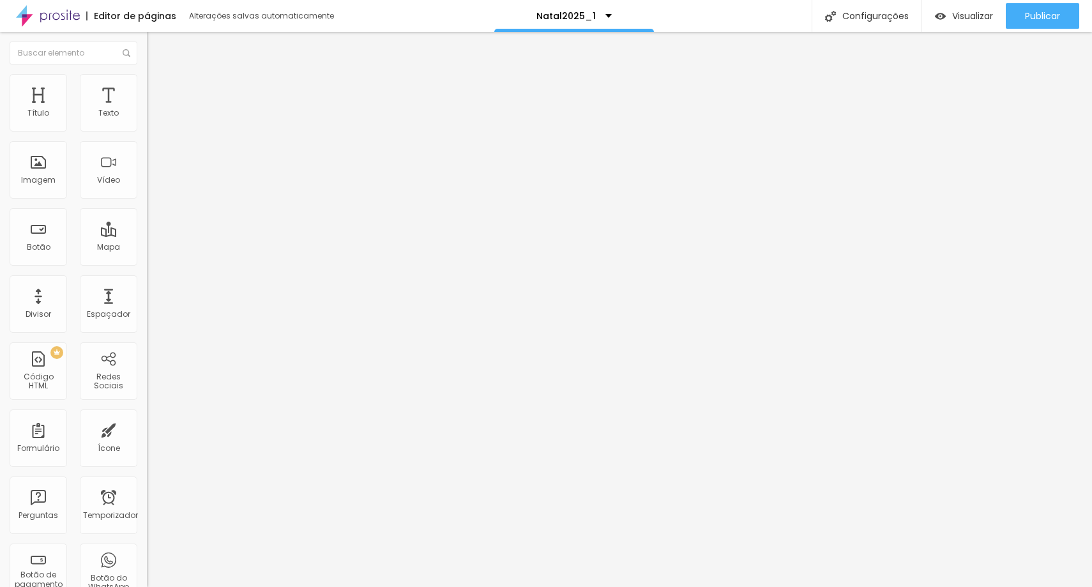
type input "0"
drag, startPoint x: 36, startPoint y: 151, endPoint x: 19, endPoint y: 159, distance: 19.7
type input "0"
click at [147, 416] on input "range" at bounding box center [188, 421] width 82 height 10
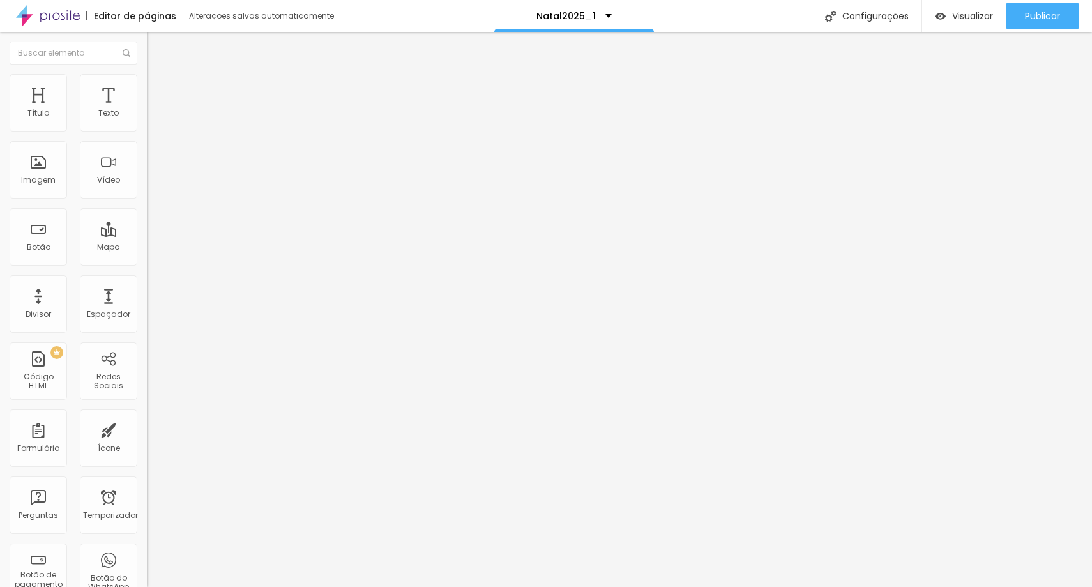
click at [158, 88] on font "Avançado" at bounding box center [179, 82] width 42 height 11
type input "13"
type input "11"
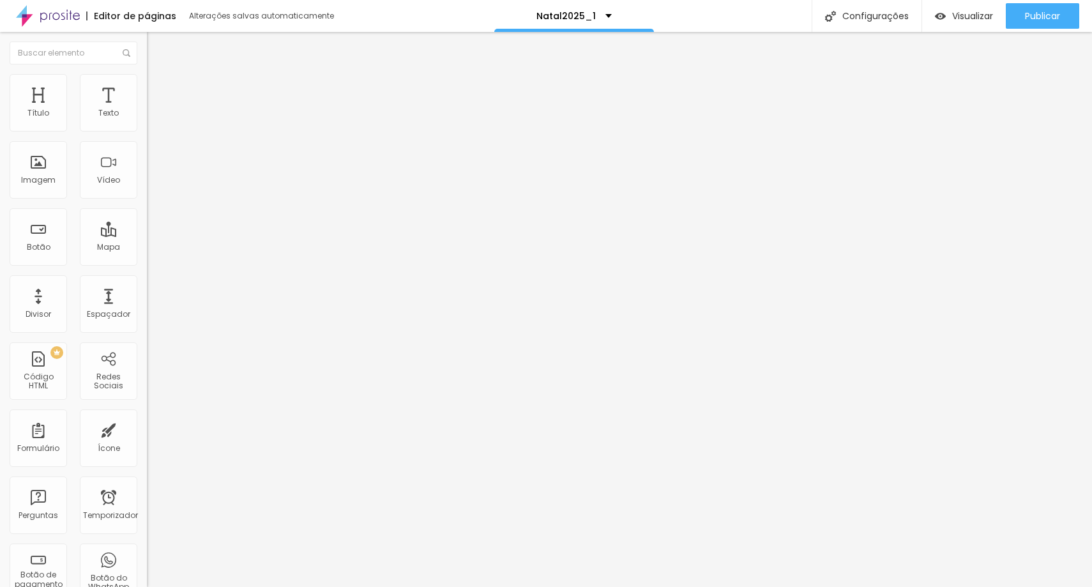
drag, startPoint x: 39, startPoint y: 125, endPoint x: 15, endPoint y: 132, distance: 24.5
click at [147, 235] on input "range" at bounding box center [188, 240] width 82 height 10
click at [152, 119] on icon "button" at bounding box center [156, 115] width 8 height 8
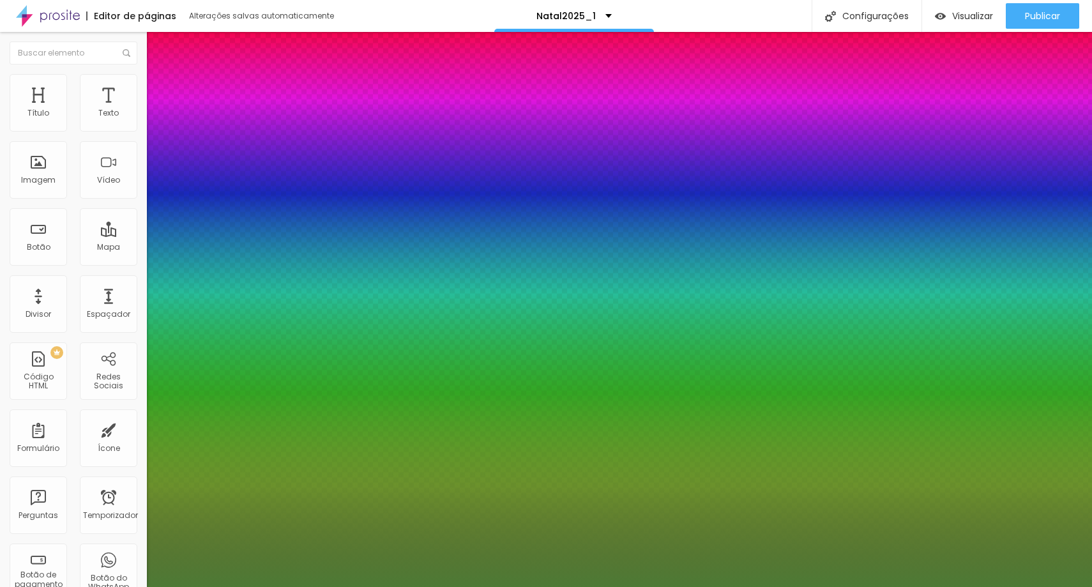
click at [415, 586] on div at bounding box center [546, 587] width 1092 height 0
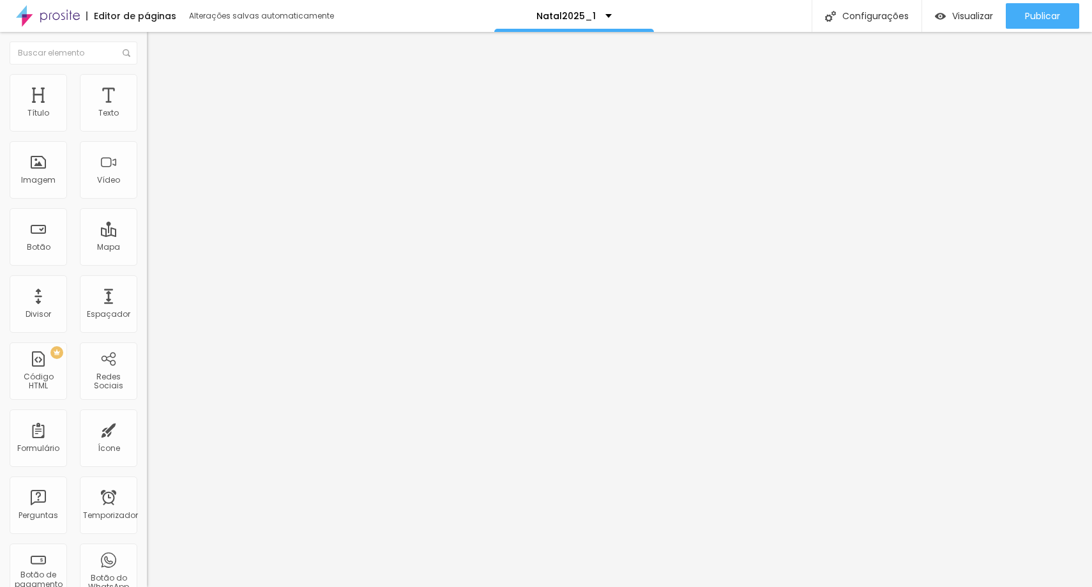
click at [152, 119] on icon "button" at bounding box center [156, 115] width 8 height 8
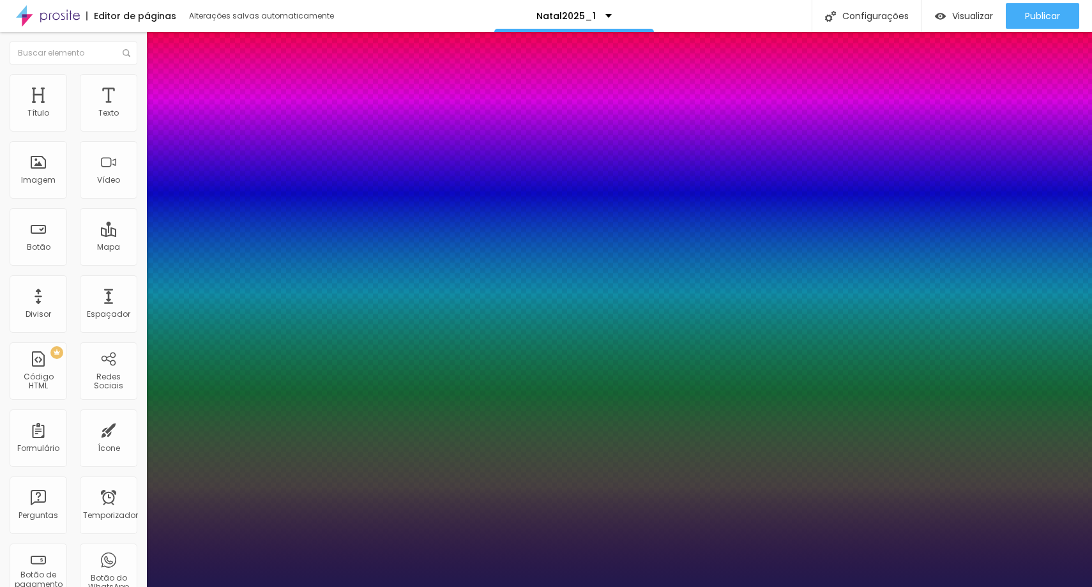
paste input "4D7A35"
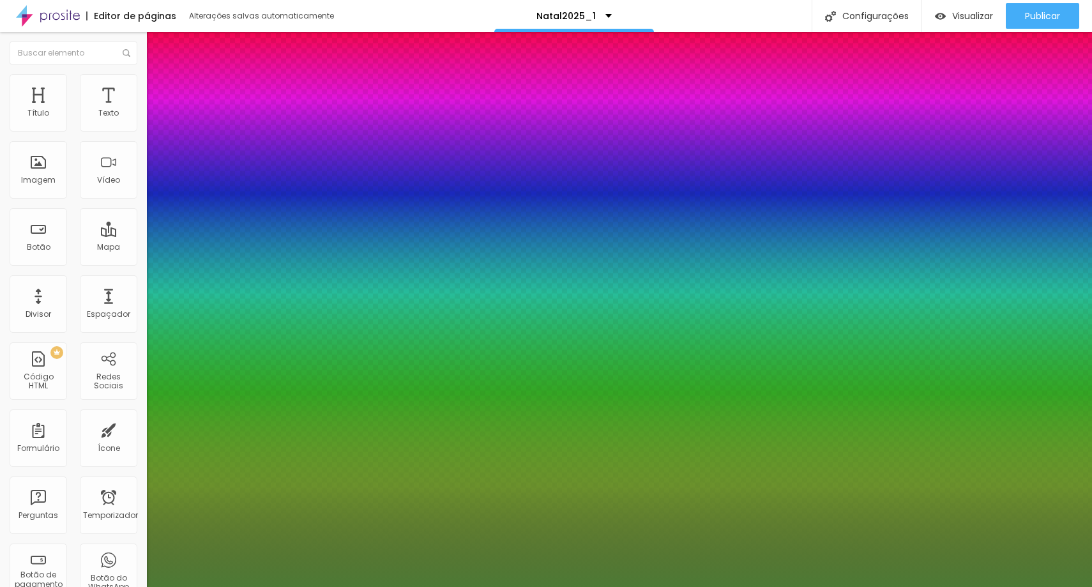
click at [204, 586] on div at bounding box center [546, 587] width 1092 height 0
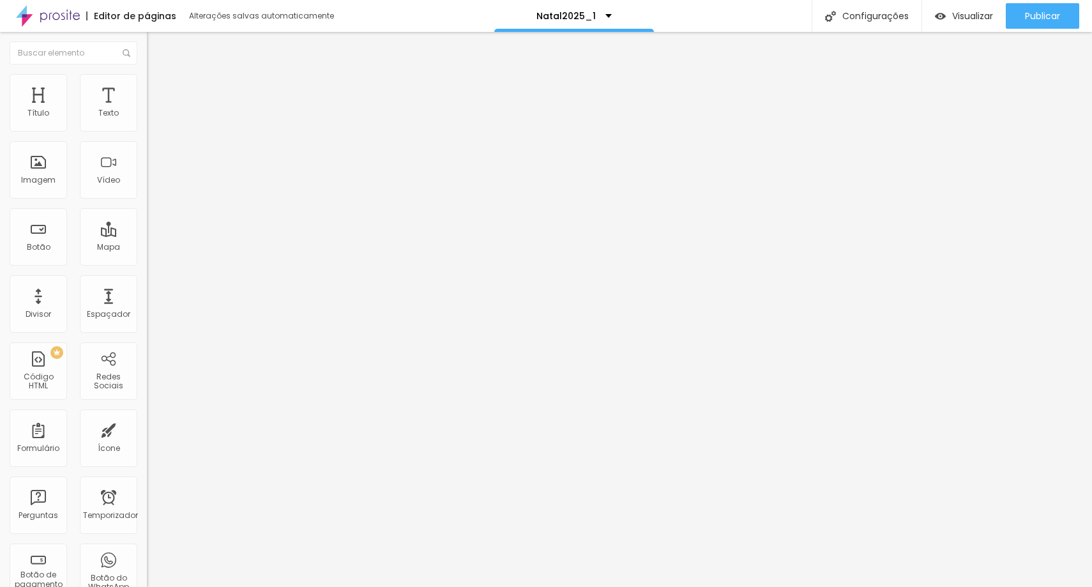
click at [152, 119] on icon "button" at bounding box center [156, 115] width 8 height 8
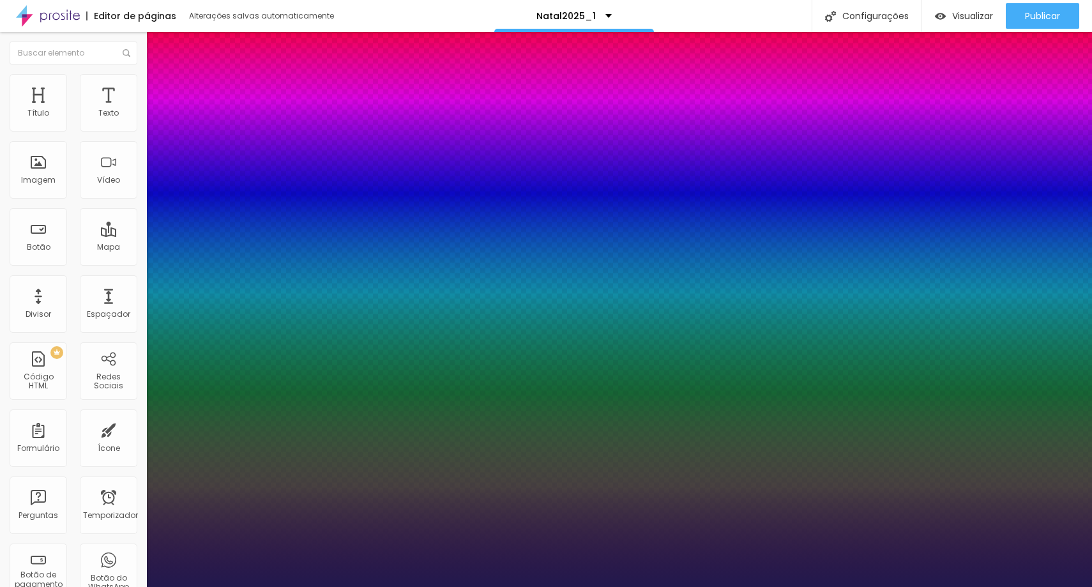
paste input "4D7A3"
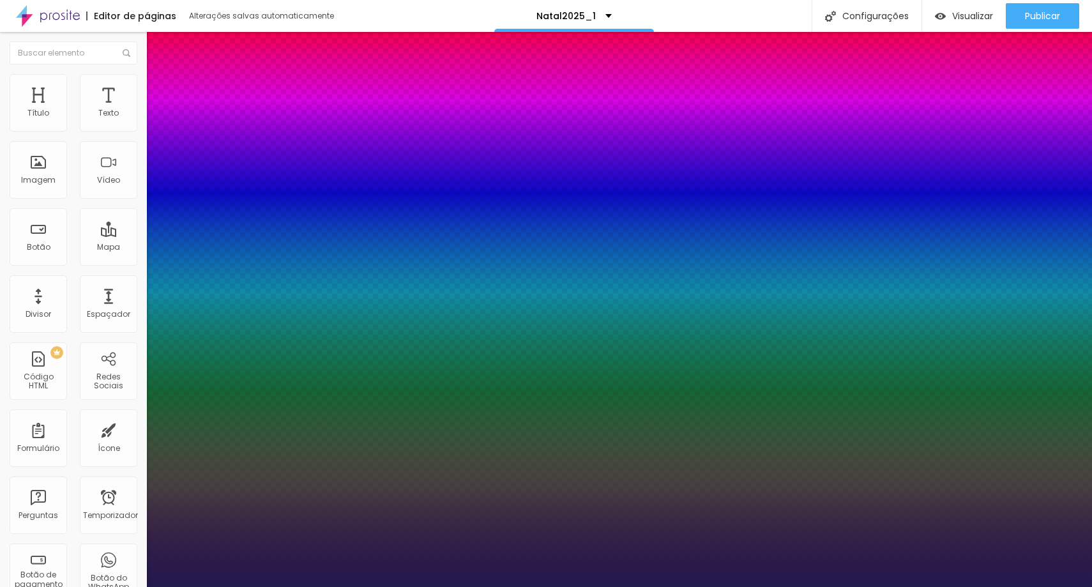
click at [88, 586] on div at bounding box center [546, 587] width 1092 height 0
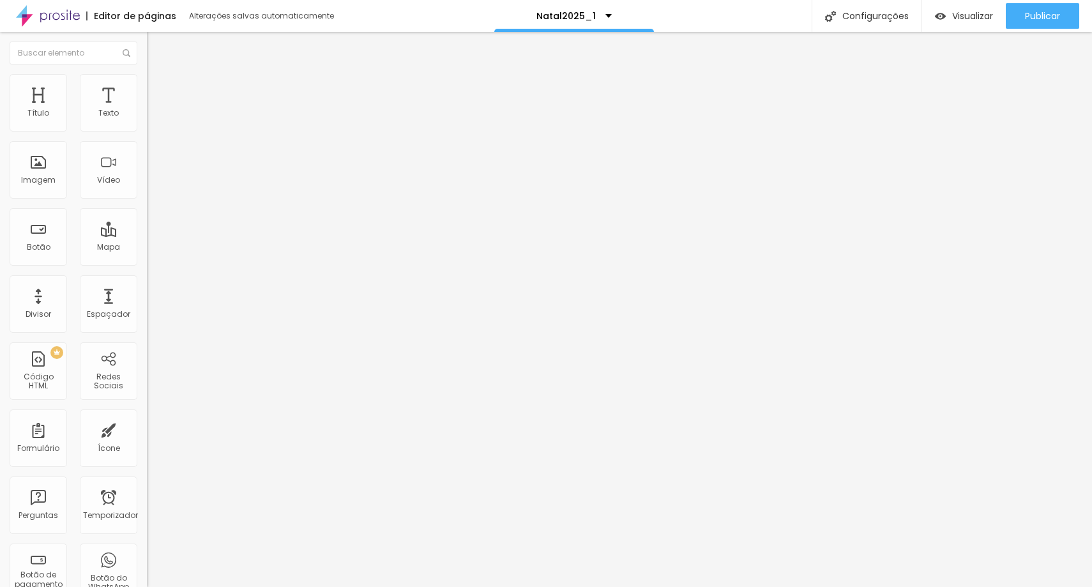
click at [147, 84] on li "Avançado" at bounding box center [220, 80] width 147 height 13
click at [147, 416] on input "range" at bounding box center [188, 421] width 82 height 10
drag, startPoint x: 36, startPoint y: 130, endPoint x: 22, endPoint y: 133, distance: 15.0
click at [147, 133] on div "10 Espaço de cima" at bounding box center [220, 177] width 147 height 181
drag, startPoint x: 34, startPoint y: 124, endPoint x: 20, endPoint y: 129, distance: 15.6
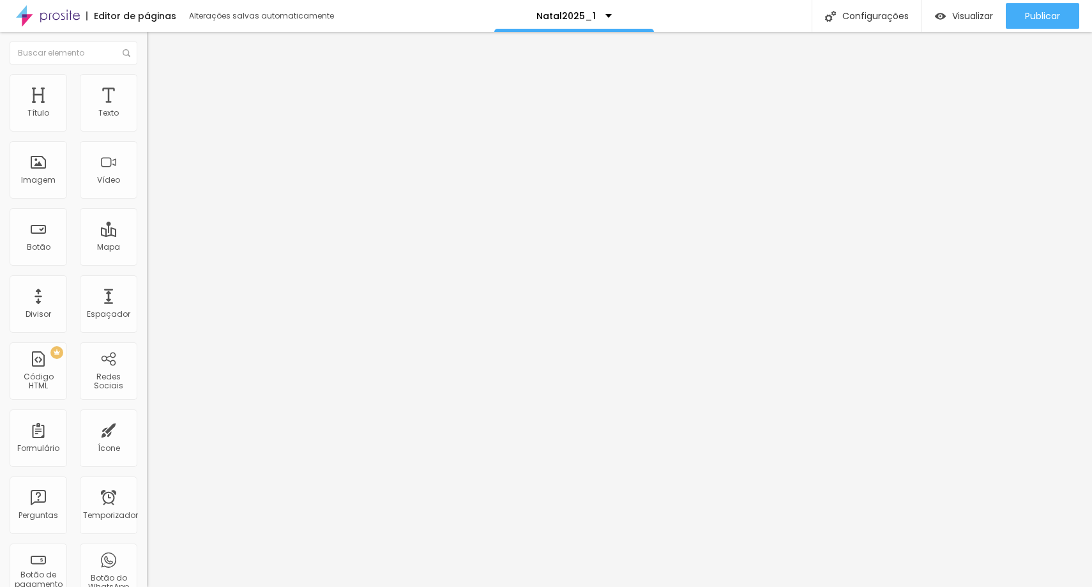
click at [147, 235] on input "range" at bounding box center [188, 240] width 82 height 10
click at [147, 123] on button "button" at bounding box center [156, 115] width 18 height 13
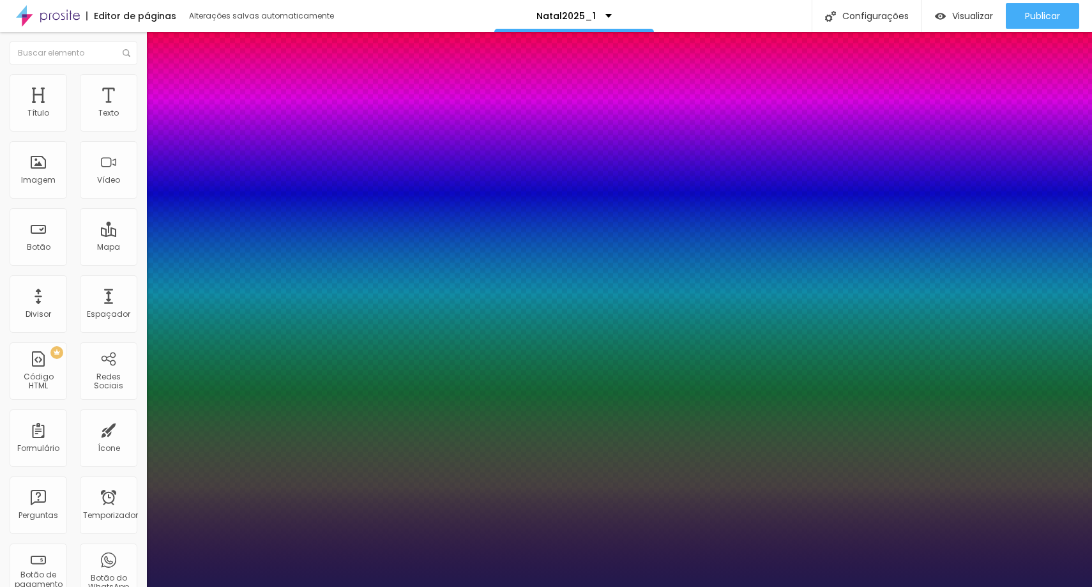
click at [104, 586] on div at bounding box center [546, 587] width 1092 height 0
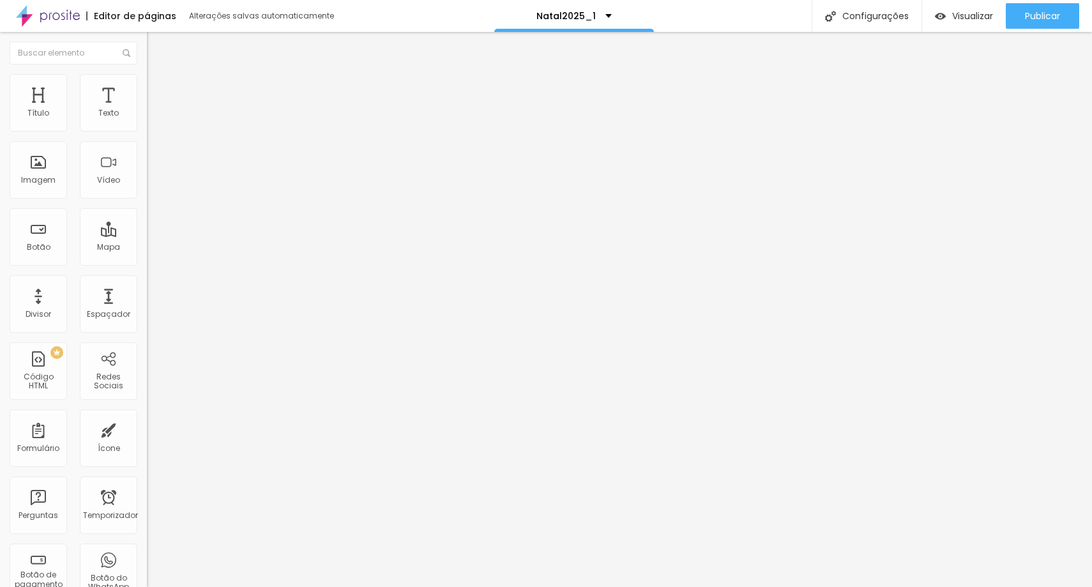
click at [147, 84] on li "Avançado" at bounding box center [220, 80] width 147 height 13
drag, startPoint x: 39, startPoint y: 125, endPoint x: 12, endPoint y: 130, distance: 27.3
click at [147, 235] on input "range" at bounding box center [188, 240] width 82 height 10
click at [147, 123] on button "button" at bounding box center [156, 115] width 18 height 13
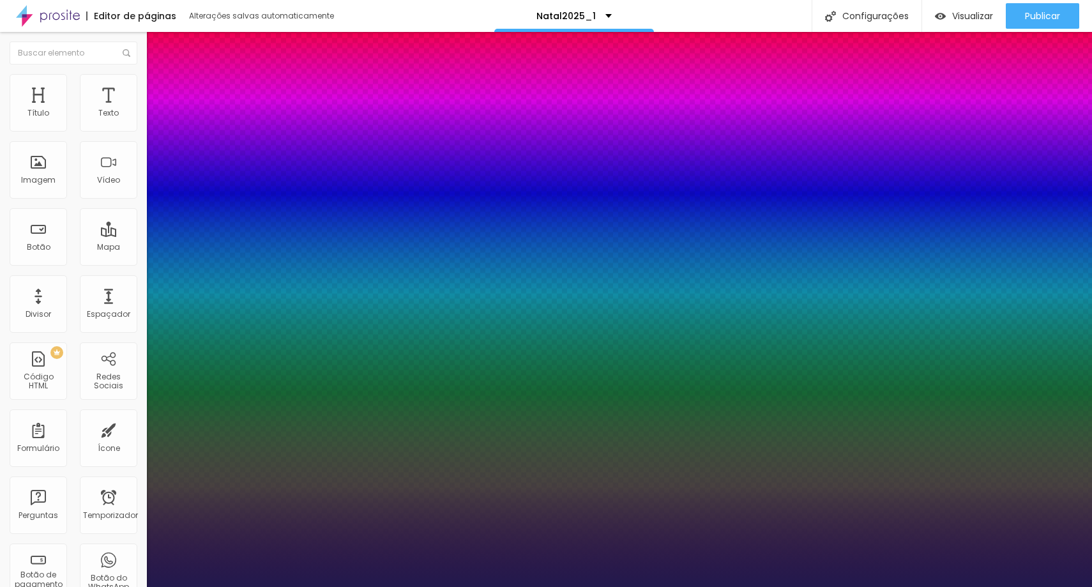
paste input "4D7A3"
click at [570, 586] on div at bounding box center [546, 587] width 1092 height 0
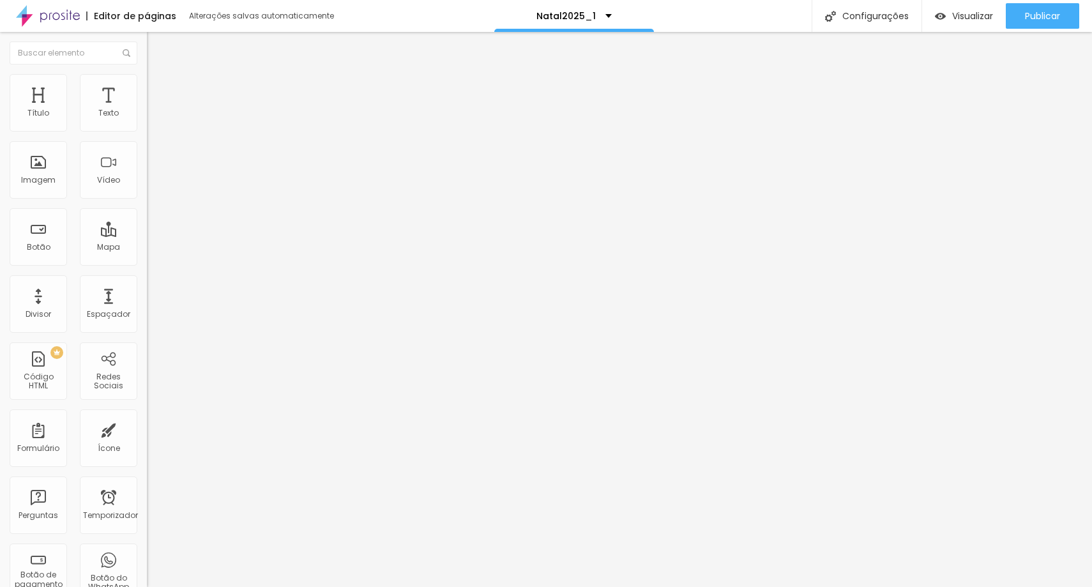
click at [152, 119] on icon "button" at bounding box center [156, 115] width 8 height 8
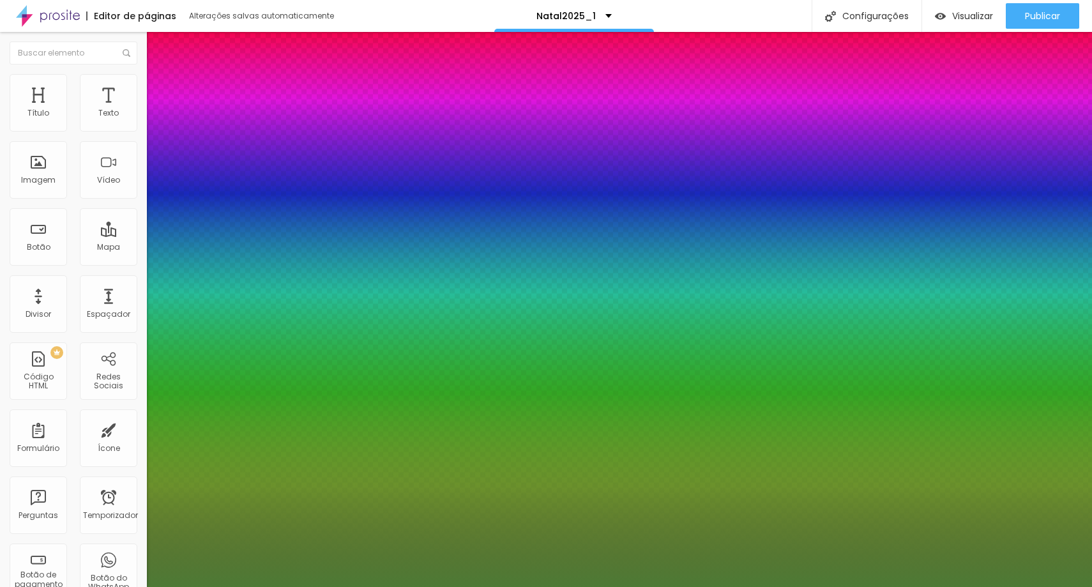
click at [404, 586] on div at bounding box center [546, 587] width 1092 height 0
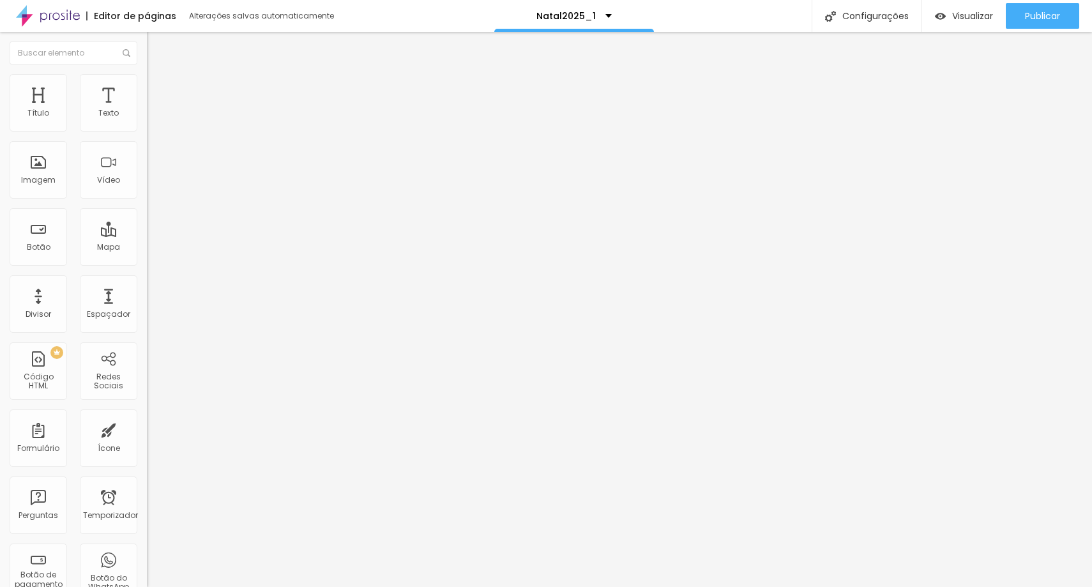
click at [147, 75] on li "Avançado" at bounding box center [220, 80] width 147 height 13
click at [147, 70] on ul "Estilo Avançado" at bounding box center [220, 74] width 147 height 26
click at [147, 80] on ul "Estilo Avançado" at bounding box center [220, 74] width 147 height 26
click at [147, 82] on ul "Estilo Avançado" at bounding box center [220, 74] width 147 height 26
click at [158, 75] on font "Estilo" at bounding box center [168, 70] width 20 height 11
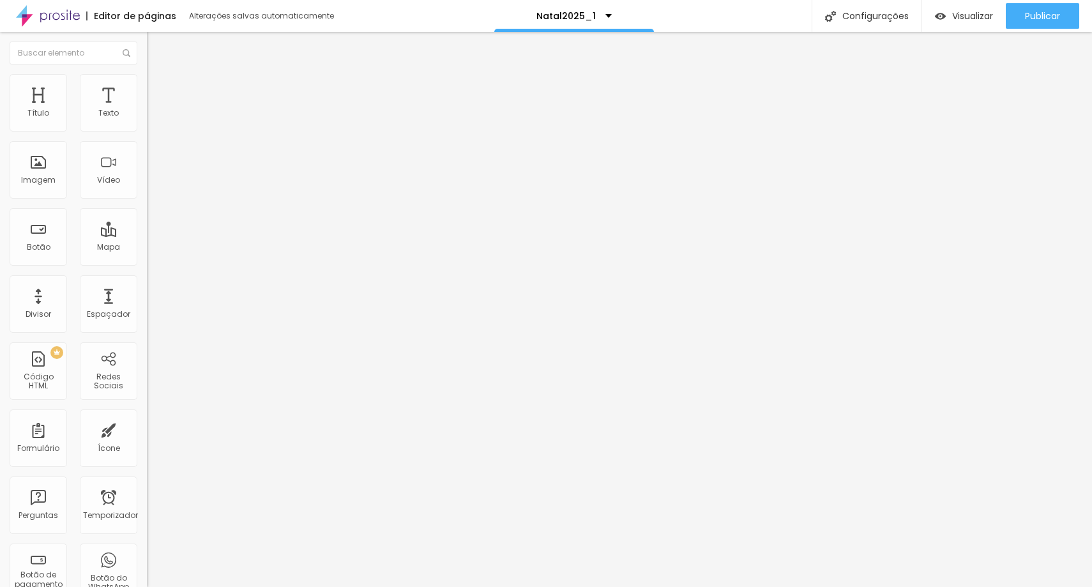
click at [147, 123] on button "button" at bounding box center [156, 115] width 18 height 13
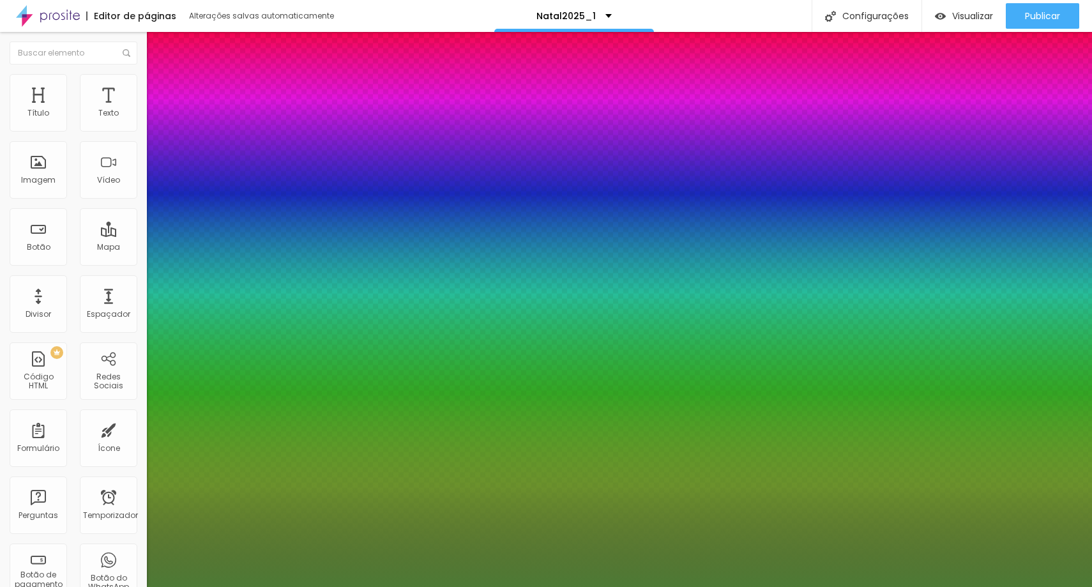
click at [421, 586] on div at bounding box center [546, 587] width 1092 height 0
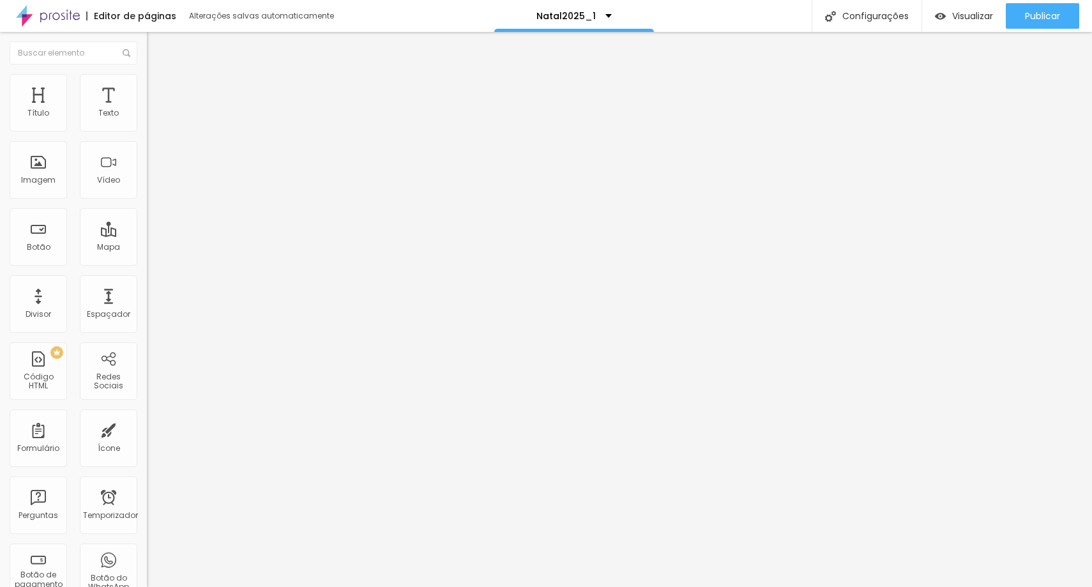
click at [153, 118] on icon "button" at bounding box center [155, 114] width 5 height 5
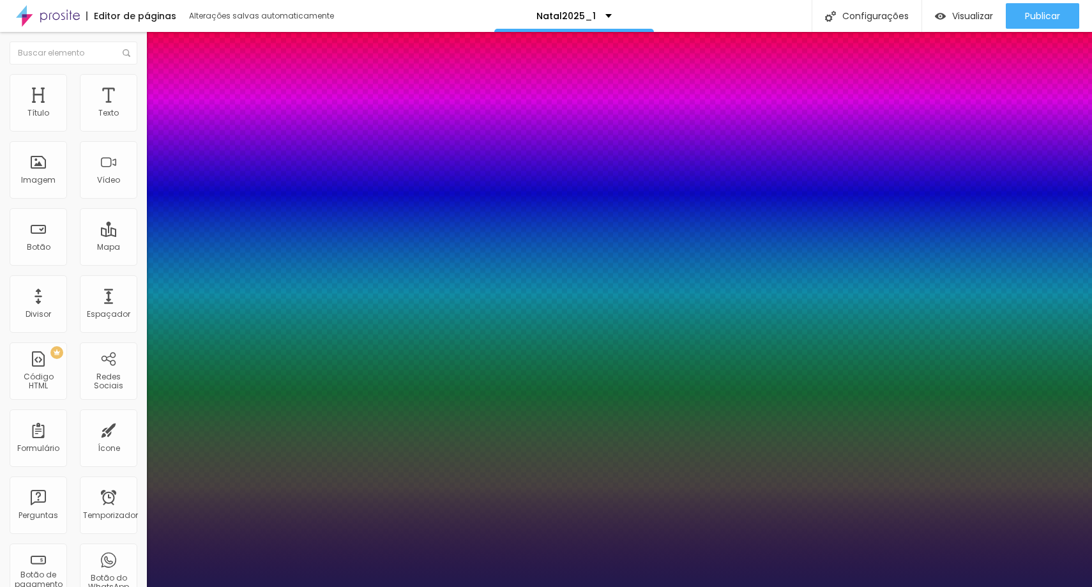
click at [609, 586] on div at bounding box center [546, 587] width 1092 height 0
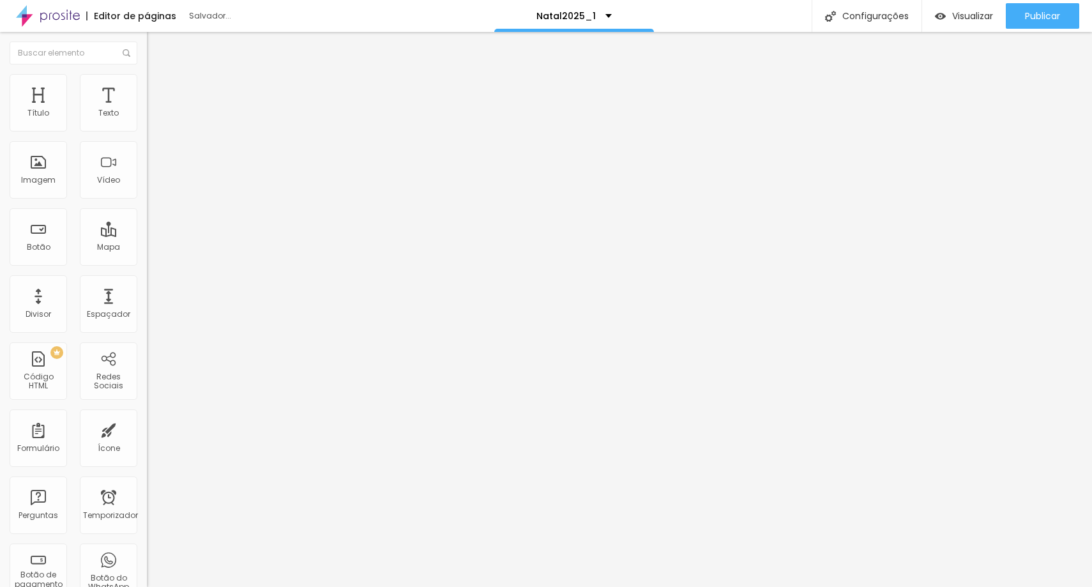
click at [152, 119] on icon "button" at bounding box center [156, 115] width 8 height 8
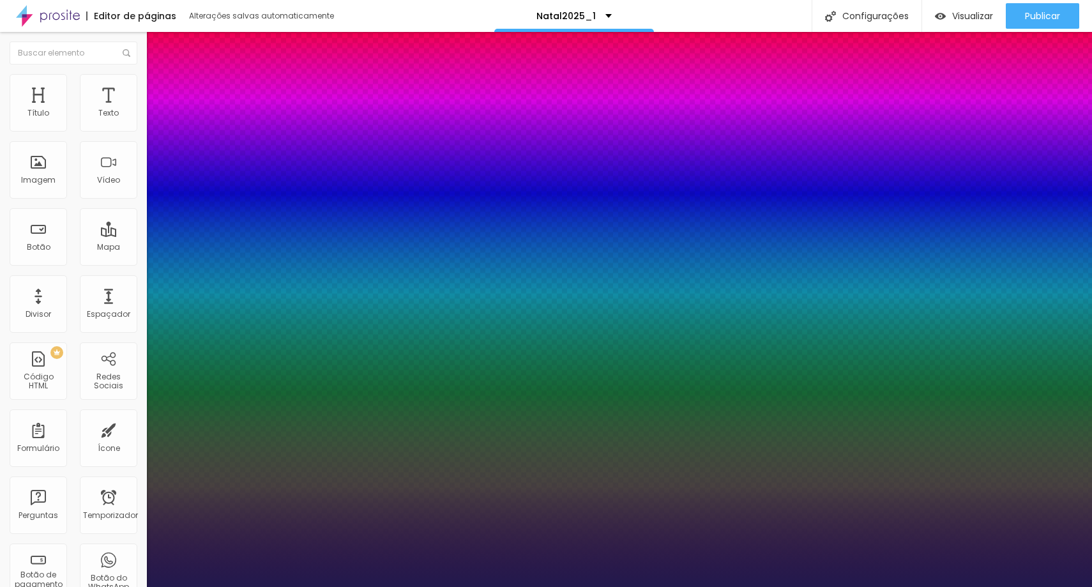
click at [861, 586] on div at bounding box center [546, 587] width 1092 height 0
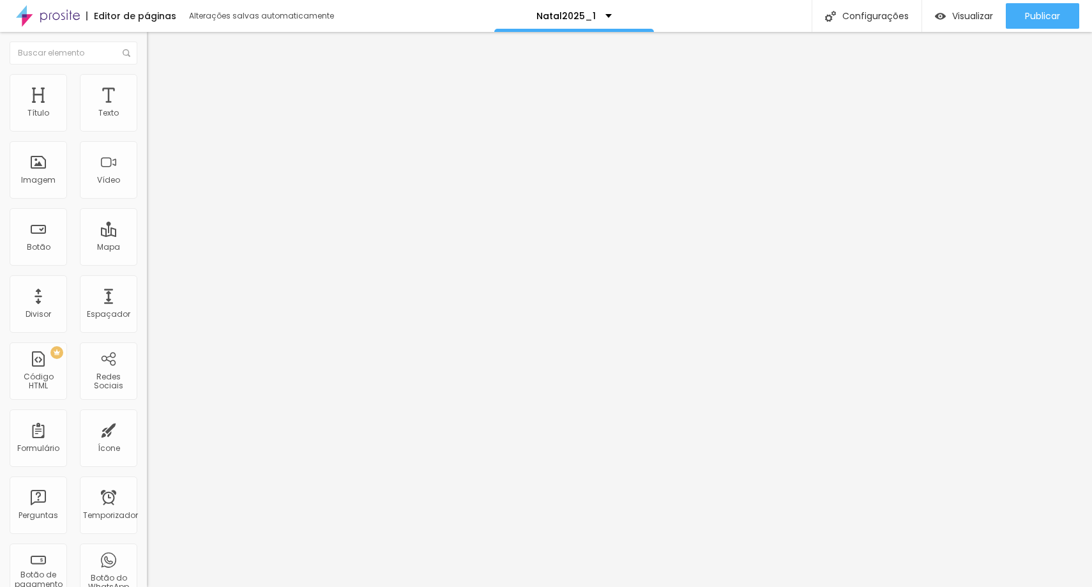
click at [147, 86] on li "Avançado" at bounding box center [220, 80] width 147 height 13
click at [147, 82] on li "Avançado" at bounding box center [220, 80] width 147 height 13
click at [147, 123] on button "button" at bounding box center [156, 115] width 18 height 13
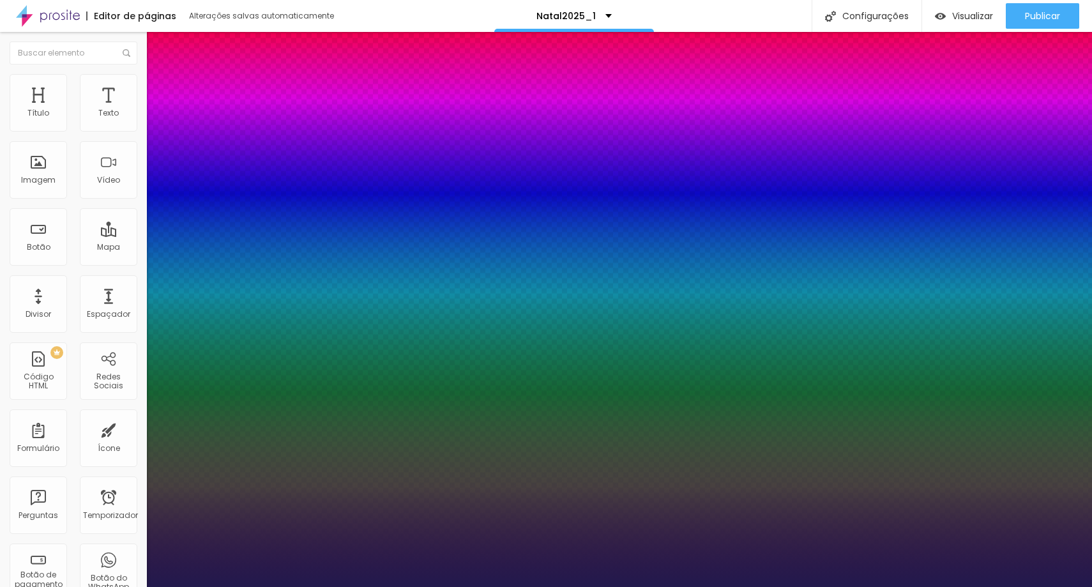
click at [838, 586] on div at bounding box center [546, 587] width 1092 height 0
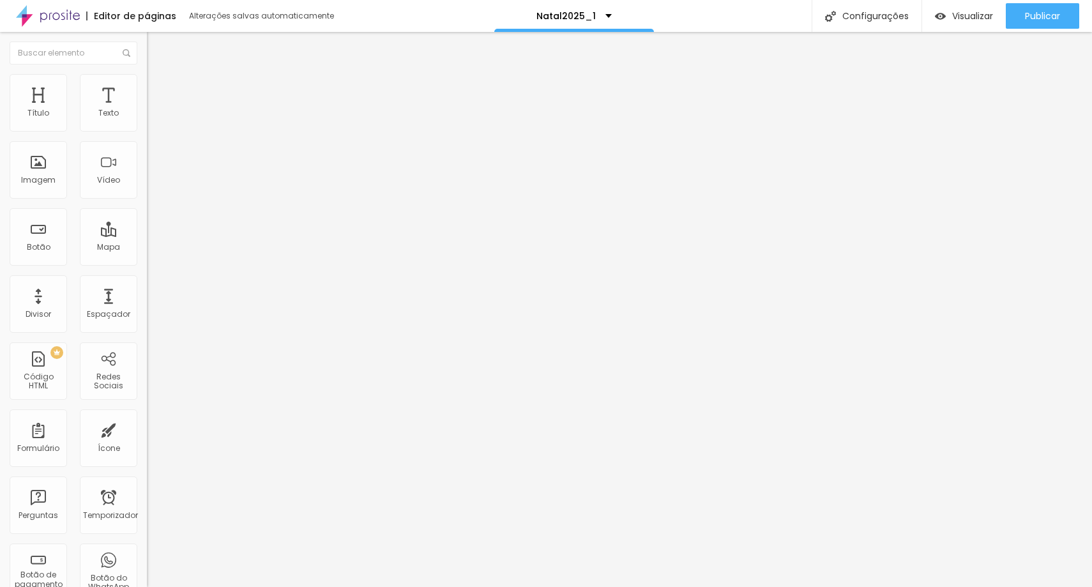
click at [147, 123] on button "button" at bounding box center [156, 115] width 18 height 13
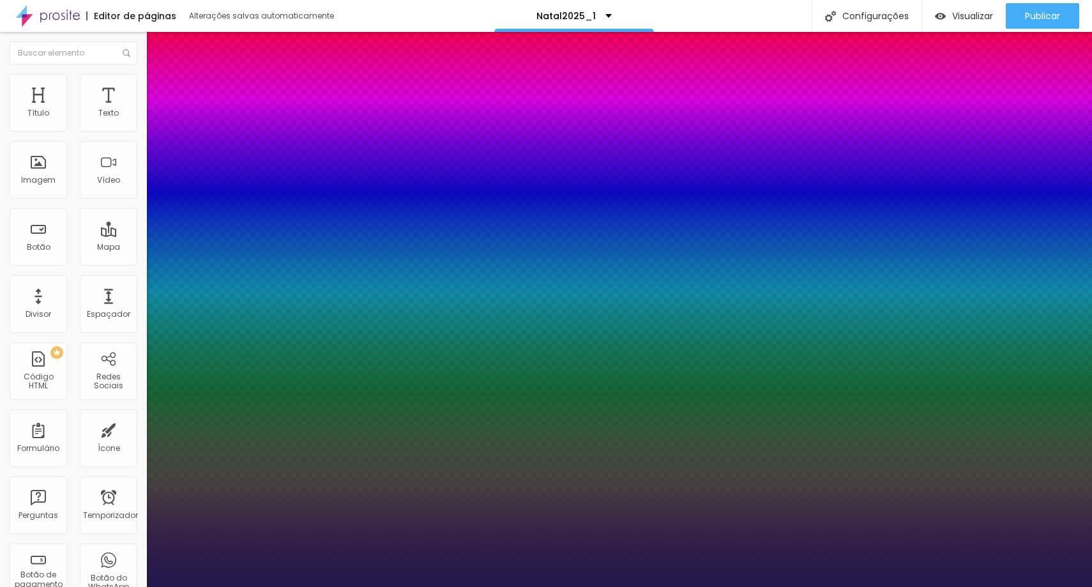
click at [871, 586] on div at bounding box center [546, 587] width 1092 height 0
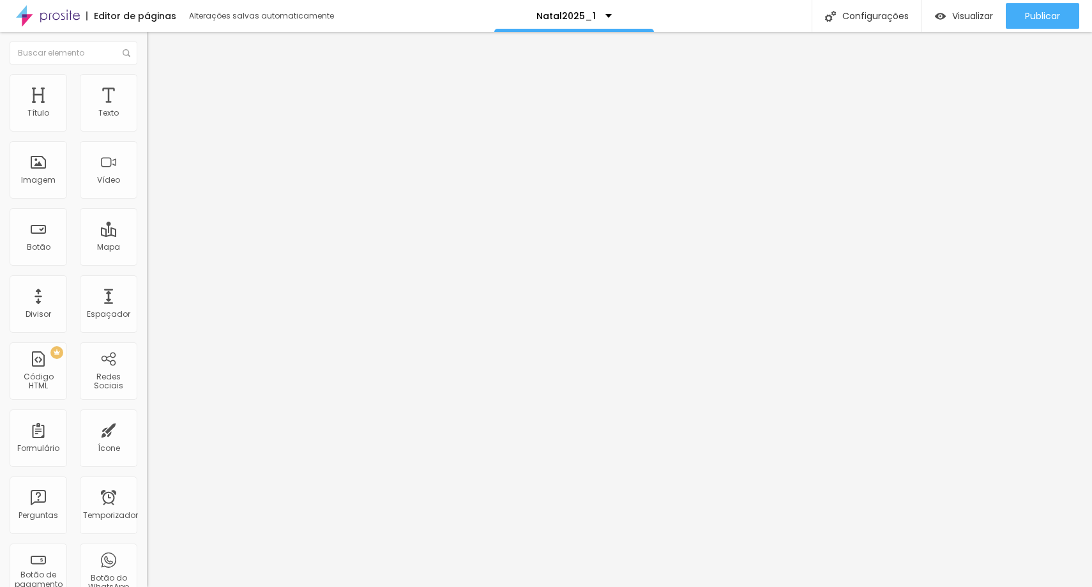
click at [147, 83] on li "Avançado" at bounding box center [220, 80] width 147 height 13
click at [147, 427] on input "10" at bounding box center [174, 433] width 55 height 13
click at [147, 123] on button "button" at bounding box center [156, 115] width 18 height 13
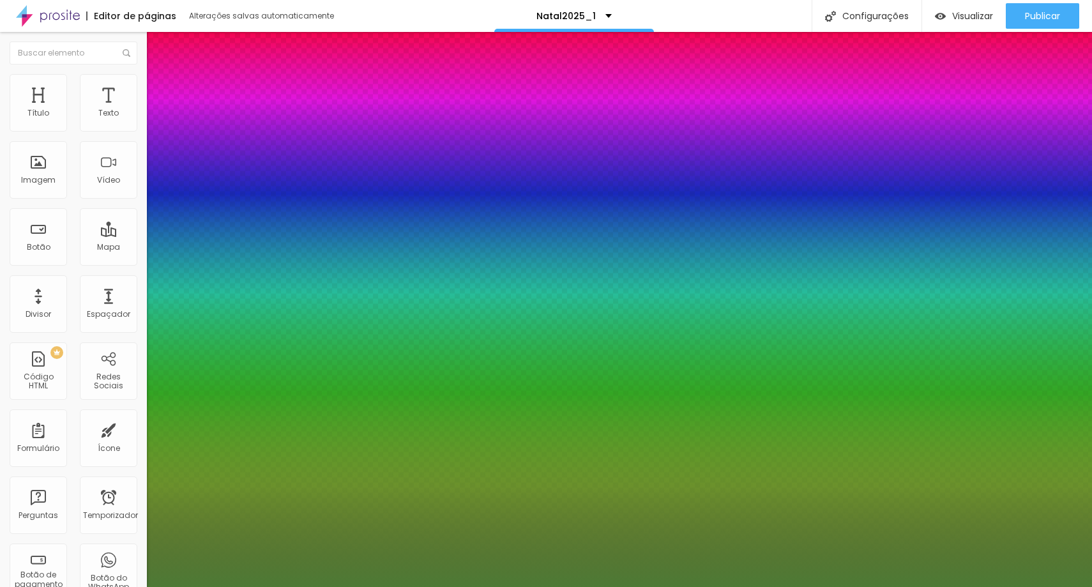
drag, startPoint x: 279, startPoint y: 248, endPoint x: 297, endPoint y: 252, distance: 18.2
drag, startPoint x: 281, startPoint y: 220, endPoint x: 294, endPoint y: 221, distance: 12.8
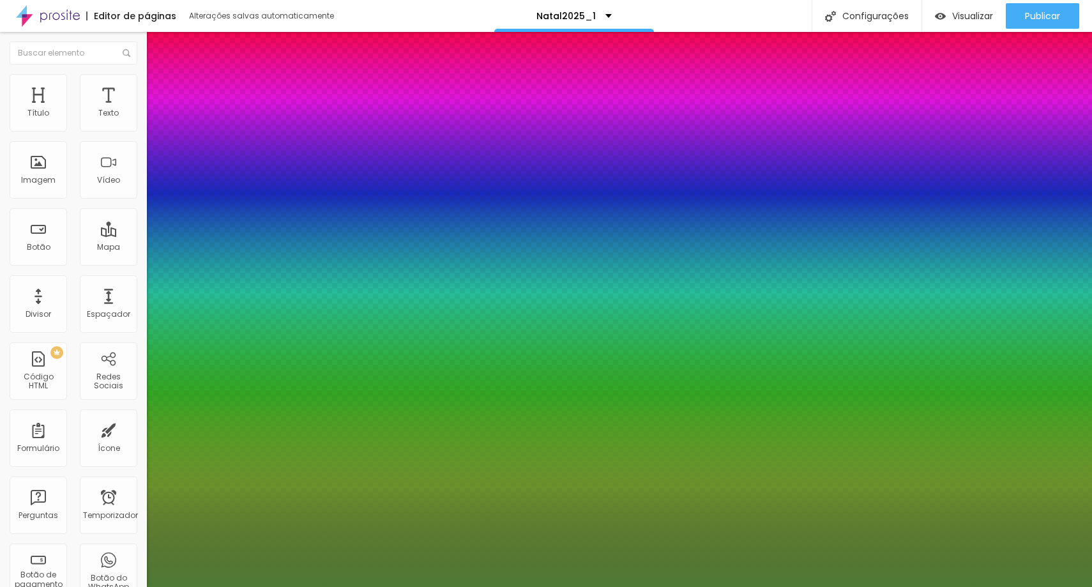
drag, startPoint x: 210, startPoint y: 307, endPoint x: 198, endPoint y: 314, distance: 13.5
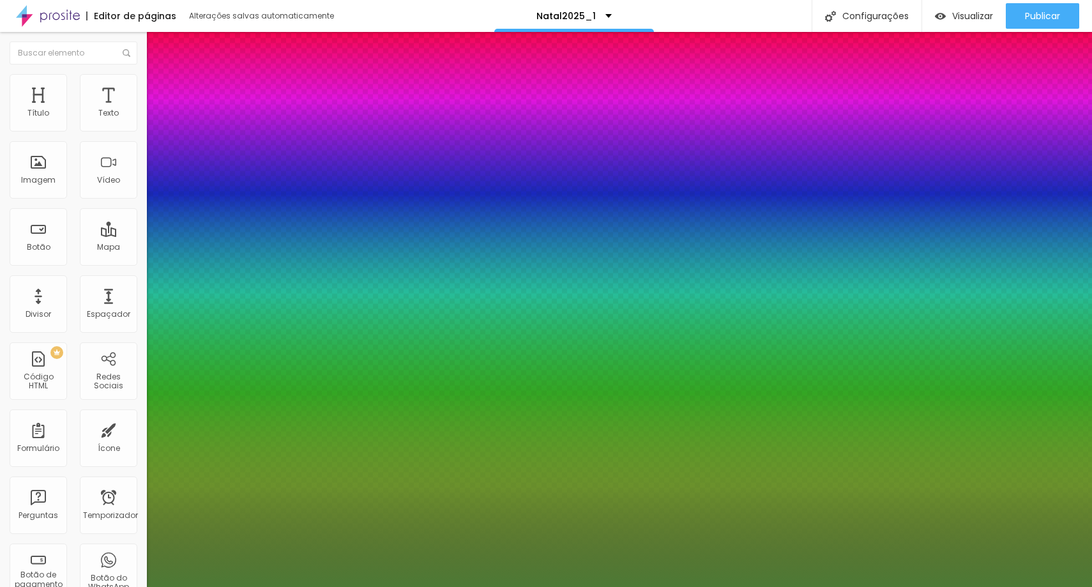
drag, startPoint x: 279, startPoint y: 307, endPoint x: 299, endPoint y: 311, distance: 20.8
click at [443, 586] on div at bounding box center [546, 587] width 1092 height 0
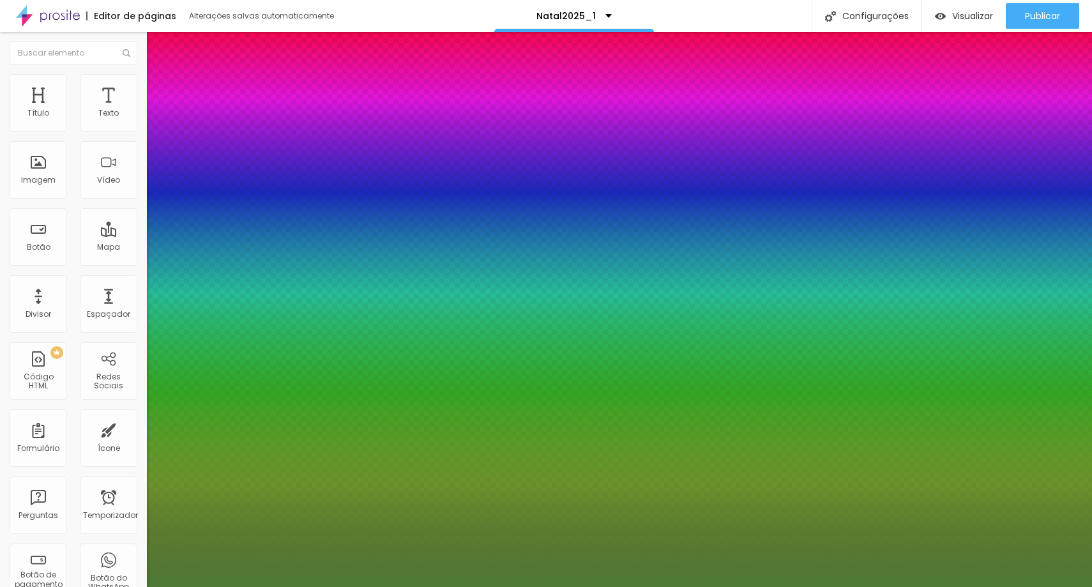
scroll to position [0, 0]
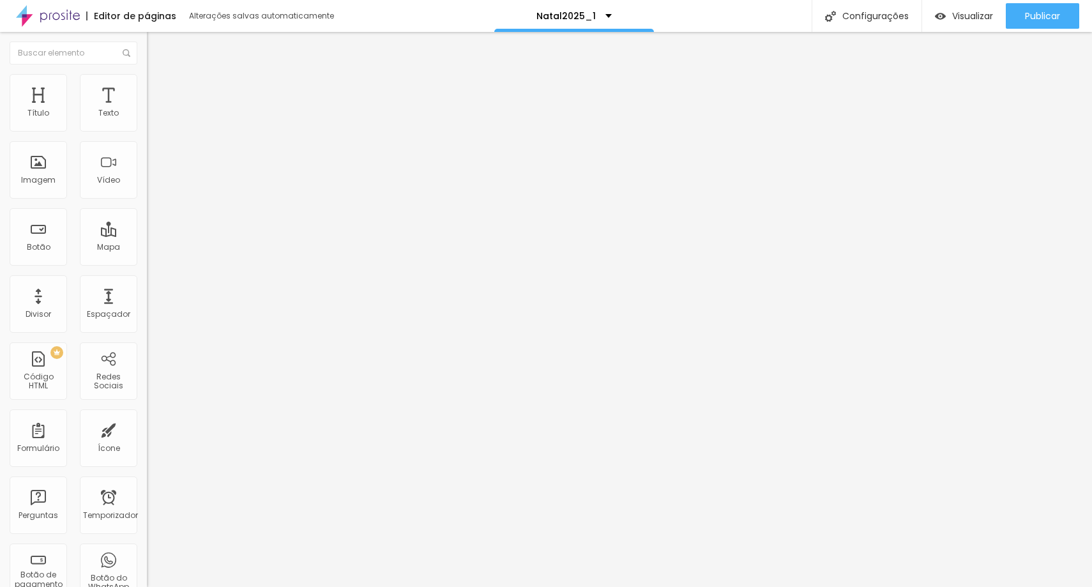
click at [152, 119] on icon "button" at bounding box center [156, 115] width 8 height 8
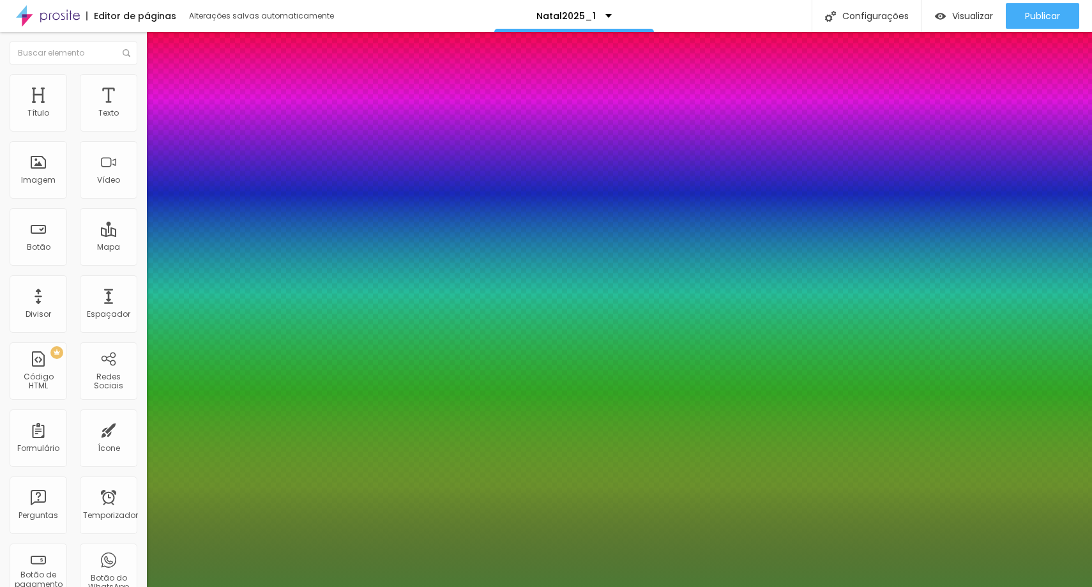
drag, startPoint x: 282, startPoint y: 306, endPoint x: 298, endPoint y: 309, distance: 16.2
drag, startPoint x: 289, startPoint y: 306, endPoint x: 301, endPoint y: 309, distance: 13.2
click at [388, 586] on div at bounding box center [546, 587] width 1092 height 0
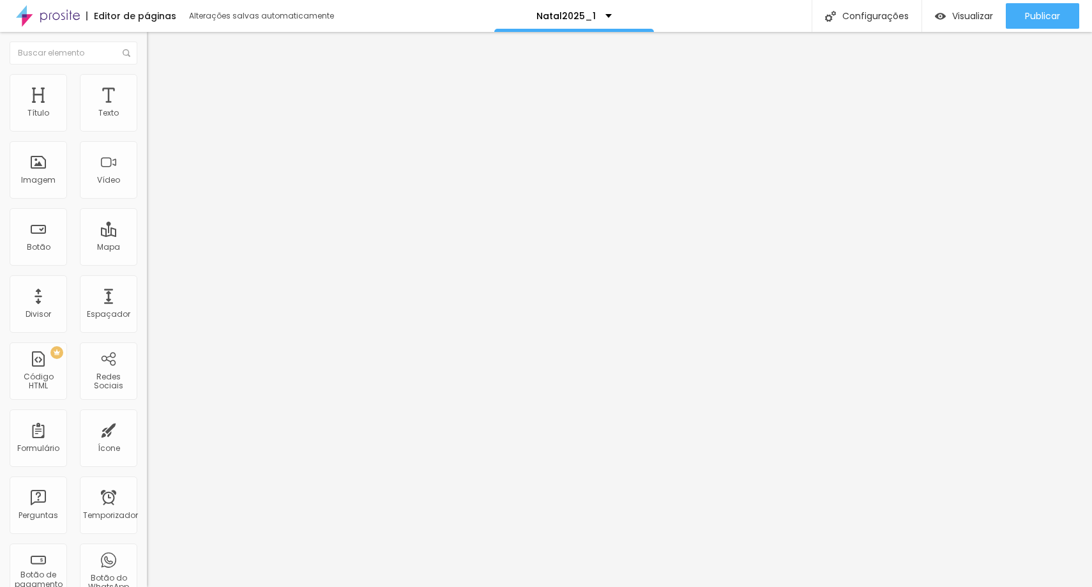
click at [152, 119] on icon "button" at bounding box center [156, 115] width 8 height 8
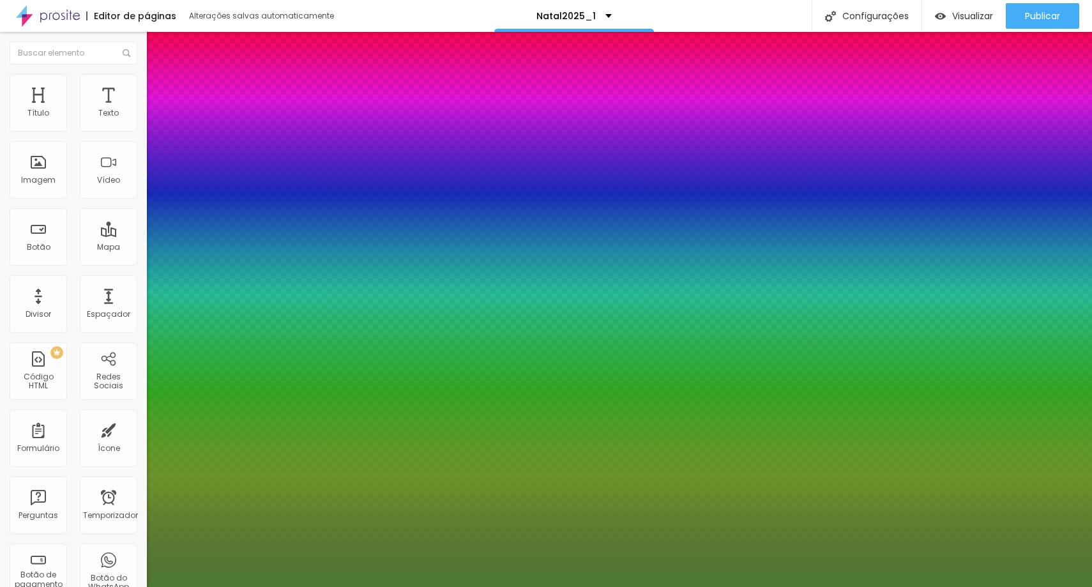
scroll to position [1, 0]
drag, startPoint x: 283, startPoint y: 309, endPoint x: 291, endPoint y: 311, distance: 7.9
click at [650, 586] on div at bounding box center [546, 587] width 1092 height 0
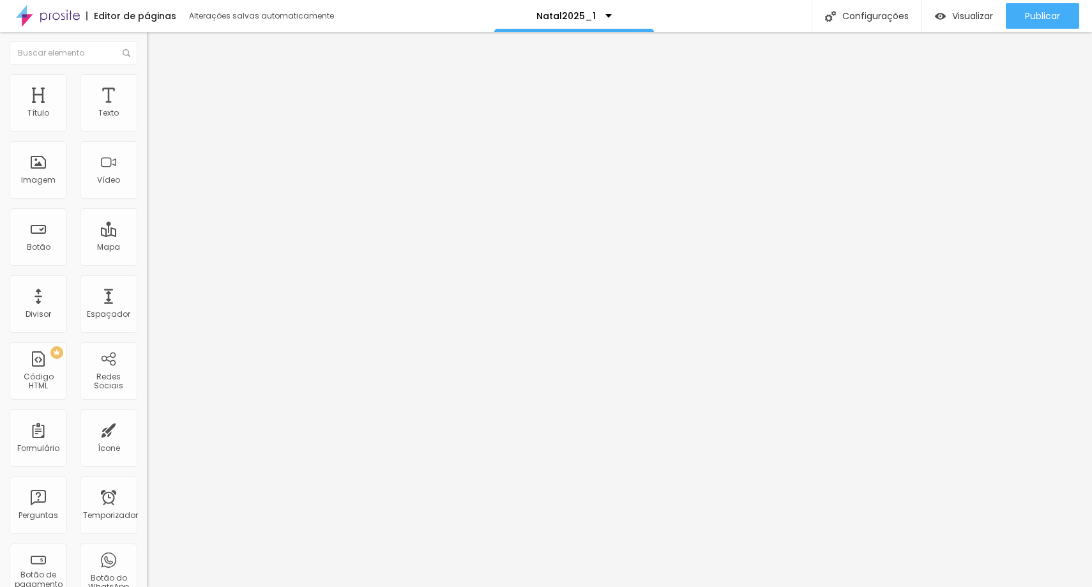
click at [153, 118] on icon "button" at bounding box center [155, 114] width 5 height 5
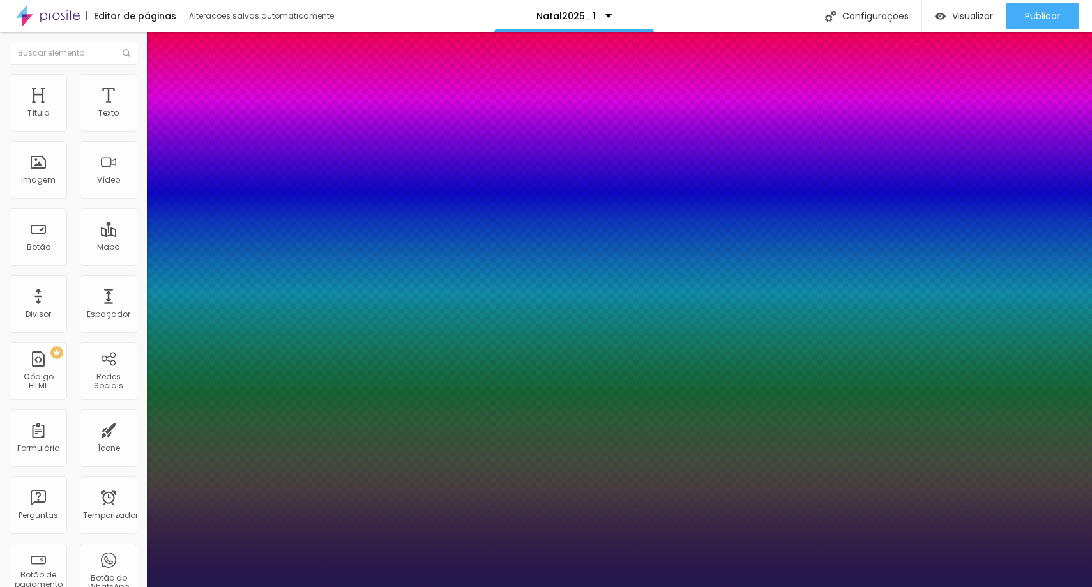
scroll to position [1, 0]
click at [119, 586] on div at bounding box center [546, 587] width 1092 height 0
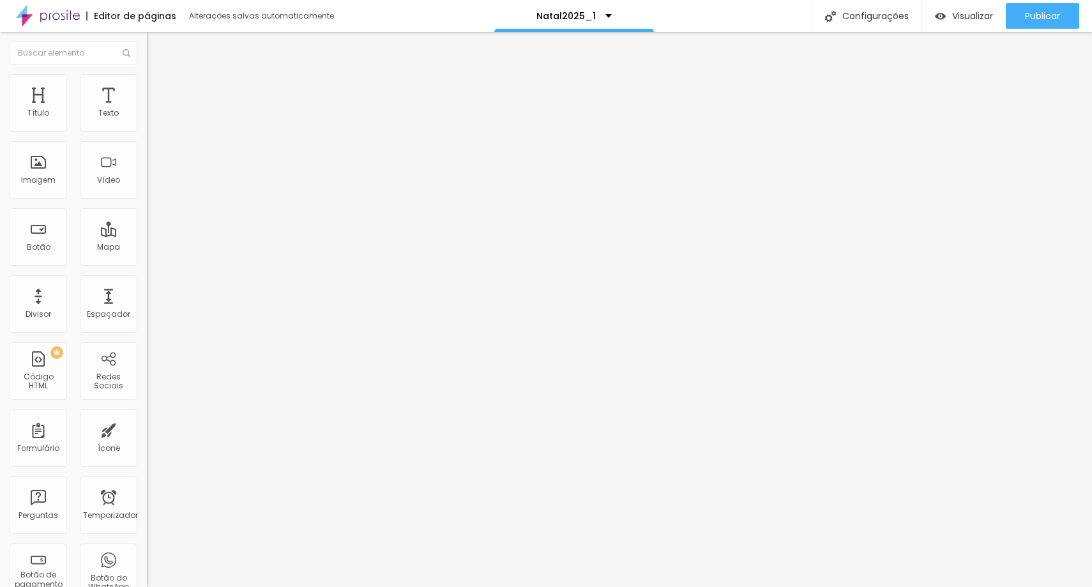
click at [147, 82] on li "Avançado" at bounding box center [220, 80] width 147 height 13
click at [147, 80] on ul "Estilo Avançado" at bounding box center [220, 74] width 147 height 26
click at [147, 82] on li "Avançado" at bounding box center [220, 80] width 147 height 13
drag, startPoint x: 37, startPoint y: 149, endPoint x: 17, endPoint y: 149, distance: 20.5
click at [147, 416] on input "range" at bounding box center [188, 421] width 82 height 10
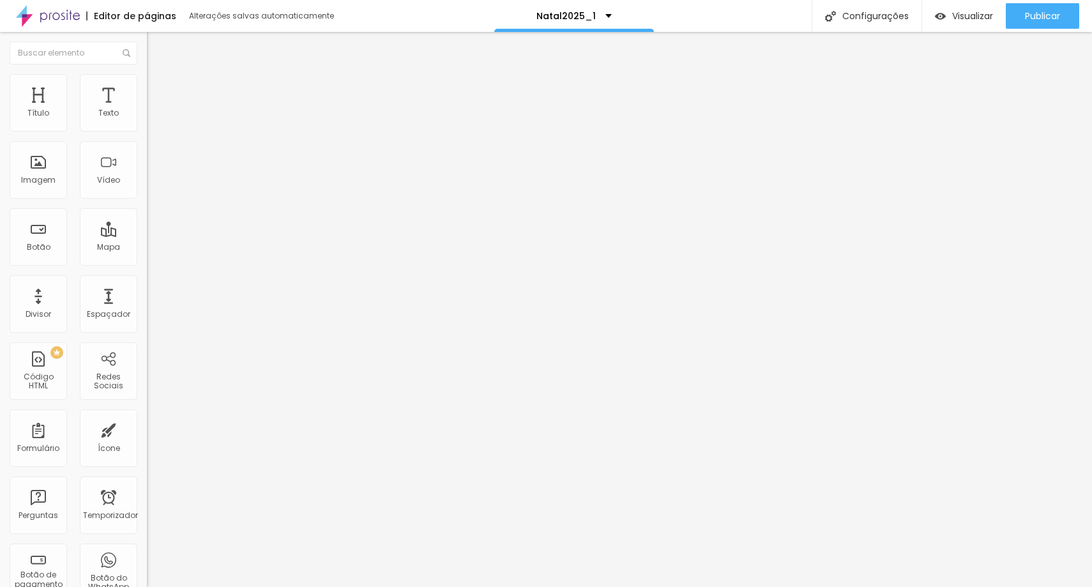
click at [147, 416] on input "range" at bounding box center [188, 421] width 82 height 10
click at [147, 427] on input "9" at bounding box center [174, 433] width 55 height 13
